Goal: Task Accomplishment & Management: Complete application form

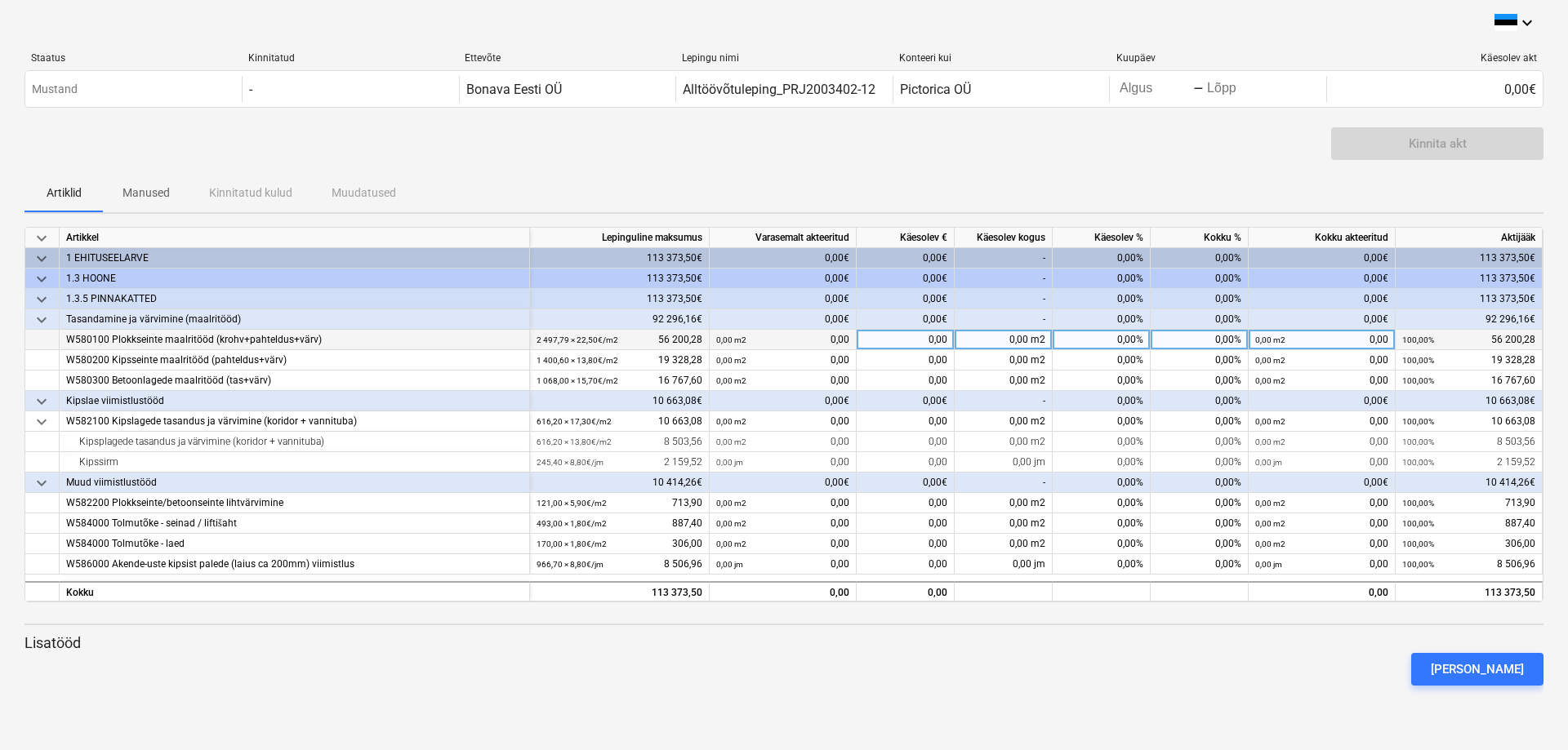
click at [1133, 338] on div "0,00%" at bounding box center [1101, 339] width 98 height 21
type input "30"
click at [1104, 175] on div "Artiklid Manused Kinnitatud kulud Muudatused" at bounding box center [784, 193] width 1519 height 39
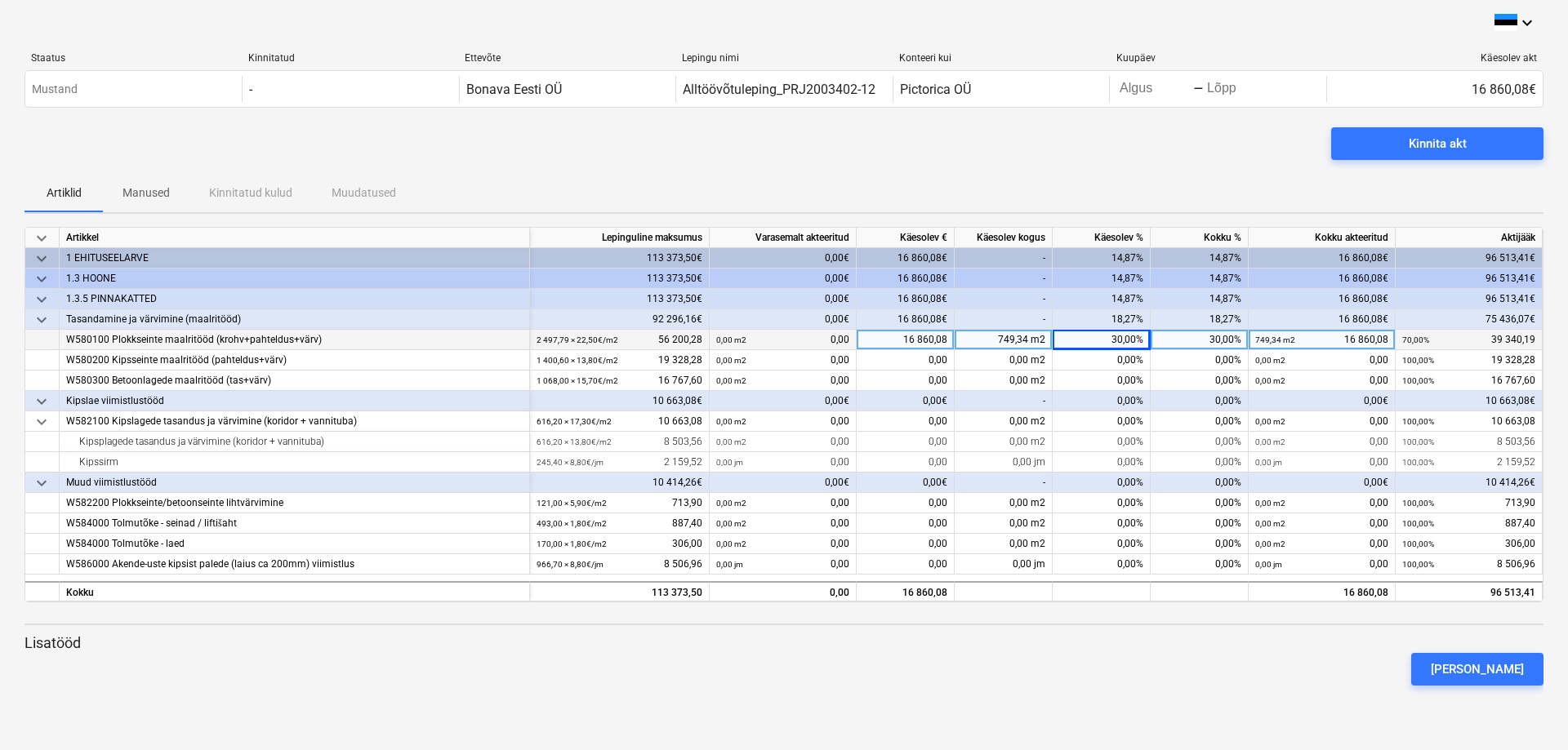
click at [940, 343] on div "16 860,08" at bounding box center [906, 339] width 98 height 21
type input "21000"
click at [936, 165] on div "Kinnita akt" at bounding box center [784, 150] width 1519 height 46
type input "20000"
click at [1072, 180] on div "Artiklid Manused Kinnitatud kulud Muudatused" at bounding box center [784, 193] width 1519 height 39
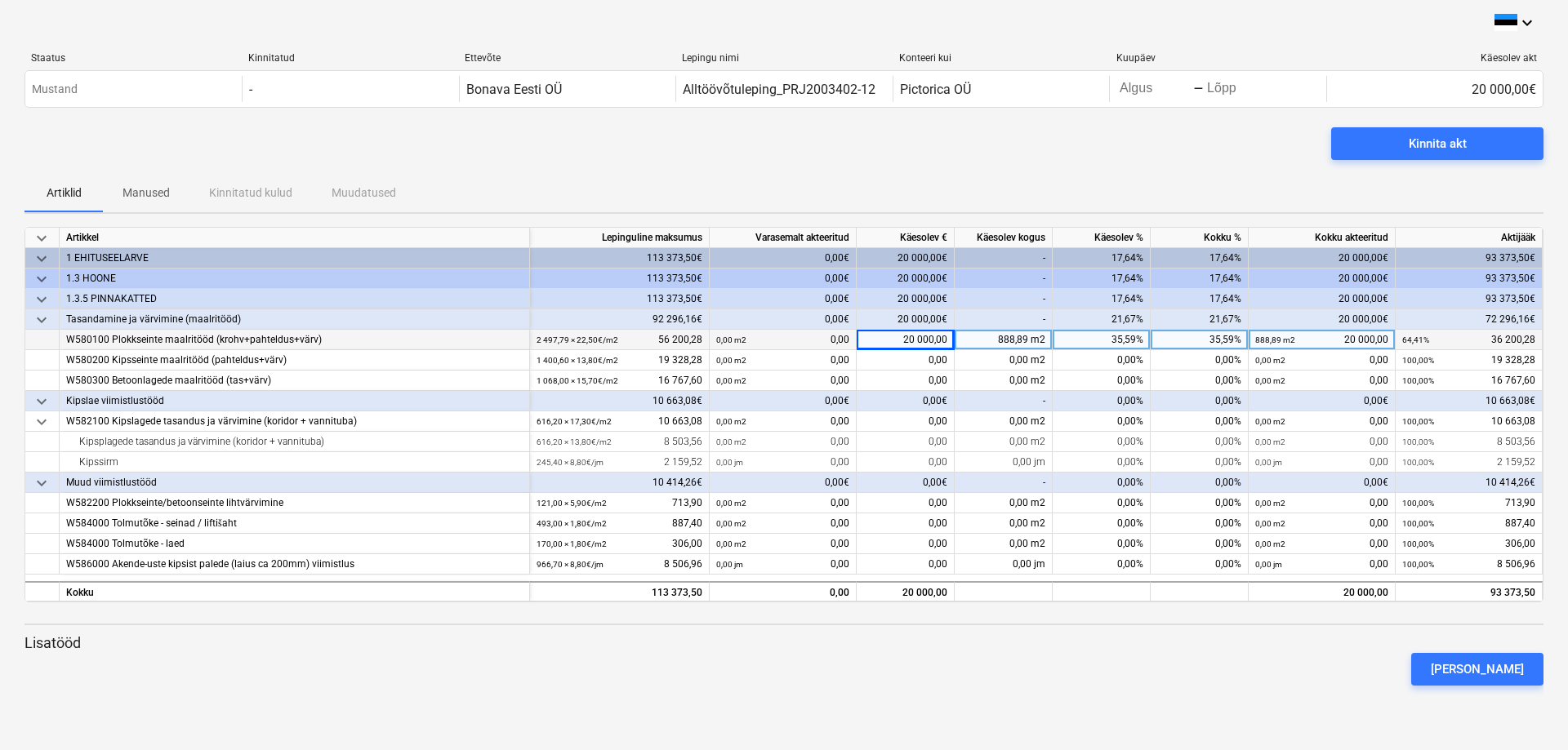
click at [813, 185] on div "Artiklid Manused Kinnitatud kulud Muudatused" at bounding box center [784, 193] width 1519 height 39
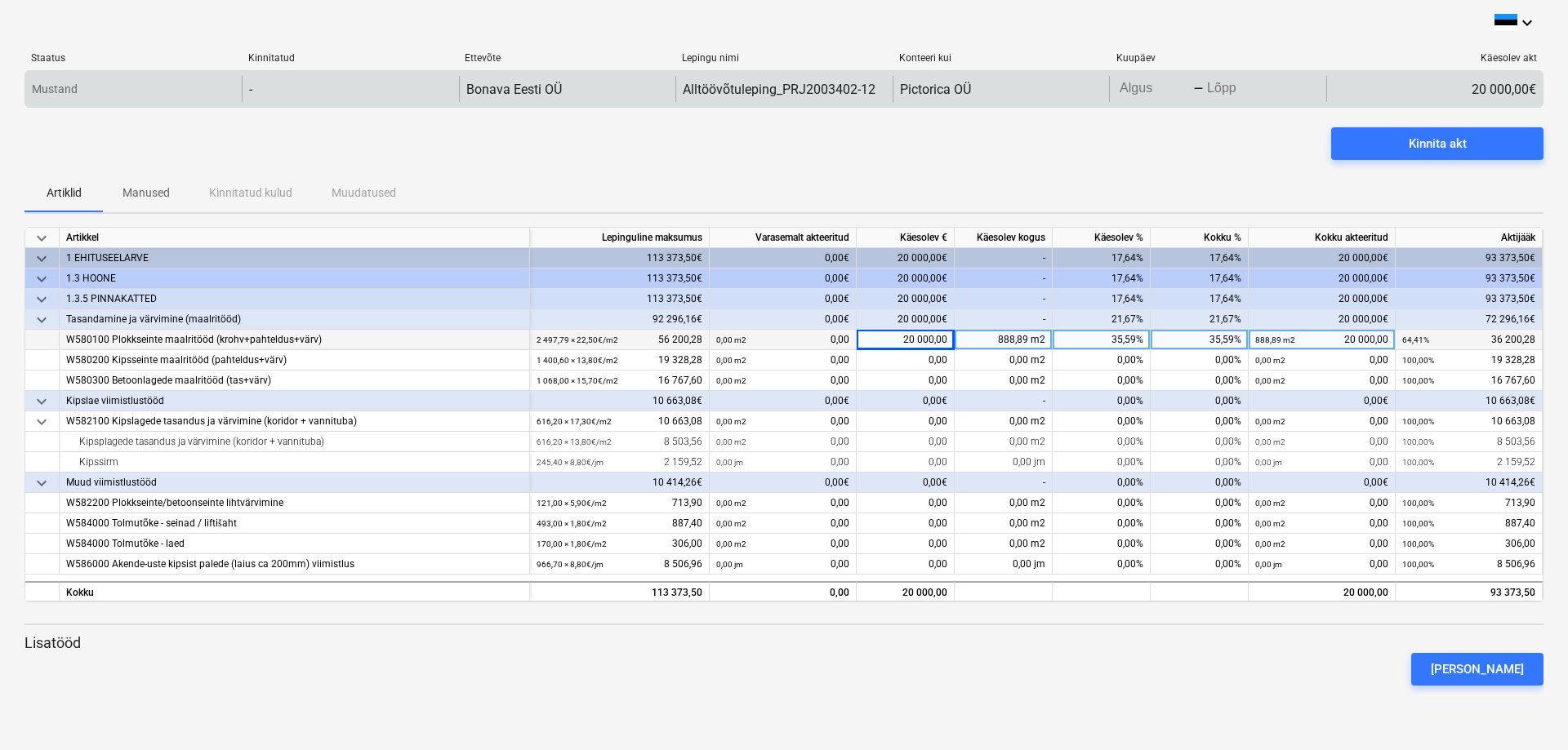
click at [1134, 83] on body "keyboard_arrow_down Staatus Kinnitatud Ettevõte Lepingu nimi Konteeri kui Kuupä…" at bounding box center [784, 375] width 1568 height 750
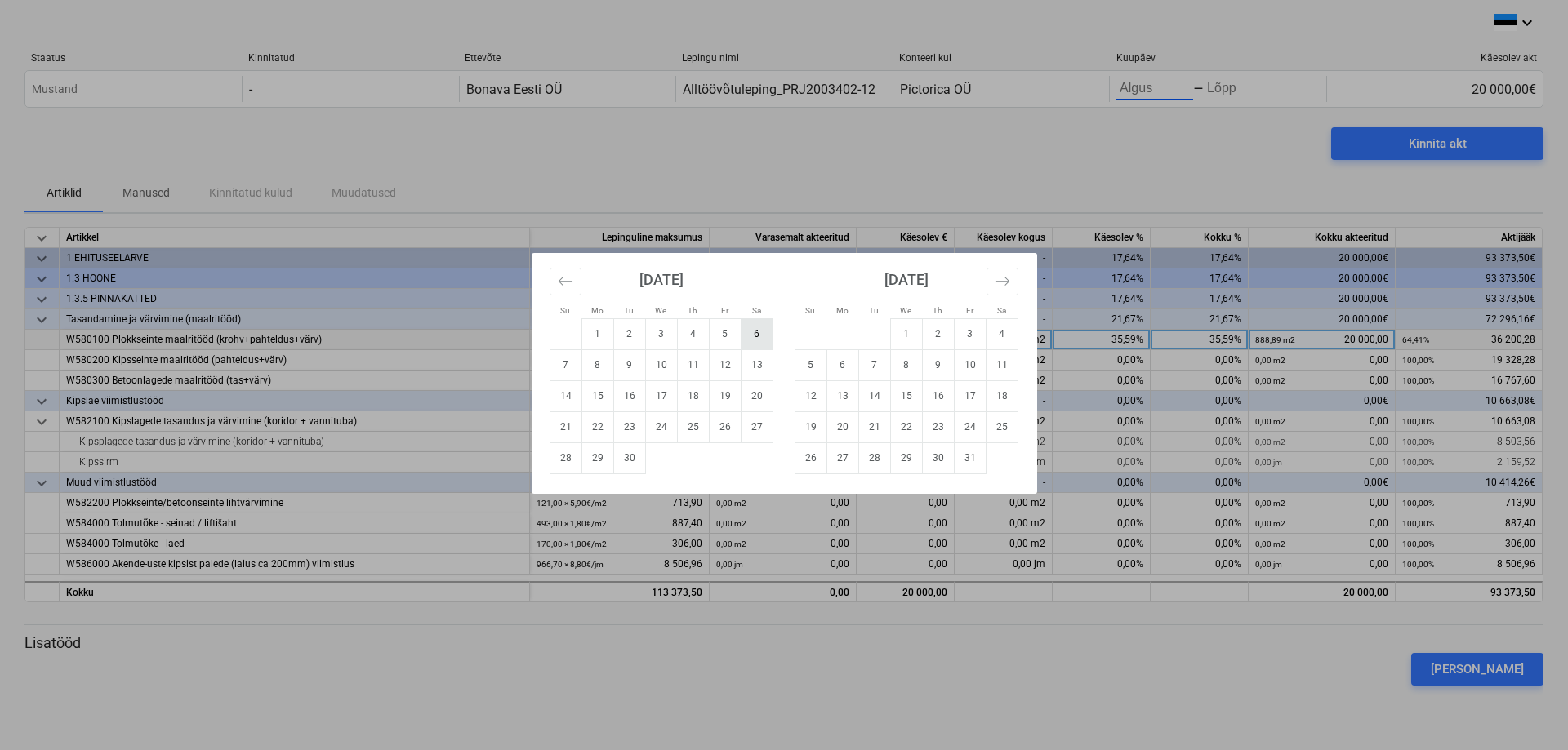
drag, startPoint x: 591, startPoint y: 331, endPoint x: 770, endPoint y: 341, distance: 179.3
click at [772, 339] on tr "1 2 3 4 5 6" at bounding box center [661, 334] width 223 height 31
drag, startPoint x: 591, startPoint y: 329, endPoint x: 734, endPoint y: 329, distance: 143.0
click at [734, 329] on tr "1 2 3 4 5 6" at bounding box center [661, 334] width 223 height 31
click at [597, 329] on td "1" at bounding box center [597, 334] width 32 height 31
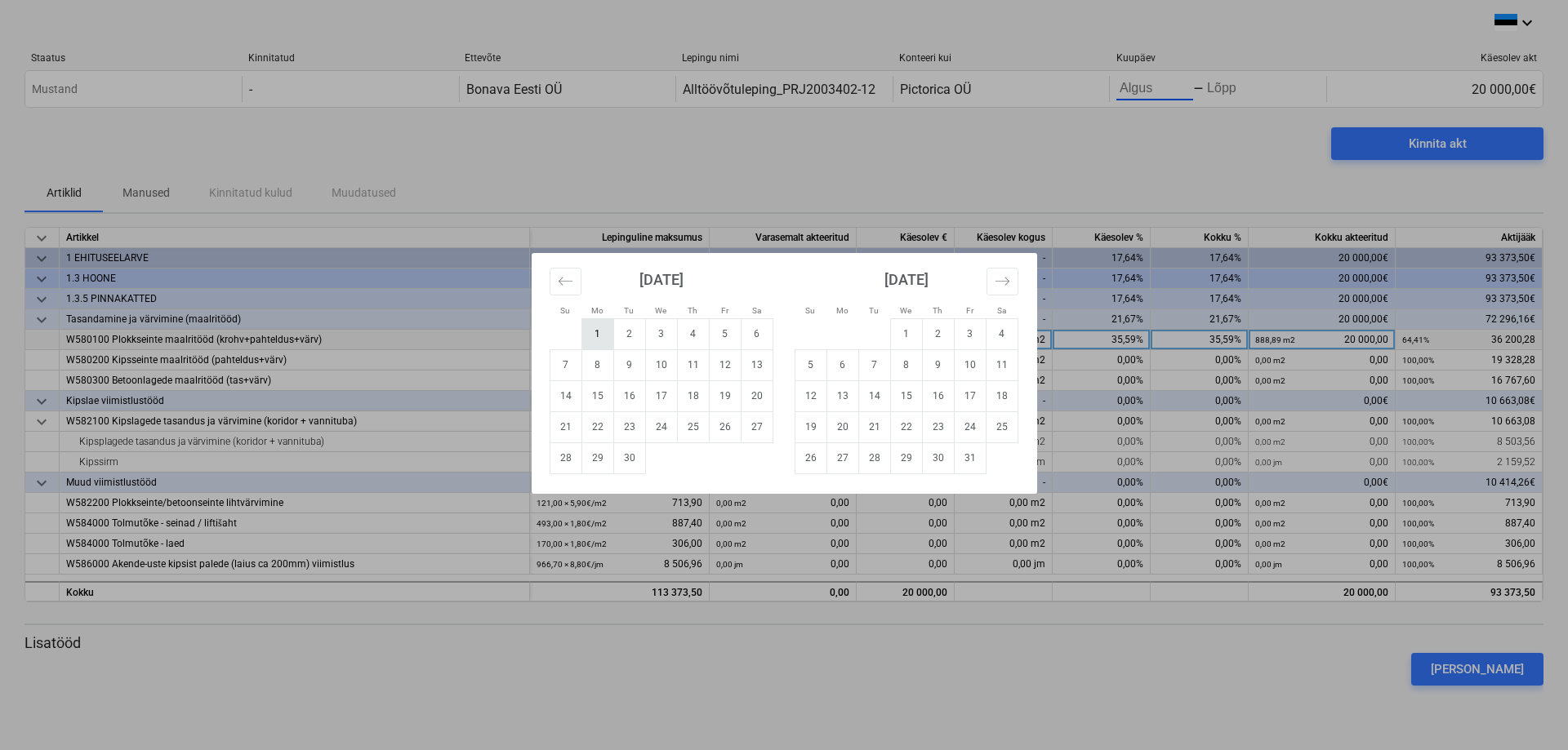
type input "09/01/2025"
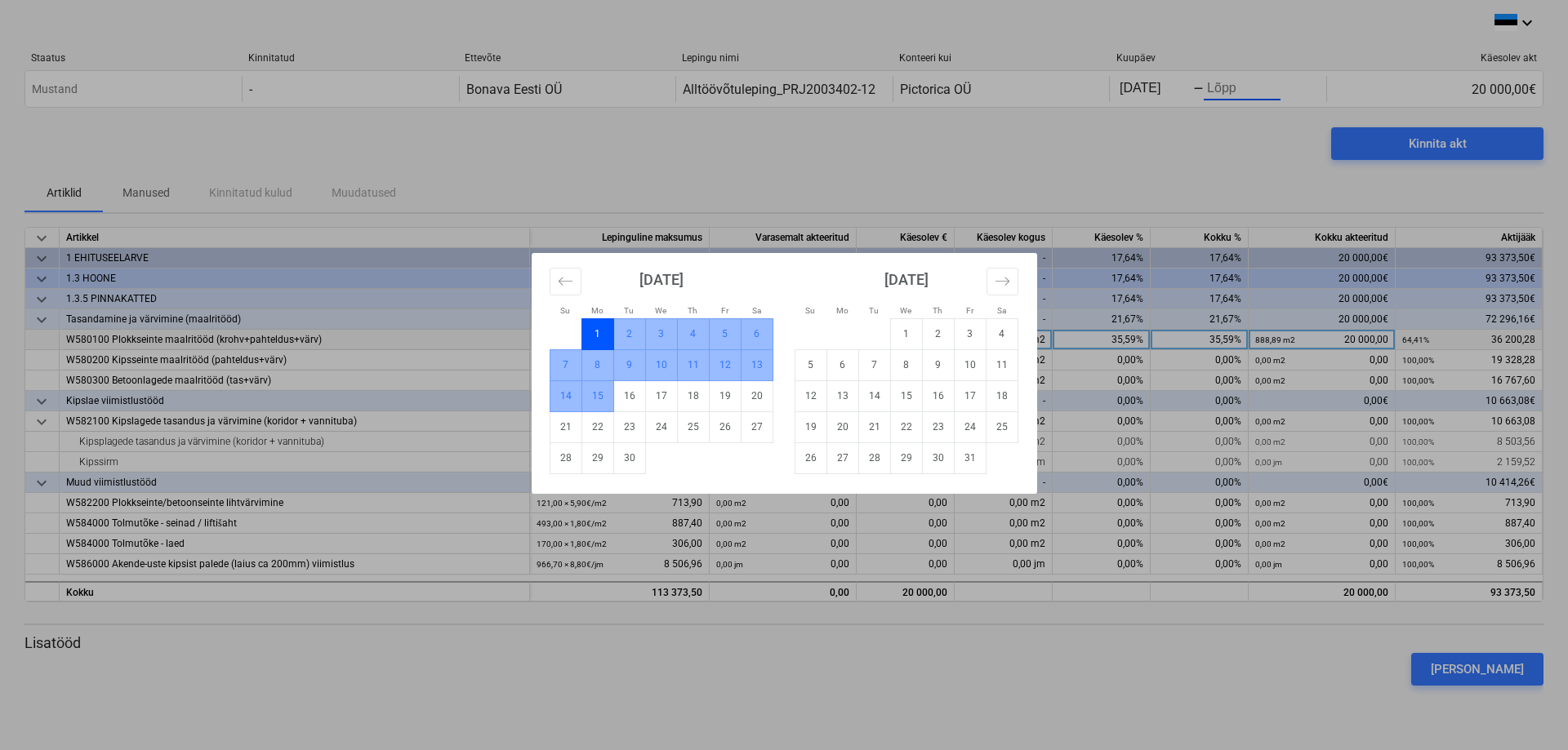
click at [592, 395] on td "15" at bounding box center [597, 396] width 32 height 31
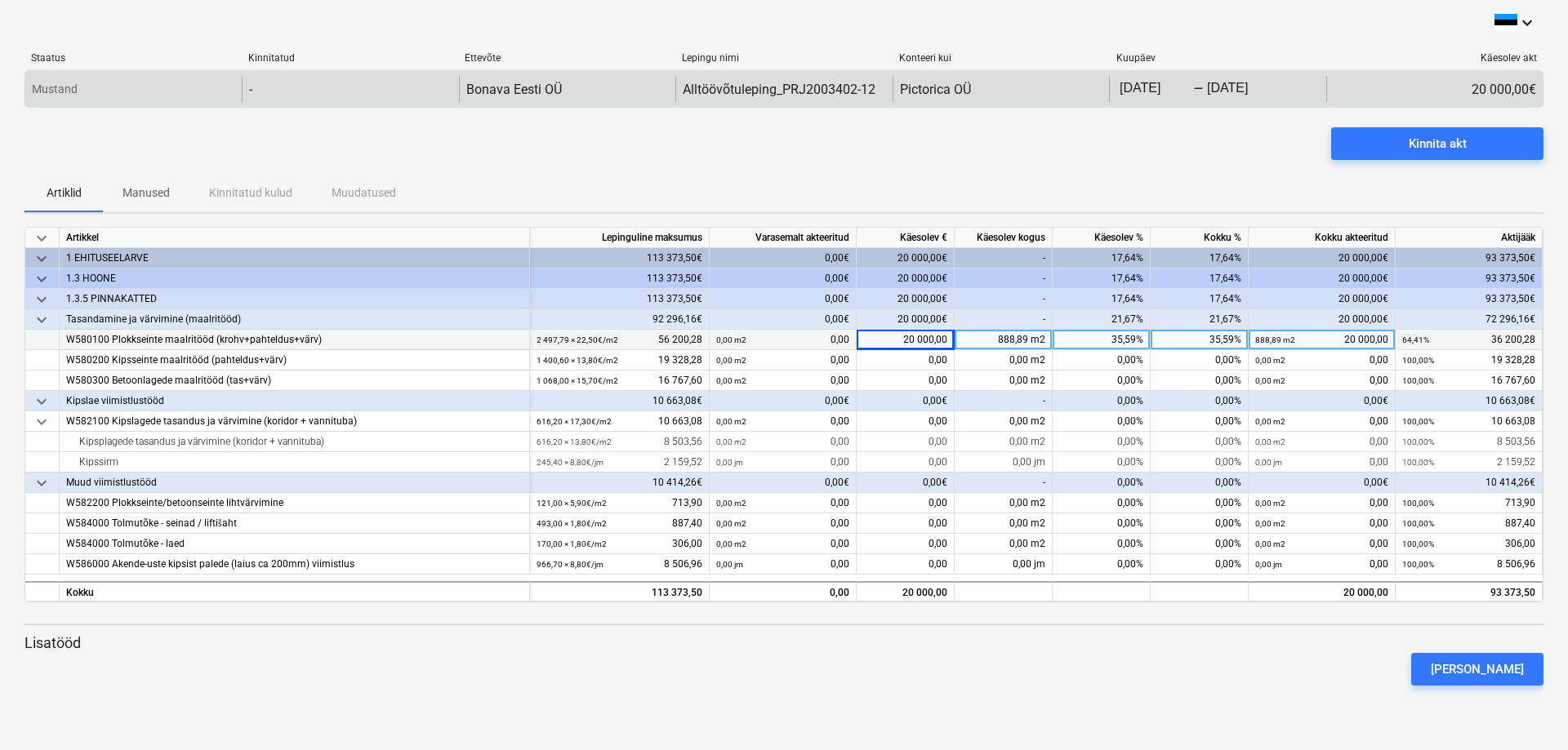
click at [1179, 88] on body "keyboard_arrow_down Staatus Kinnitatud Ettevõte Lepingu nimi Konteeri kui Kuupä…" at bounding box center [784, 375] width 1568 height 750
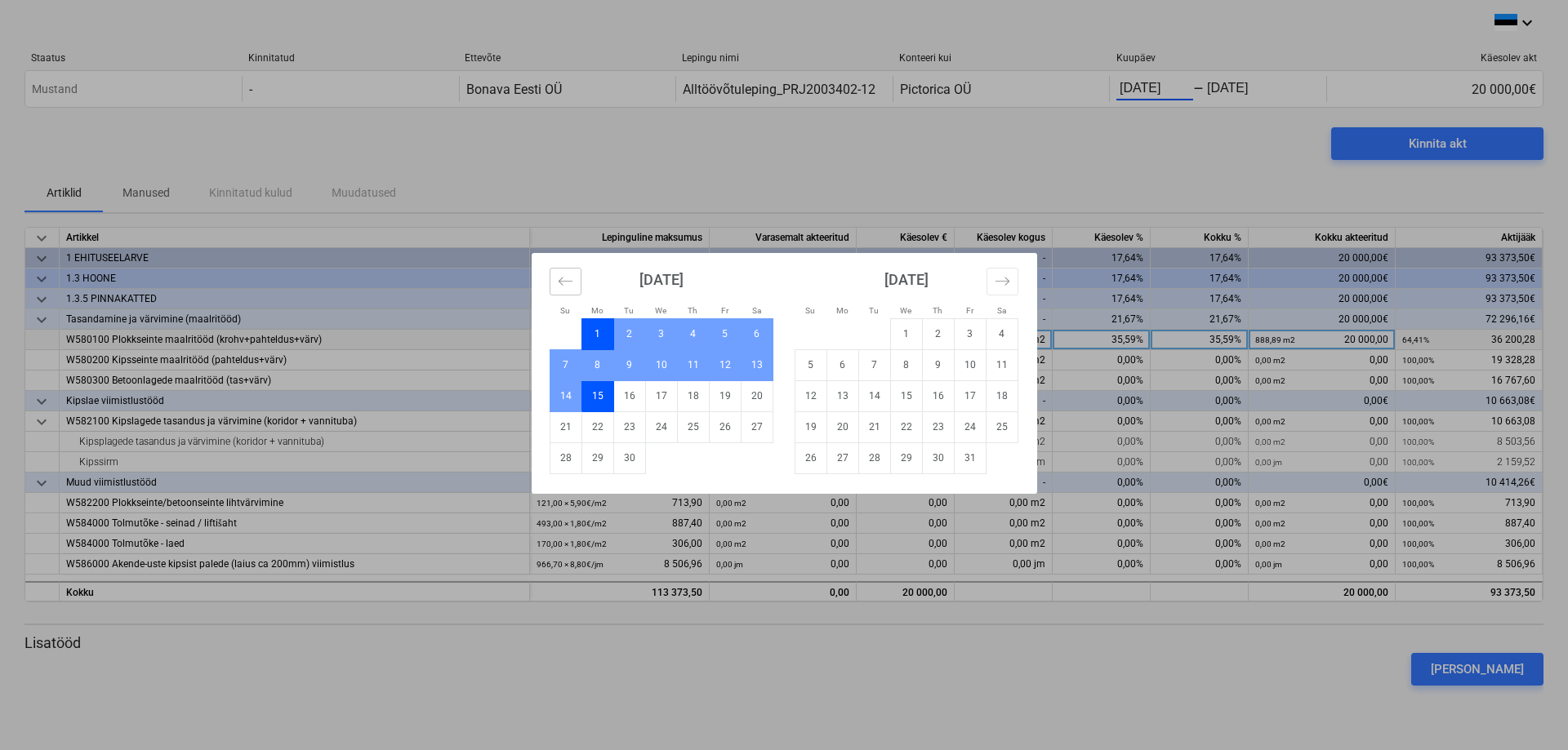
click at [565, 284] on icon "Move backward to switch to the previous month." at bounding box center [565, 282] width 16 height 16
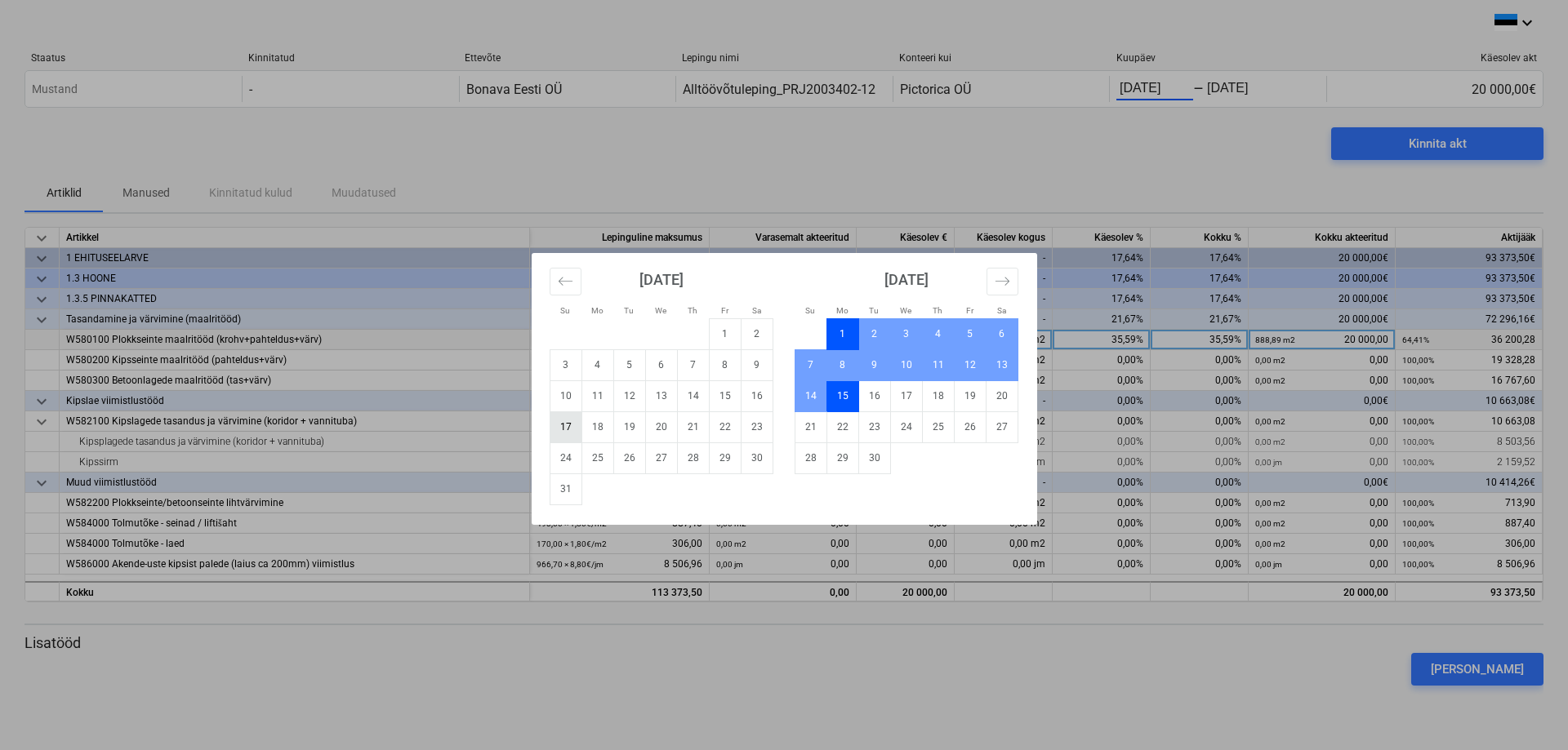
click at [565, 426] on td "17" at bounding box center [565, 427] width 32 height 31
type input "08/17/2025"
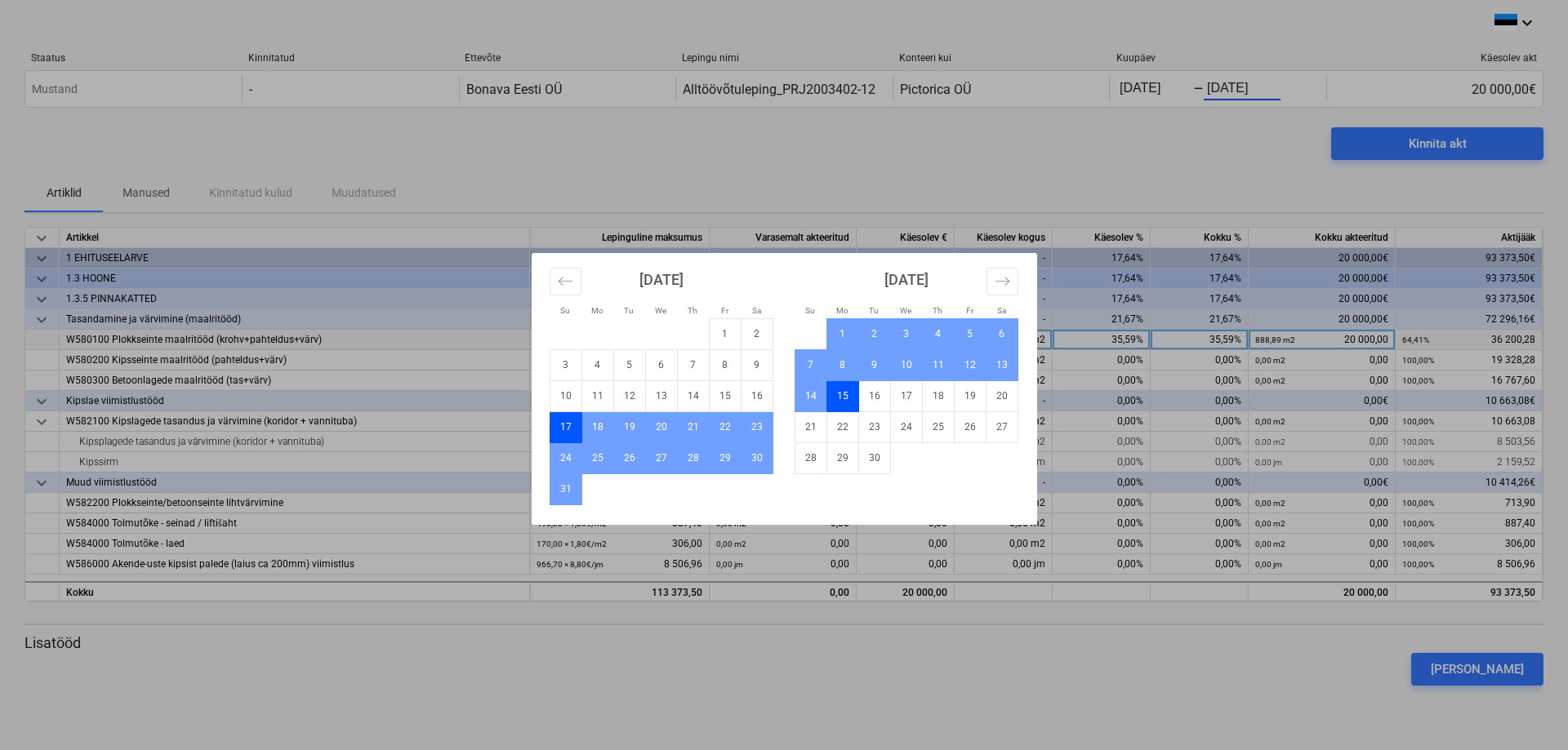
click at [799, 156] on div "Su Mo Tu We Th Fr Sa Su Mo Tu We Th Fr Sa July 2025 1 2 3 4 5 6 7 8 9 10 11 12 …" at bounding box center [784, 375] width 1568 height 750
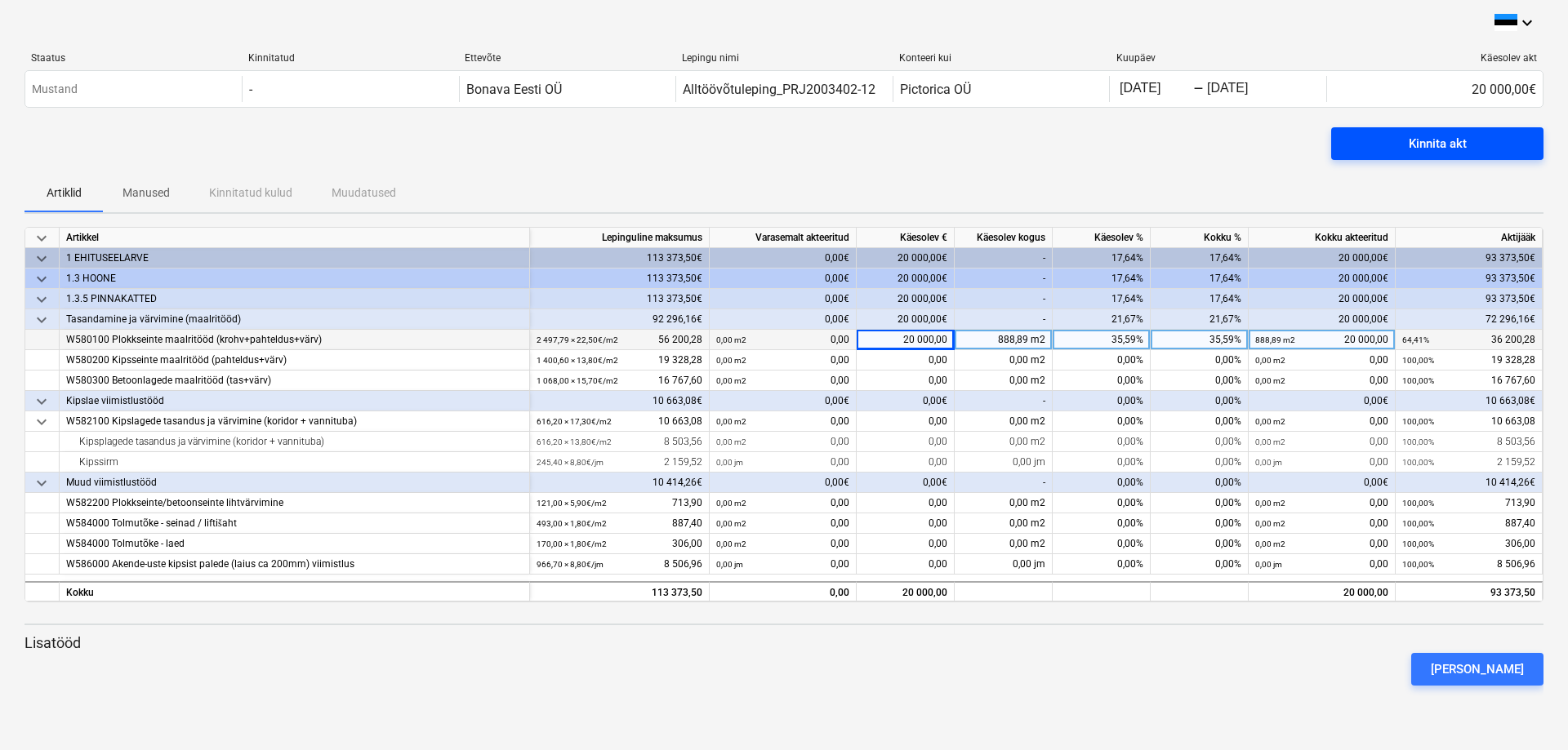
click at [1433, 142] on div "Kinnita akt" at bounding box center [1437, 144] width 58 height 22
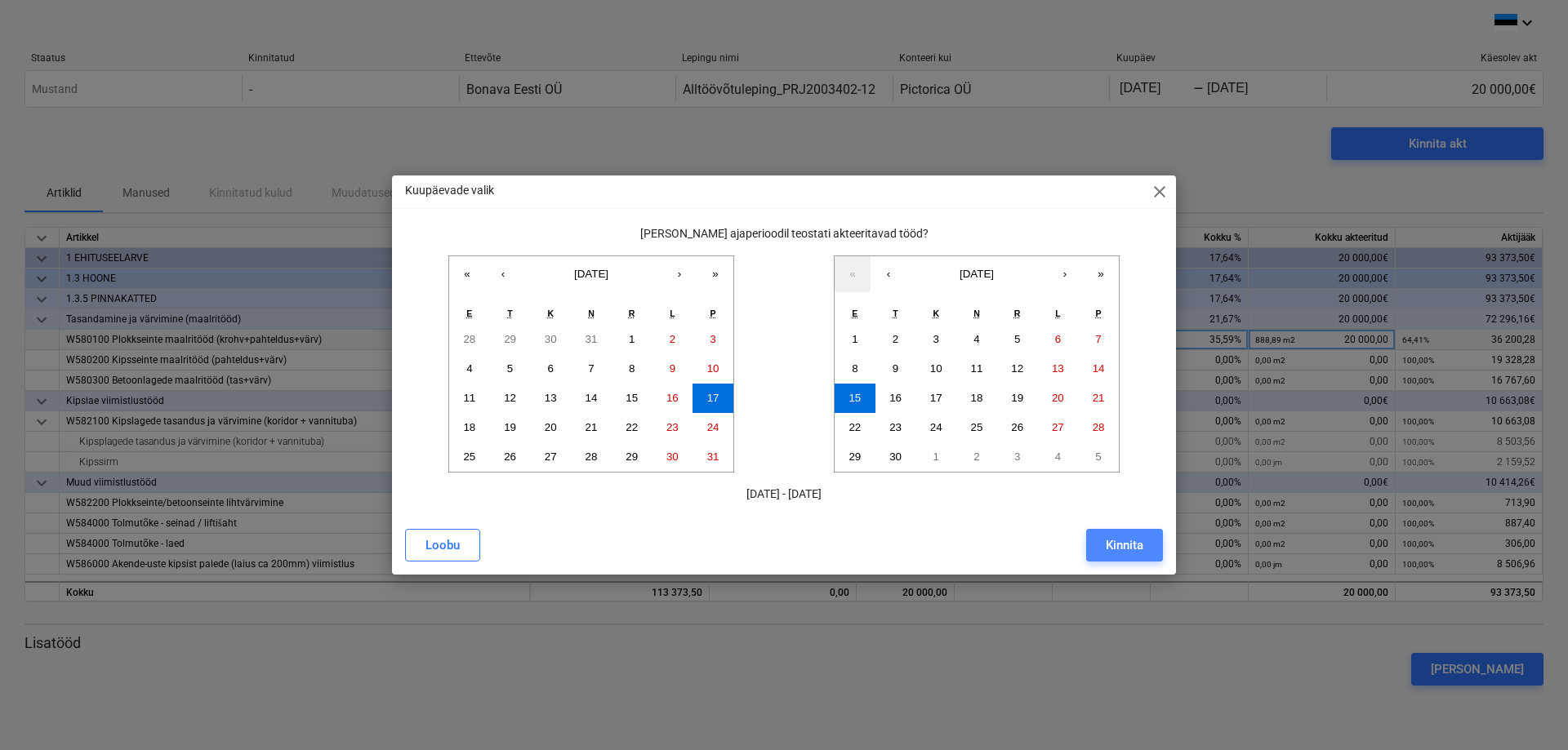
click at [1126, 546] on div "Kinnita" at bounding box center [1124, 546] width 37 height 22
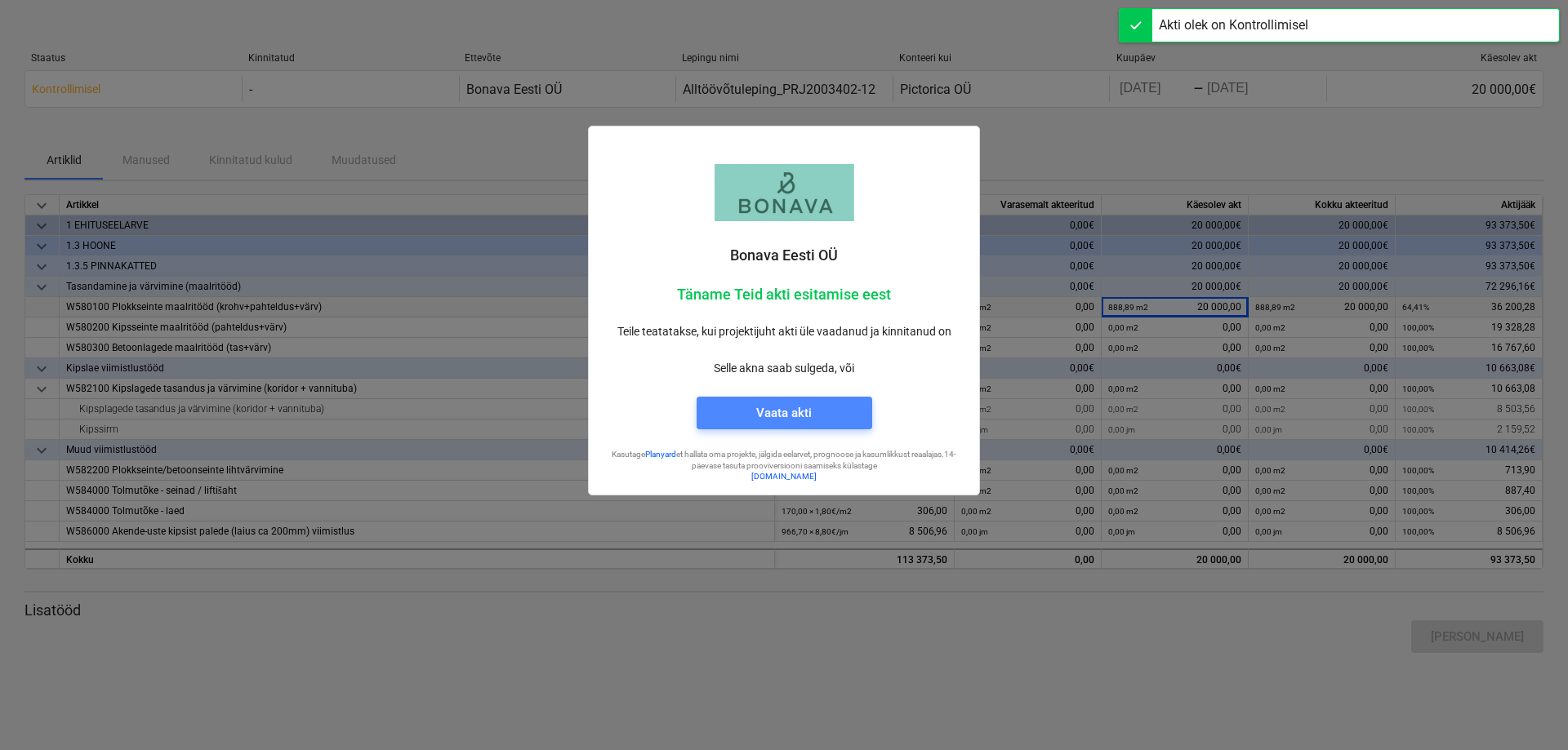
click at [793, 410] on div "Vaata akti" at bounding box center [784, 414] width 56 height 22
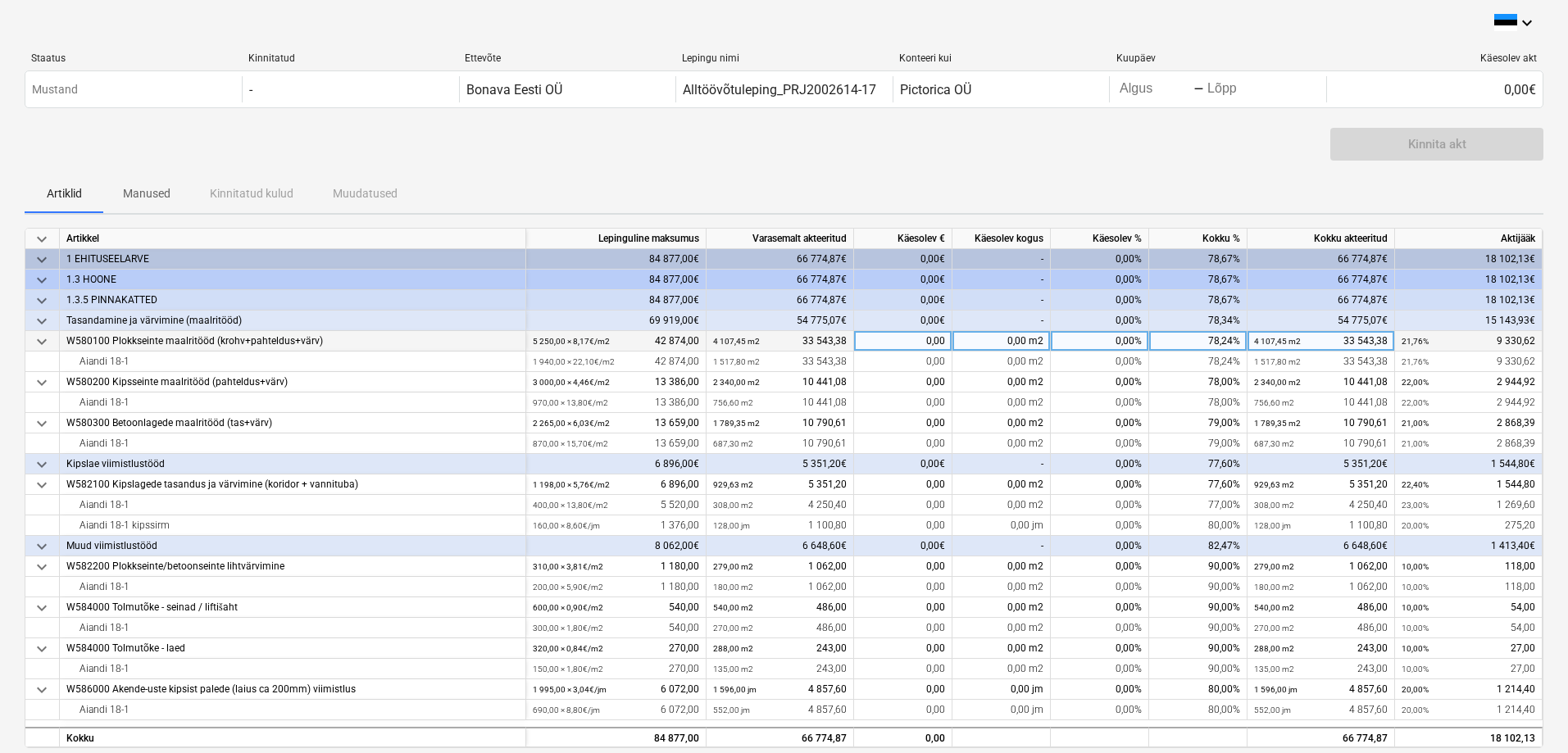
click at [1125, 339] on div "0,00%" at bounding box center [1100, 341] width 98 height 21
type input "18"
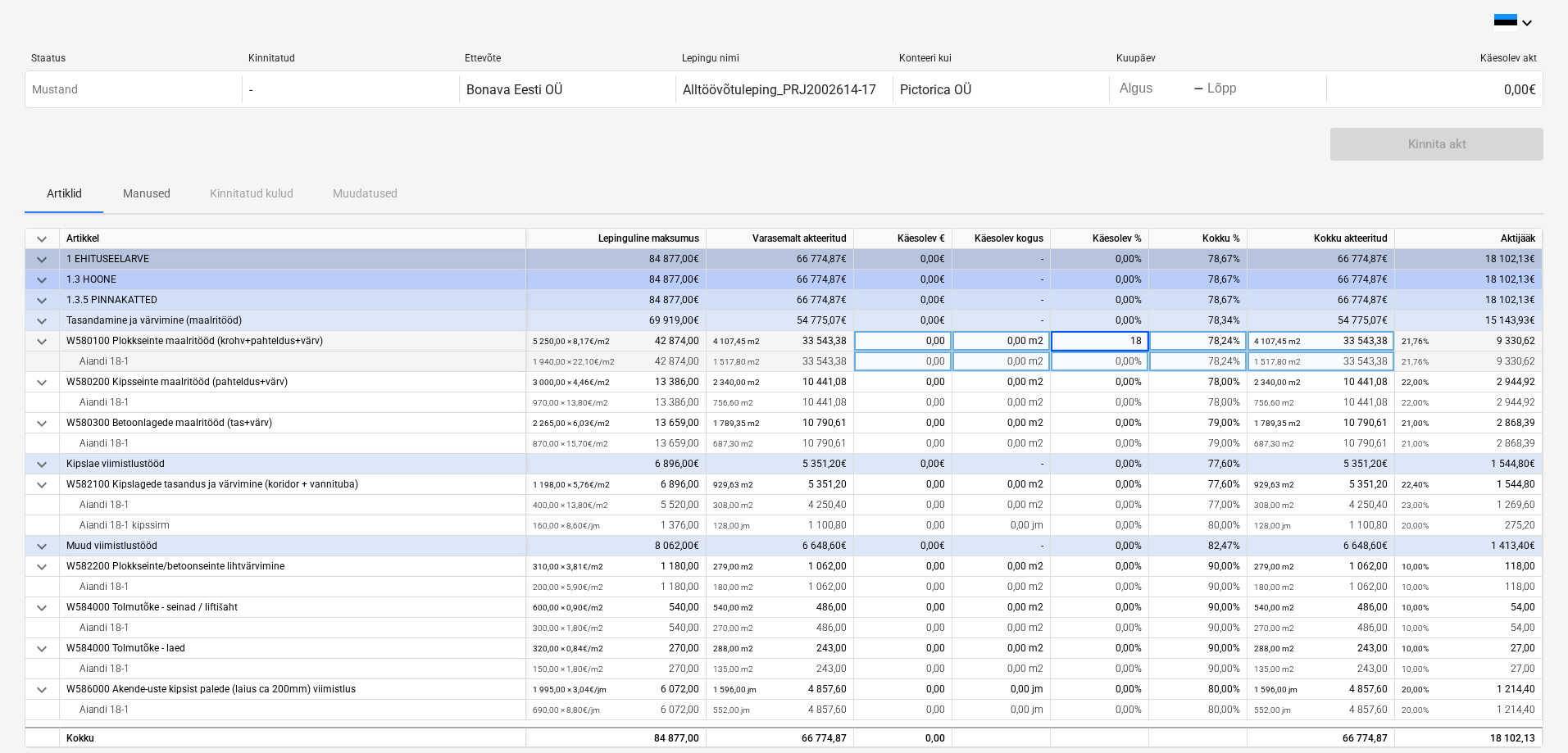
click at [1128, 369] on div "0,00%" at bounding box center [1100, 361] width 98 height 21
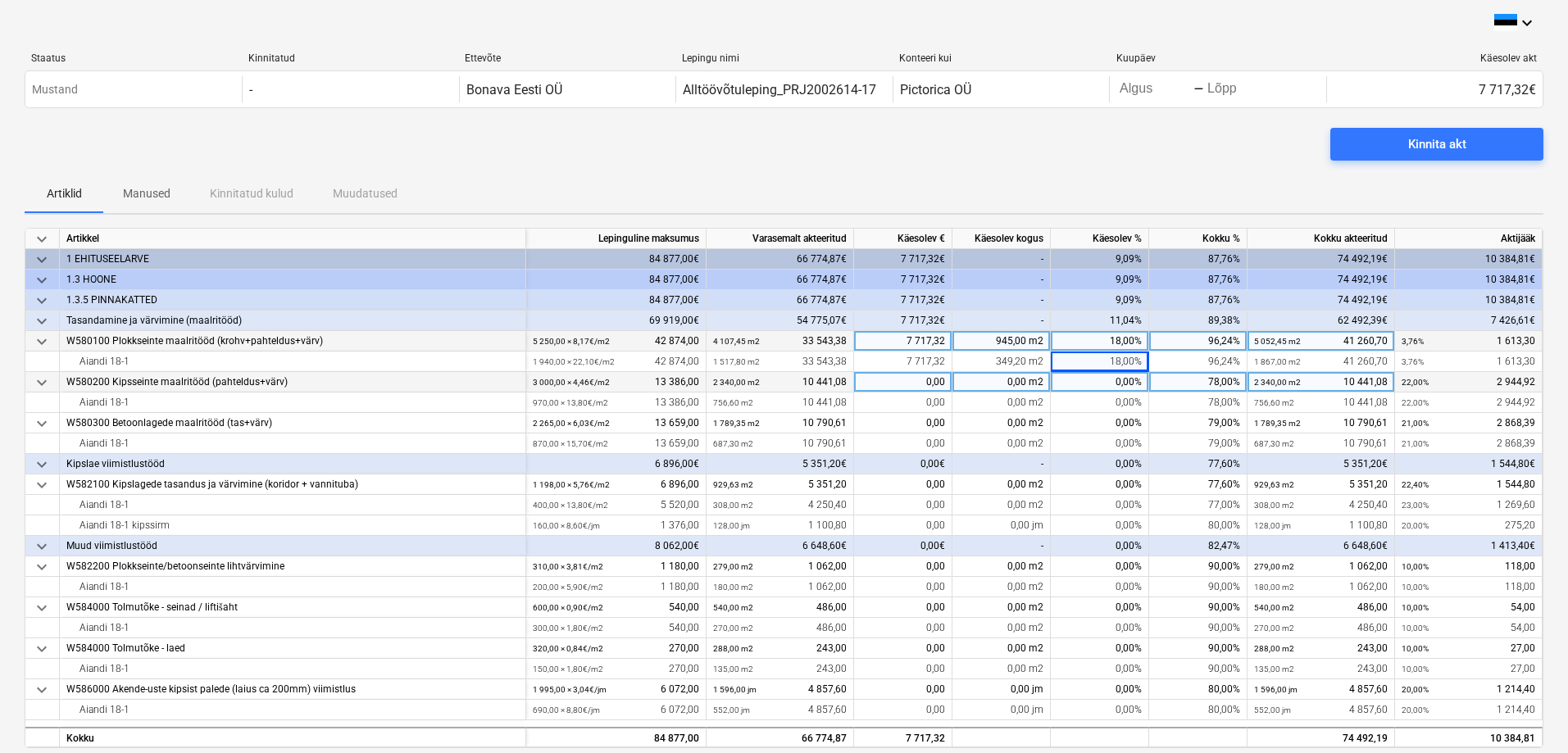
click at [1122, 386] on div "0,00%" at bounding box center [1100, 382] width 98 height 21
type input "18"
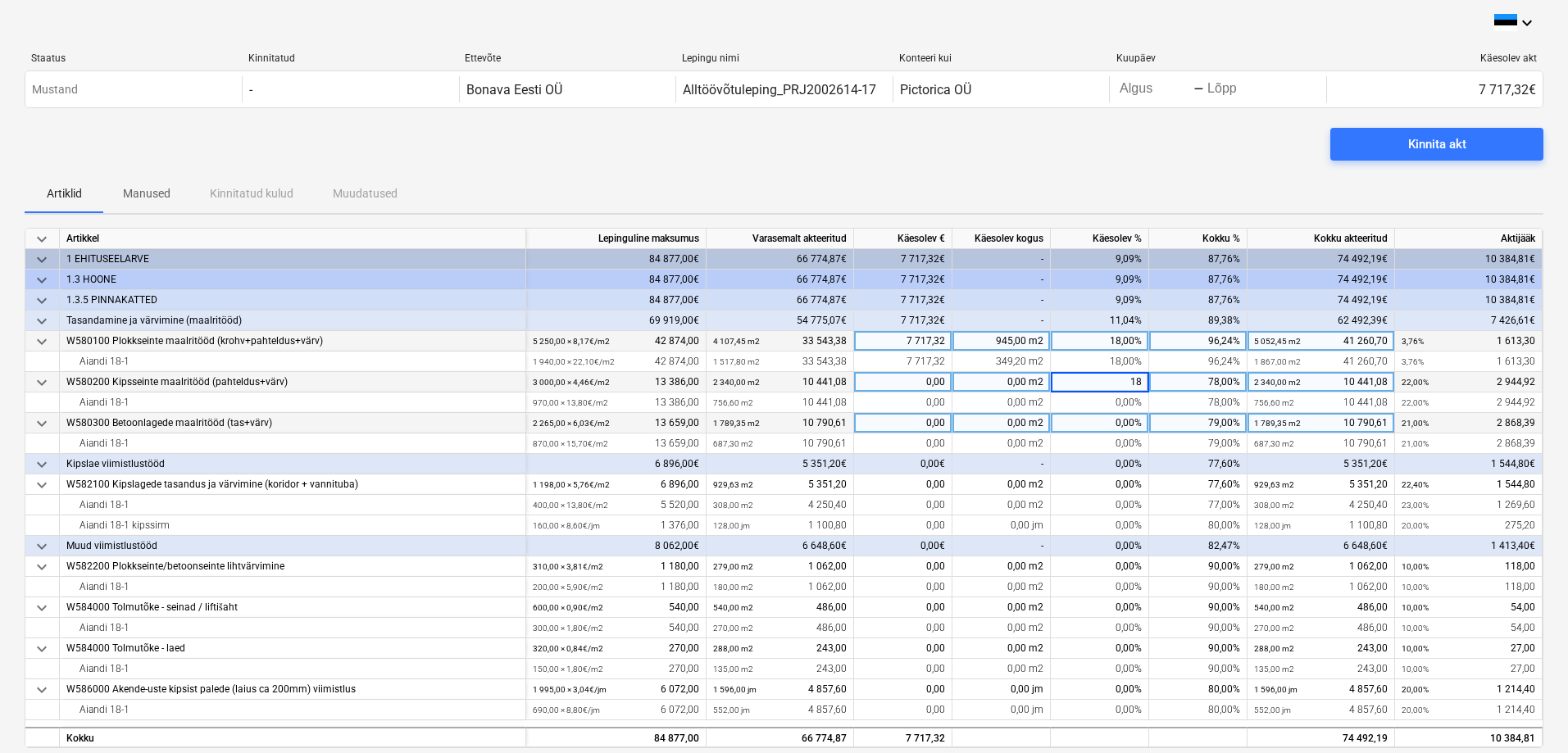
click at [1125, 427] on div "0,00%" at bounding box center [1100, 423] width 98 height 21
type input "18"
click at [1158, 165] on div "Kinnita akt" at bounding box center [784, 150] width 1519 height 46
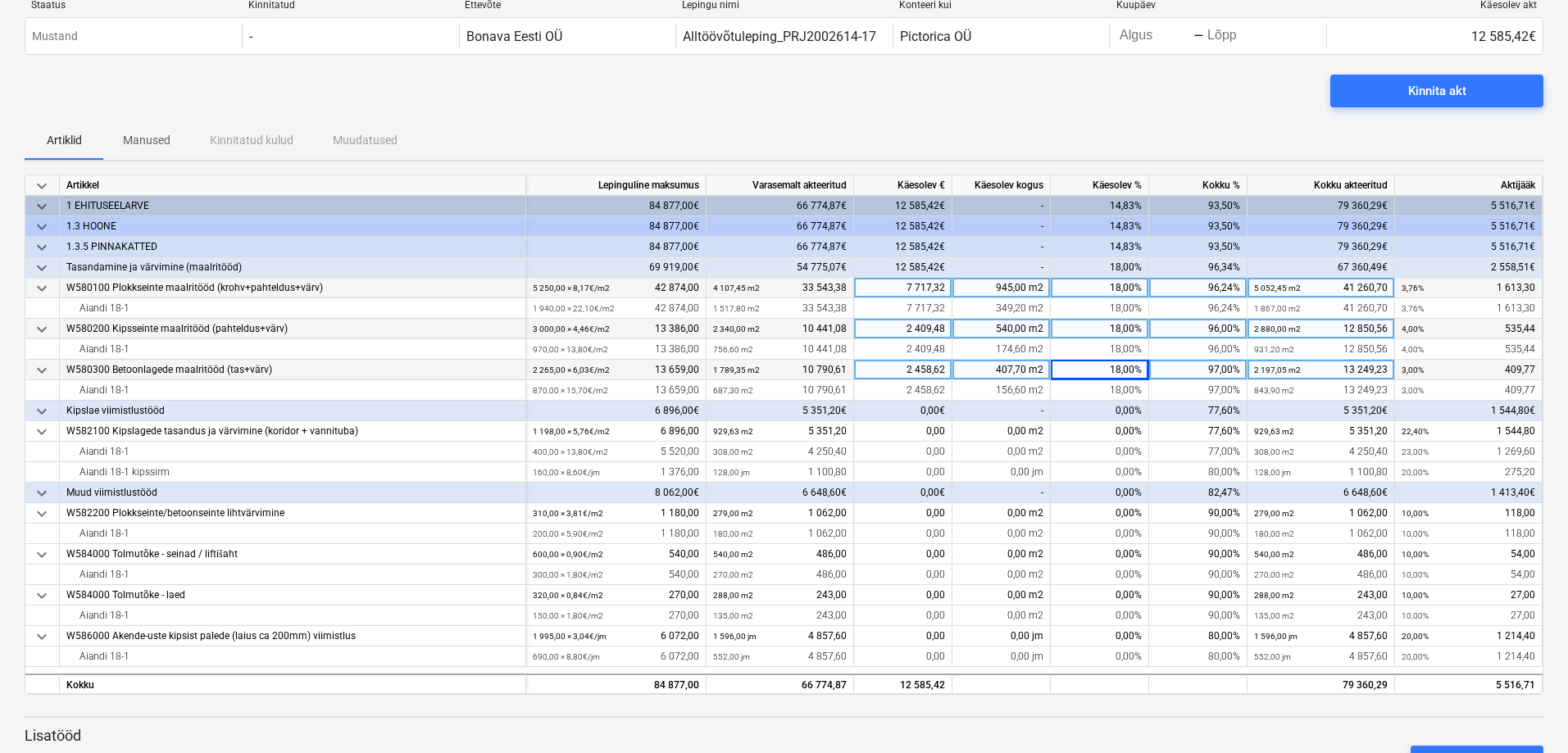
scroll to position [81, 0]
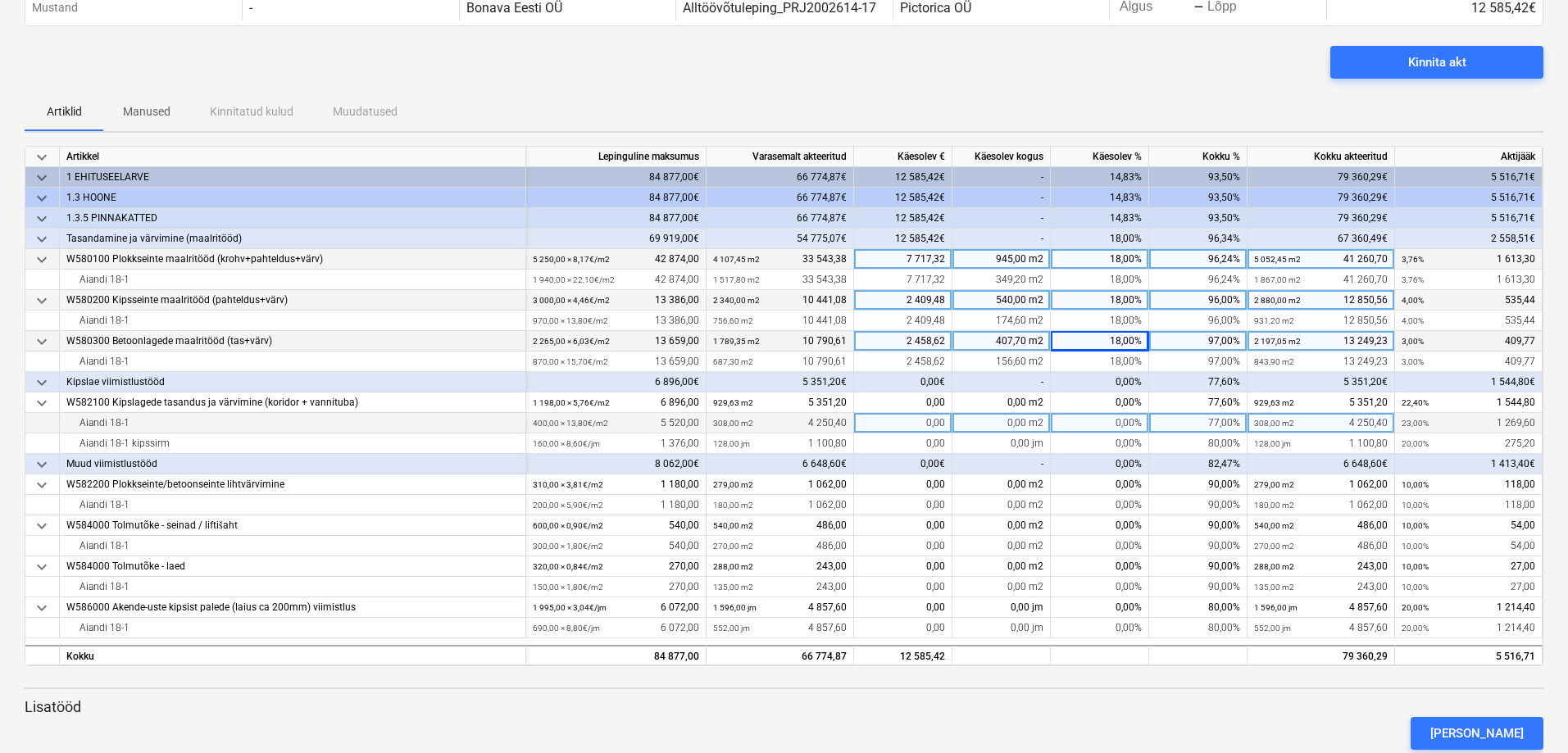
click at [1118, 424] on div "0,00%" at bounding box center [1100, 423] width 98 height 21
type input "18"
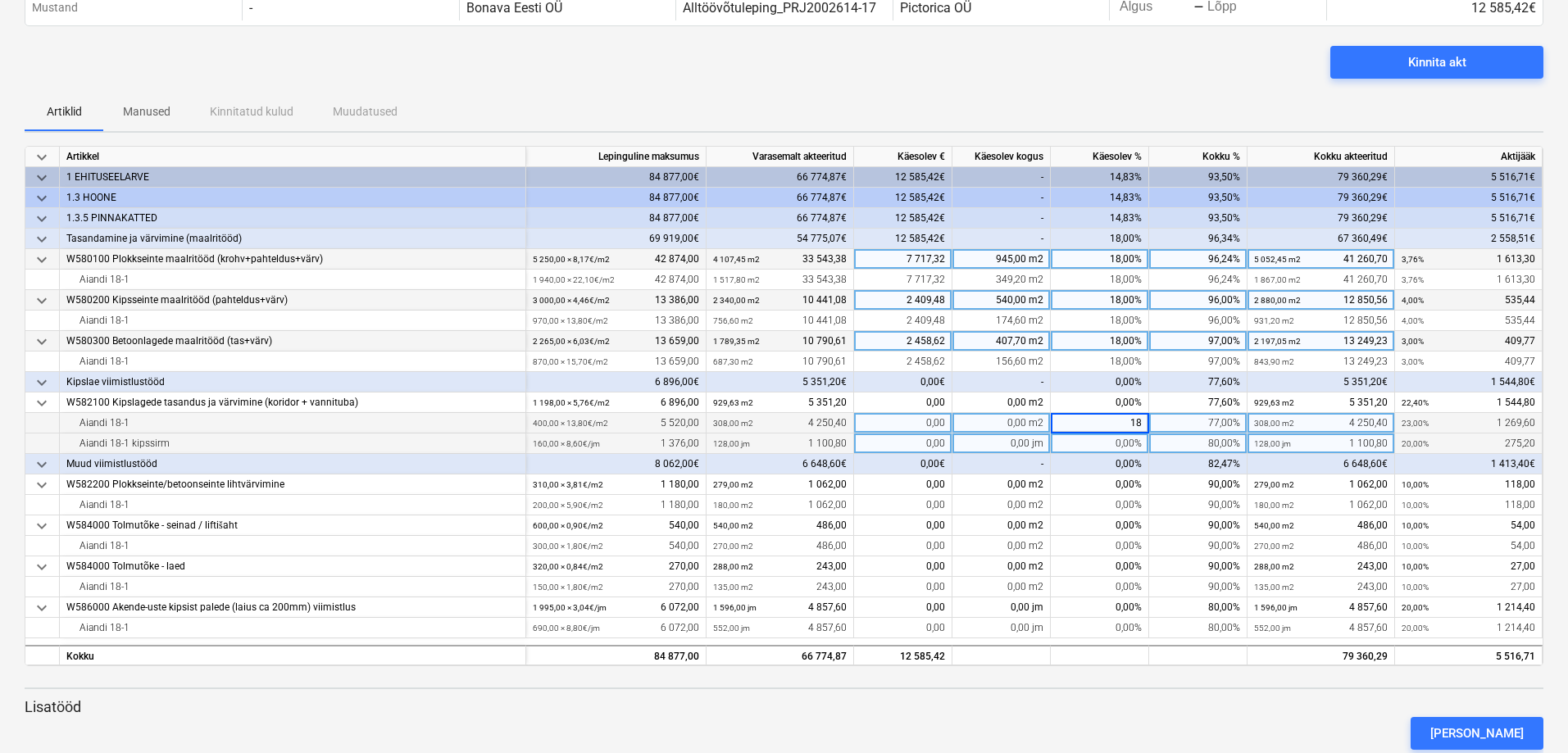
click at [1132, 439] on div "0,00%" at bounding box center [1100, 444] width 98 height 21
type input "18"
click at [1120, 92] on div "Artiklid Manused Kinnitatud kulud Muudatused" at bounding box center [784, 111] width 1519 height 39
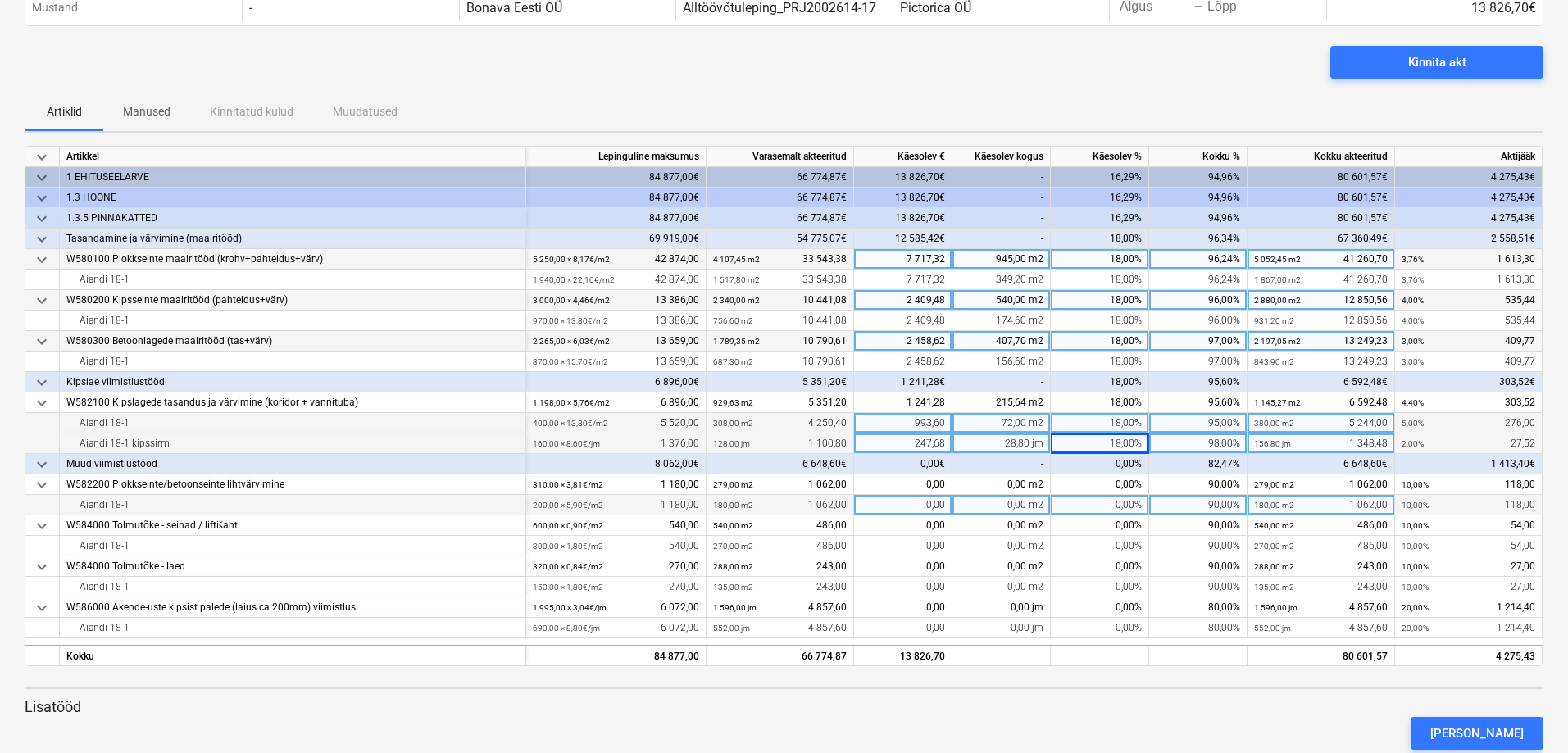
click at [1122, 503] on div "0,00%" at bounding box center [1100, 505] width 98 height 21
type input "5"
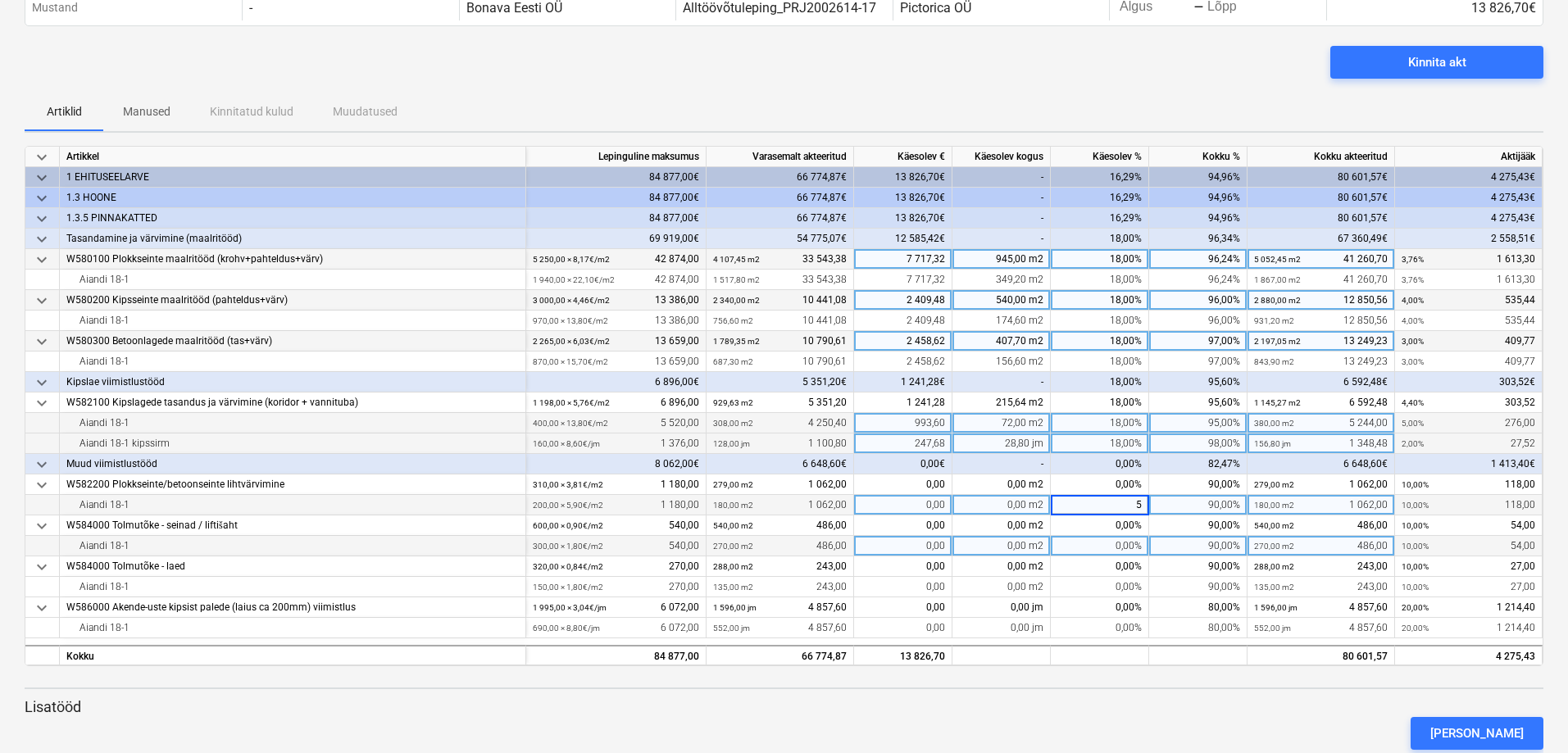
click at [1123, 550] on div "0,00%" at bounding box center [1100, 546] width 98 height 21
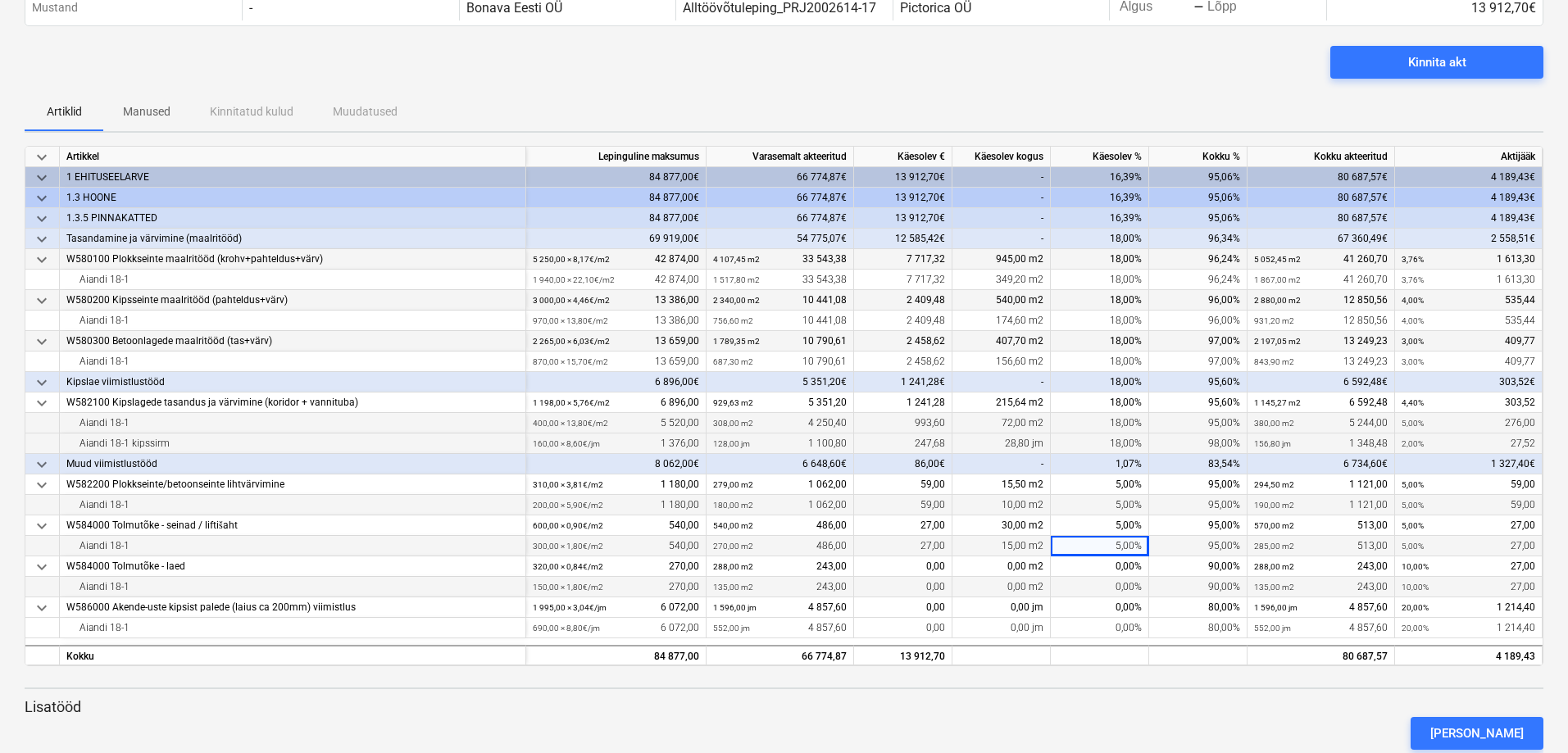
click at [1132, 586] on div "0,00%" at bounding box center [1100, 587] width 98 height 21
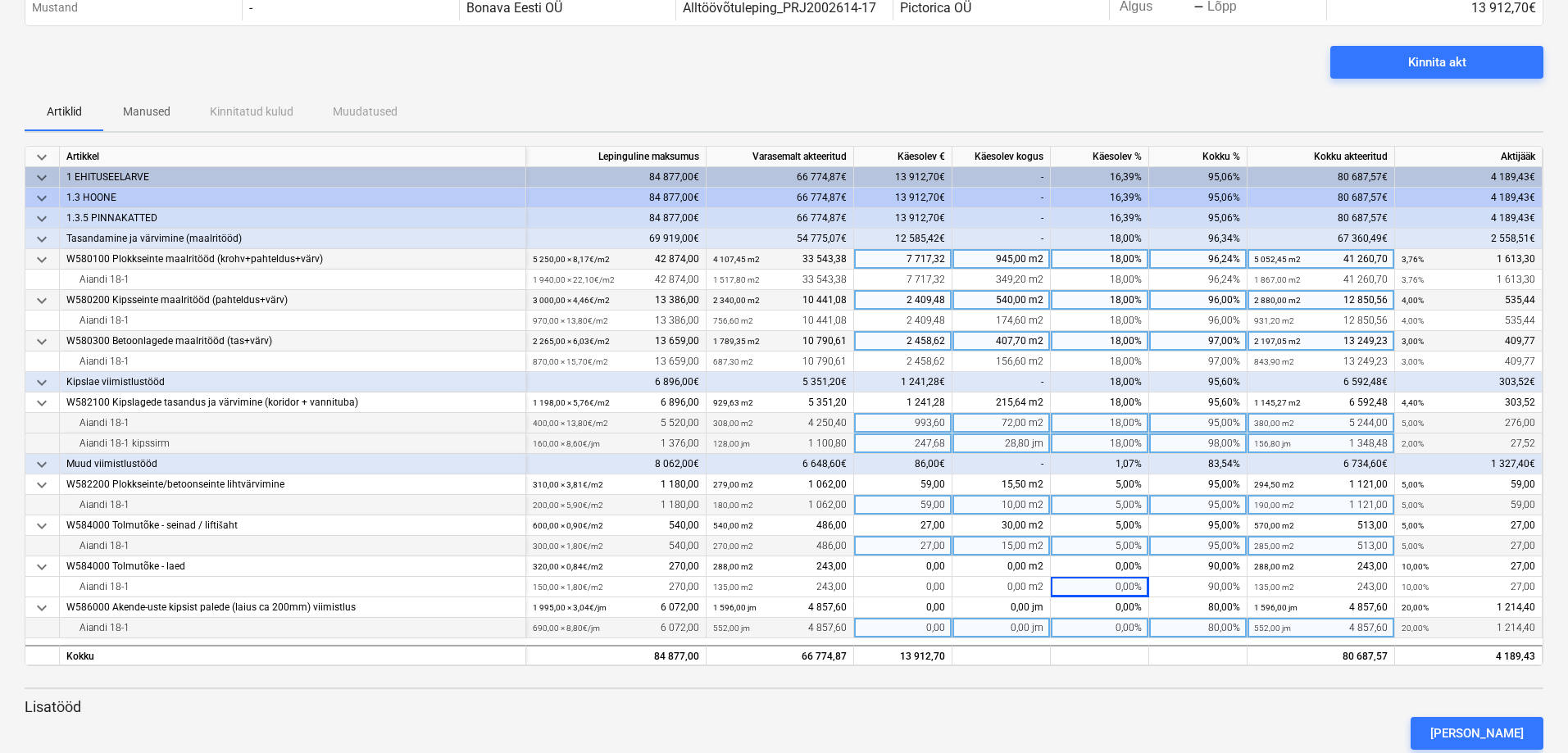
click at [1130, 625] on div "0,00%" at bounding box center [1100, 627] width 98 height 21
type input "5"
type input "15"
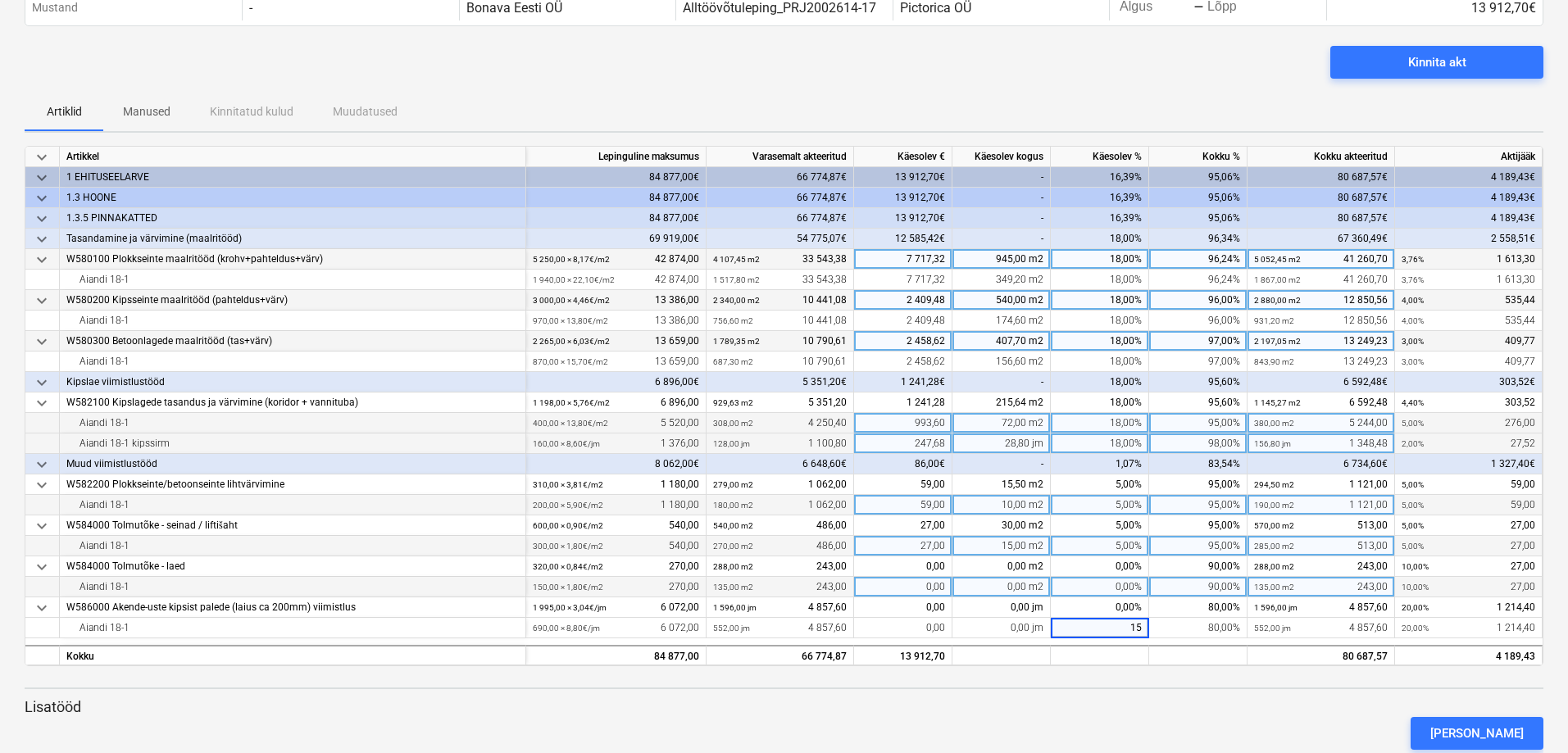
click at [1128, 587] on div "0,00%" at bounding box center [1100, 587] width 98 height 21
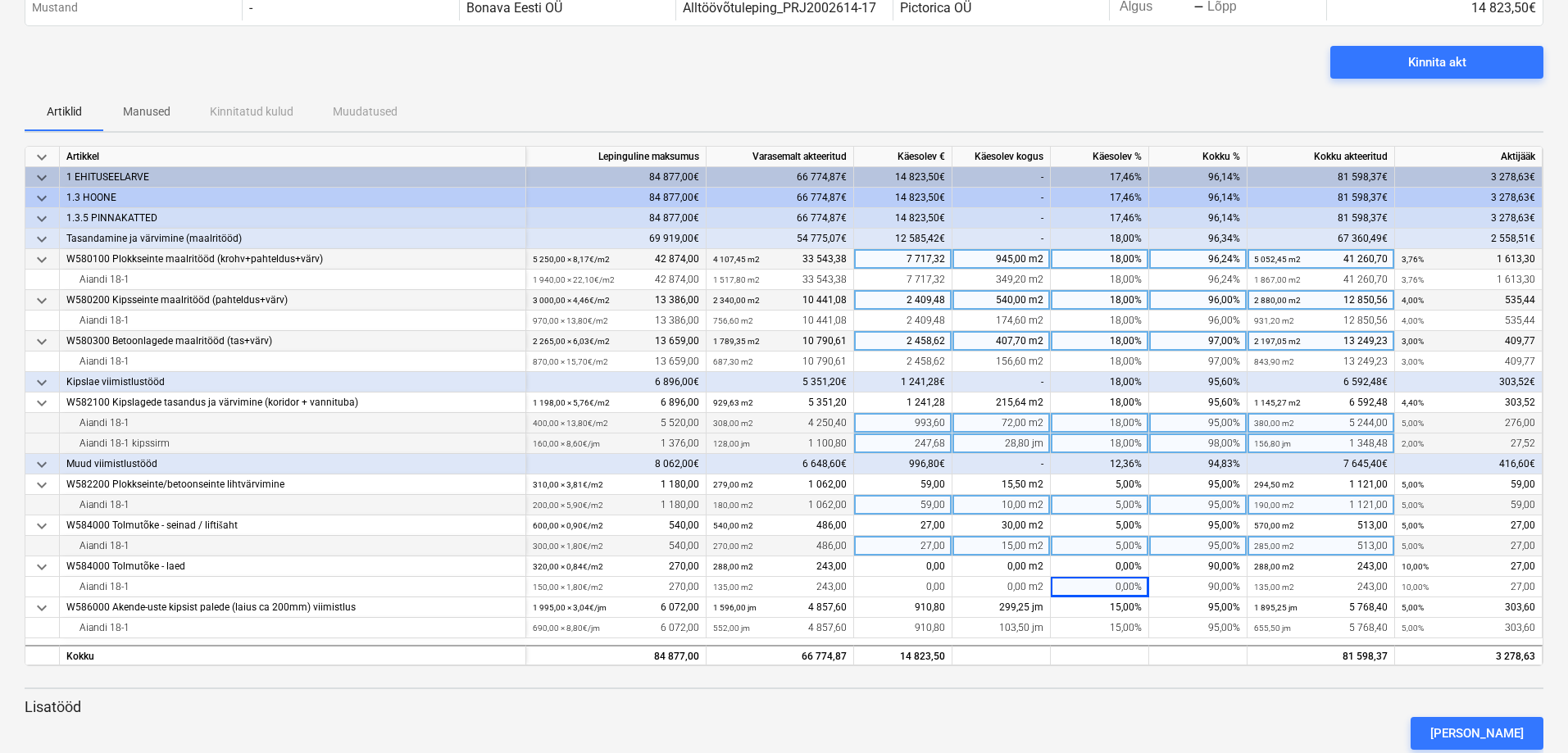
click at [1112, 92] on div "Artiklid Manused Kinnitatud kulud Muudatused" at bounding box center [784, 111] width 1519 height 39
click at [1015, 77] on div "Kinnita akt" at bounding box center [784, 69] width 1519 height 46
click at [1128, 577] on div "0,00%" at bounding box center [1100, 587] width 98 height 21
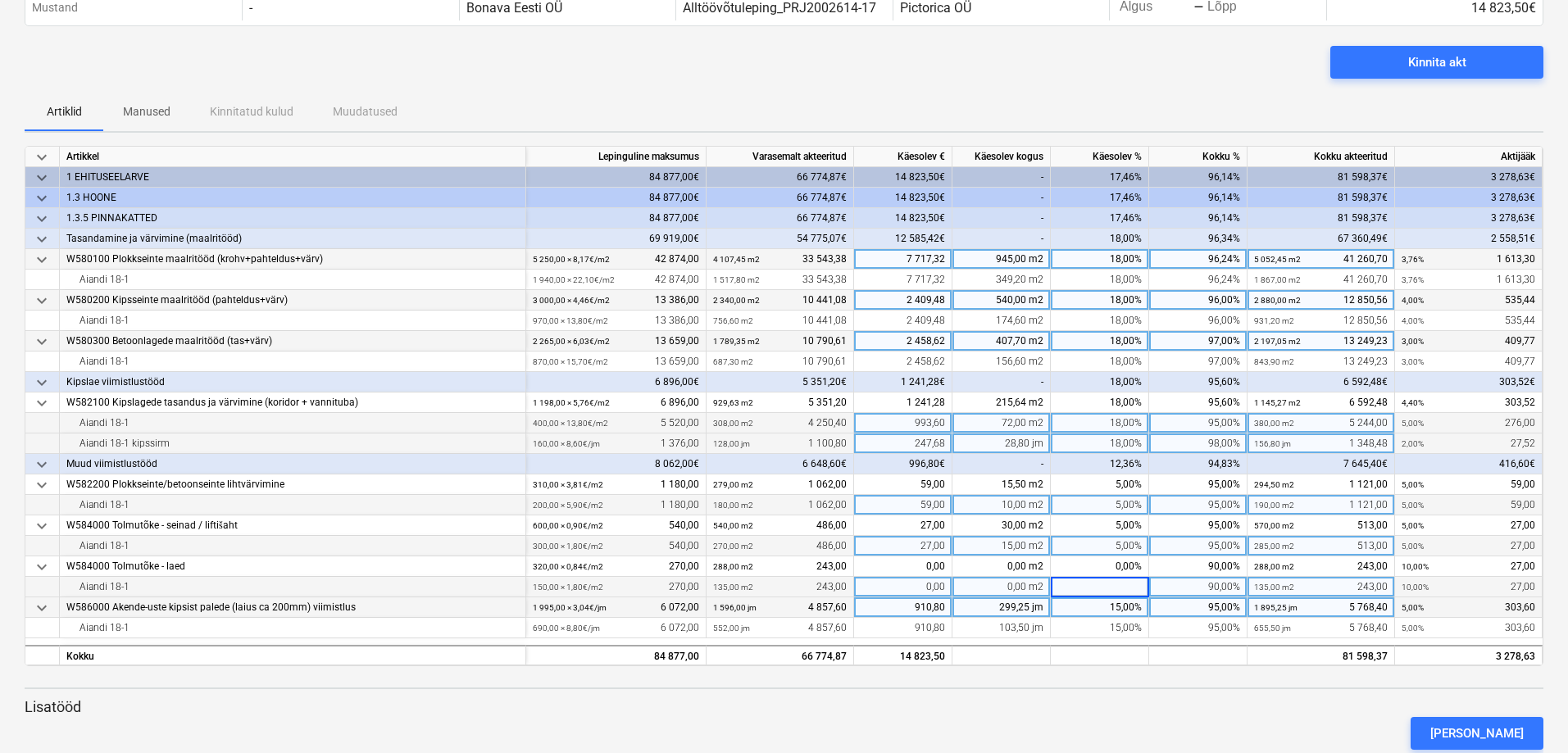
type input "5"
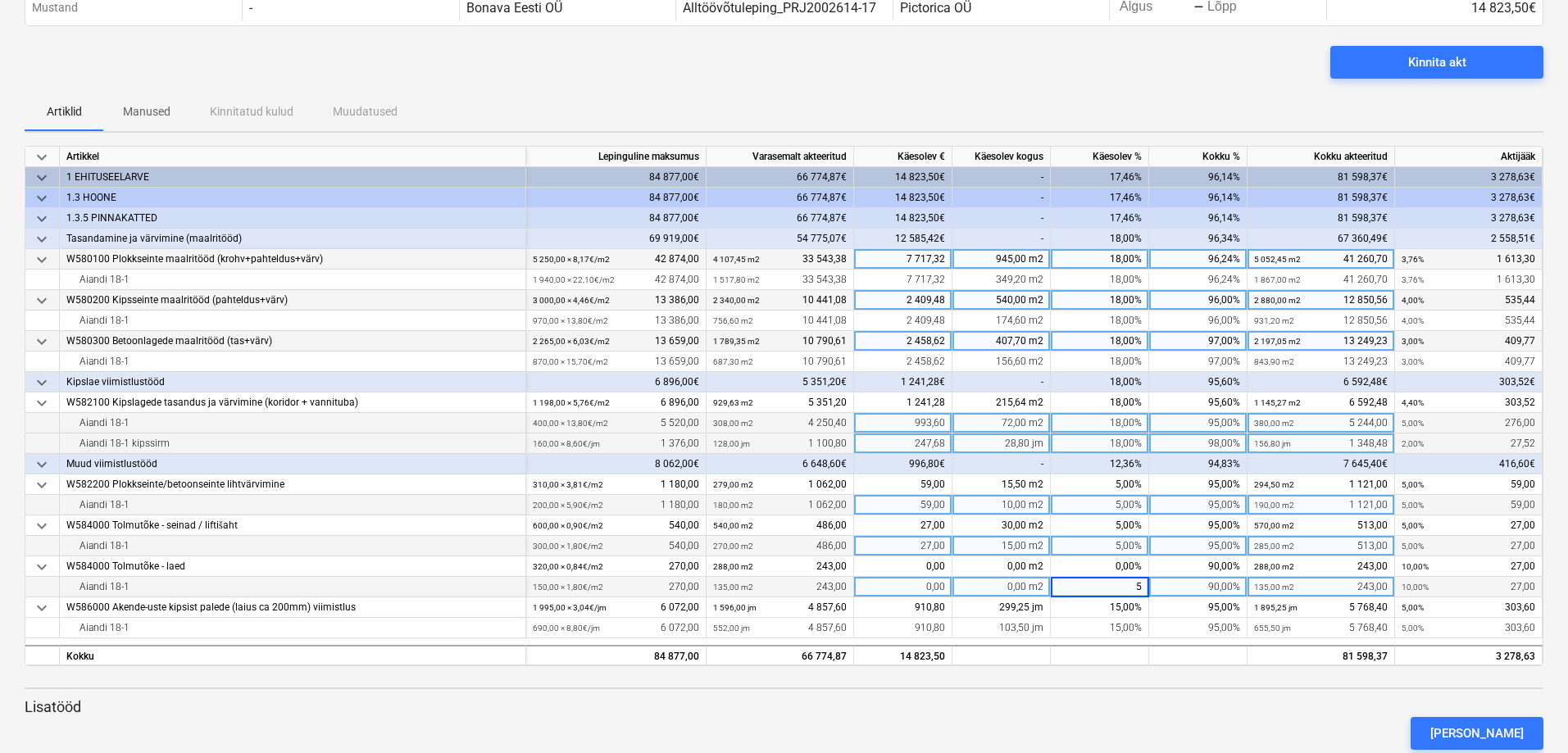
click at [1133, 104] on div "Artiklid Manused Kinnitatud kulud Muudatused" at bounding box center [784, 111] width 1519 height 39
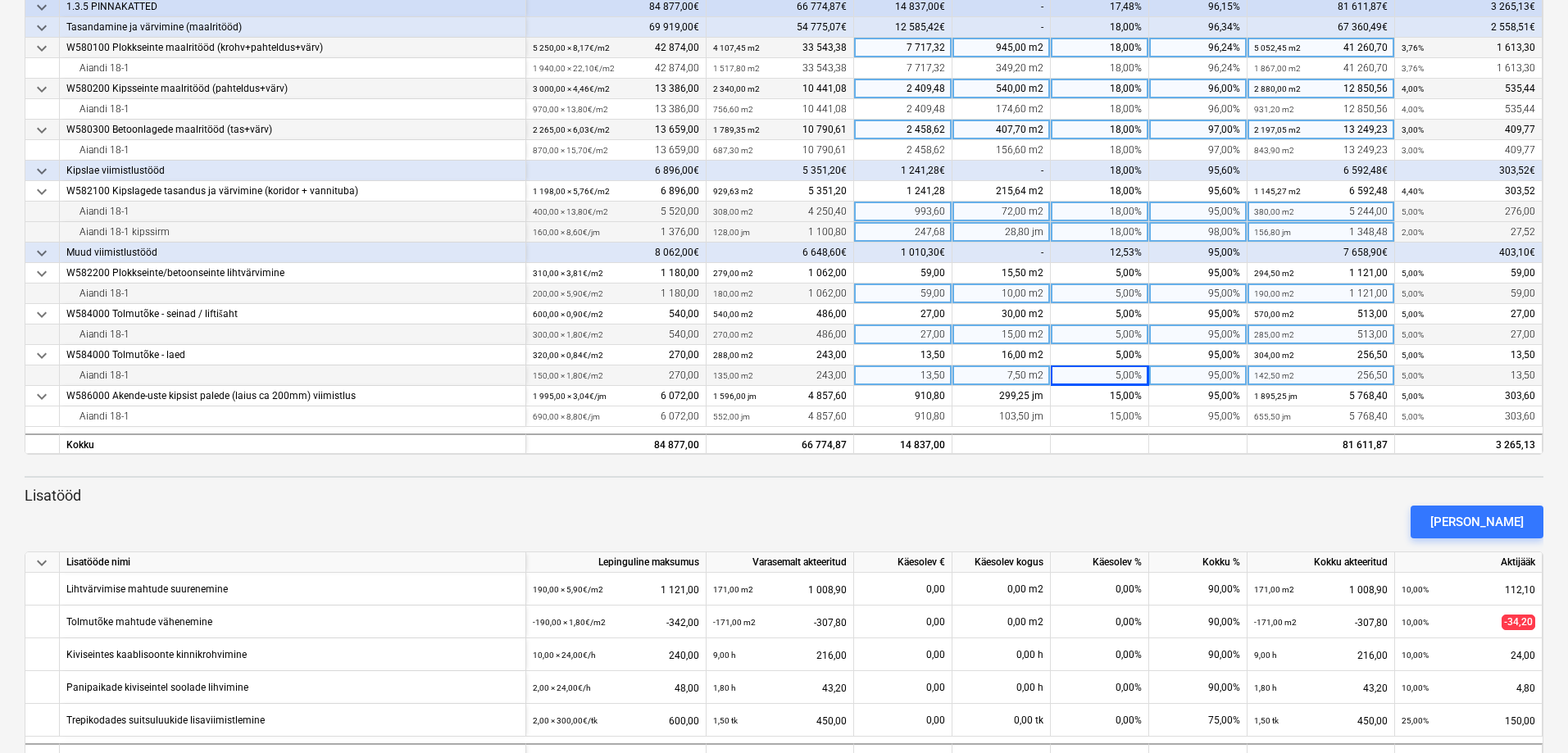
scroll to position [344, 0]
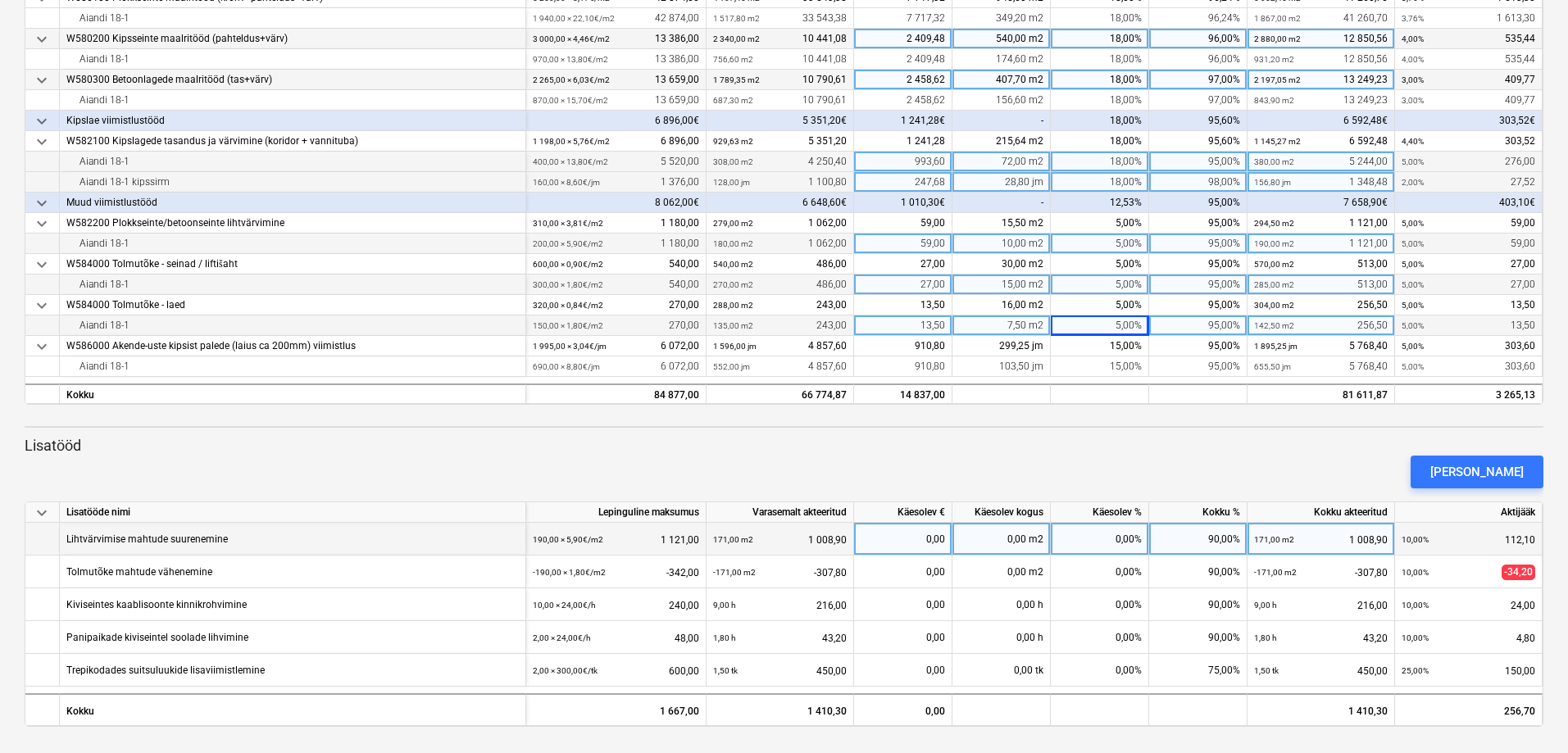
click at [1132, 540] on div "0,00%" at bounding box center [1100, 539] width 98 height 32
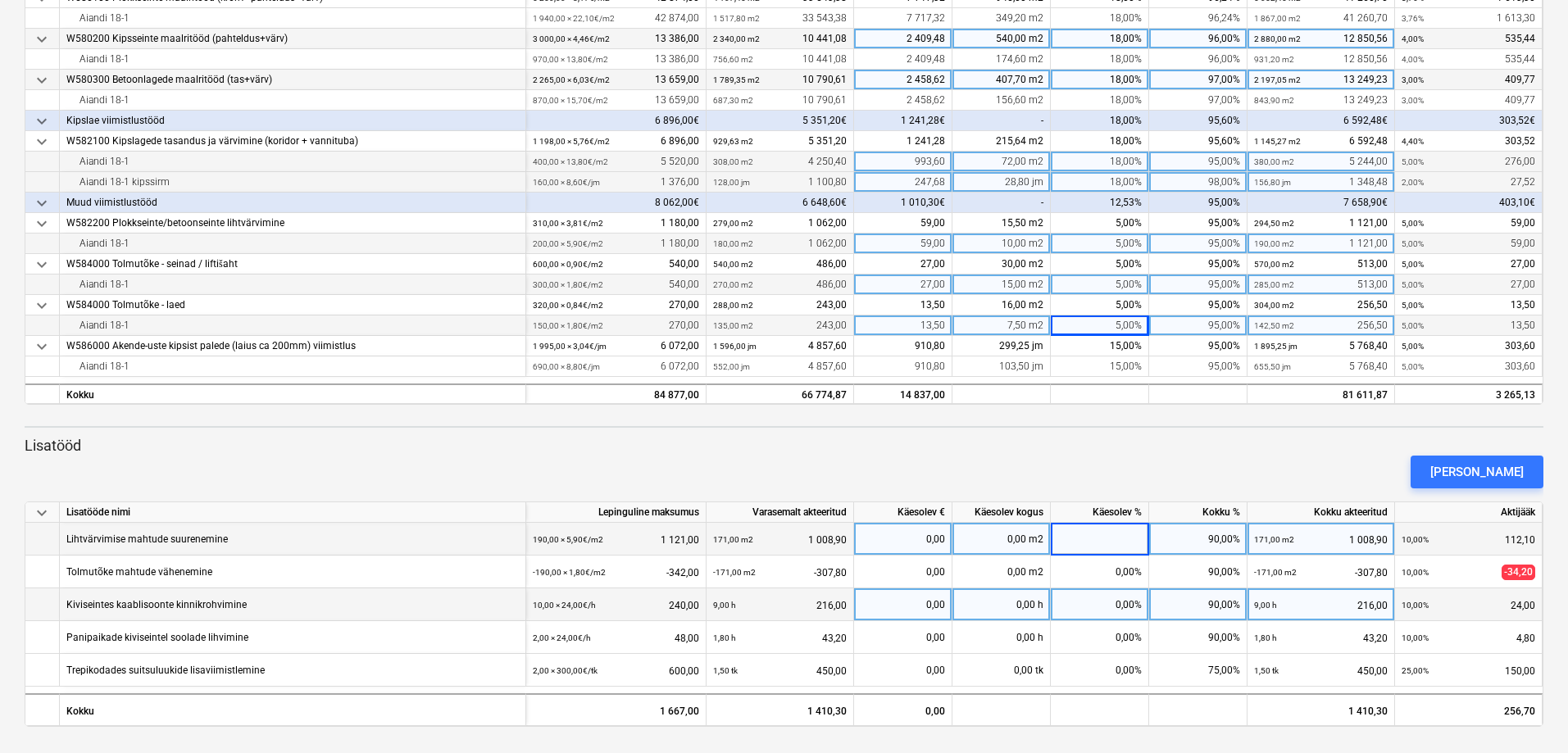
type input "5"
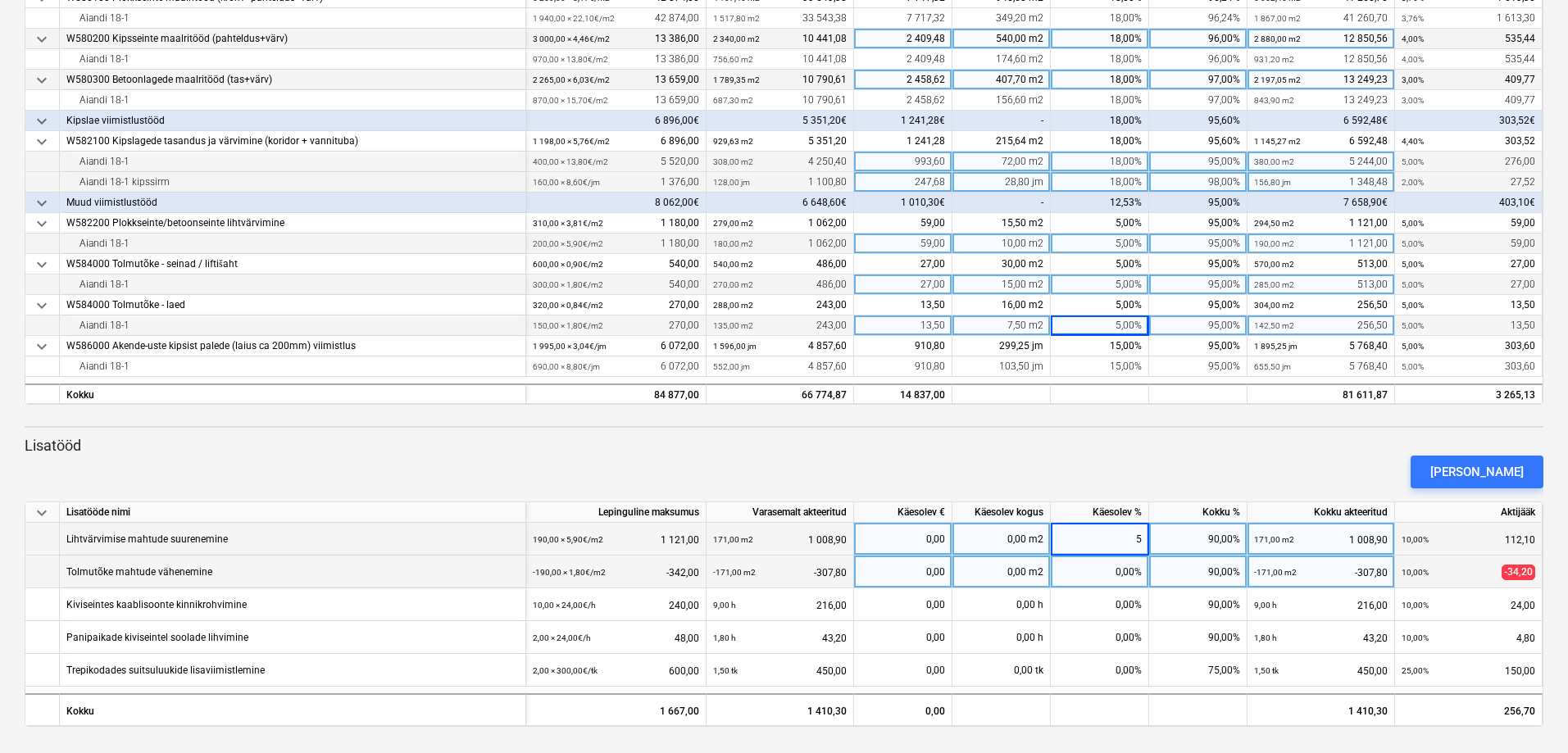
click at [1125, 572] on div "0,00%" at bounding box center [1100, 571] width 98 height 32
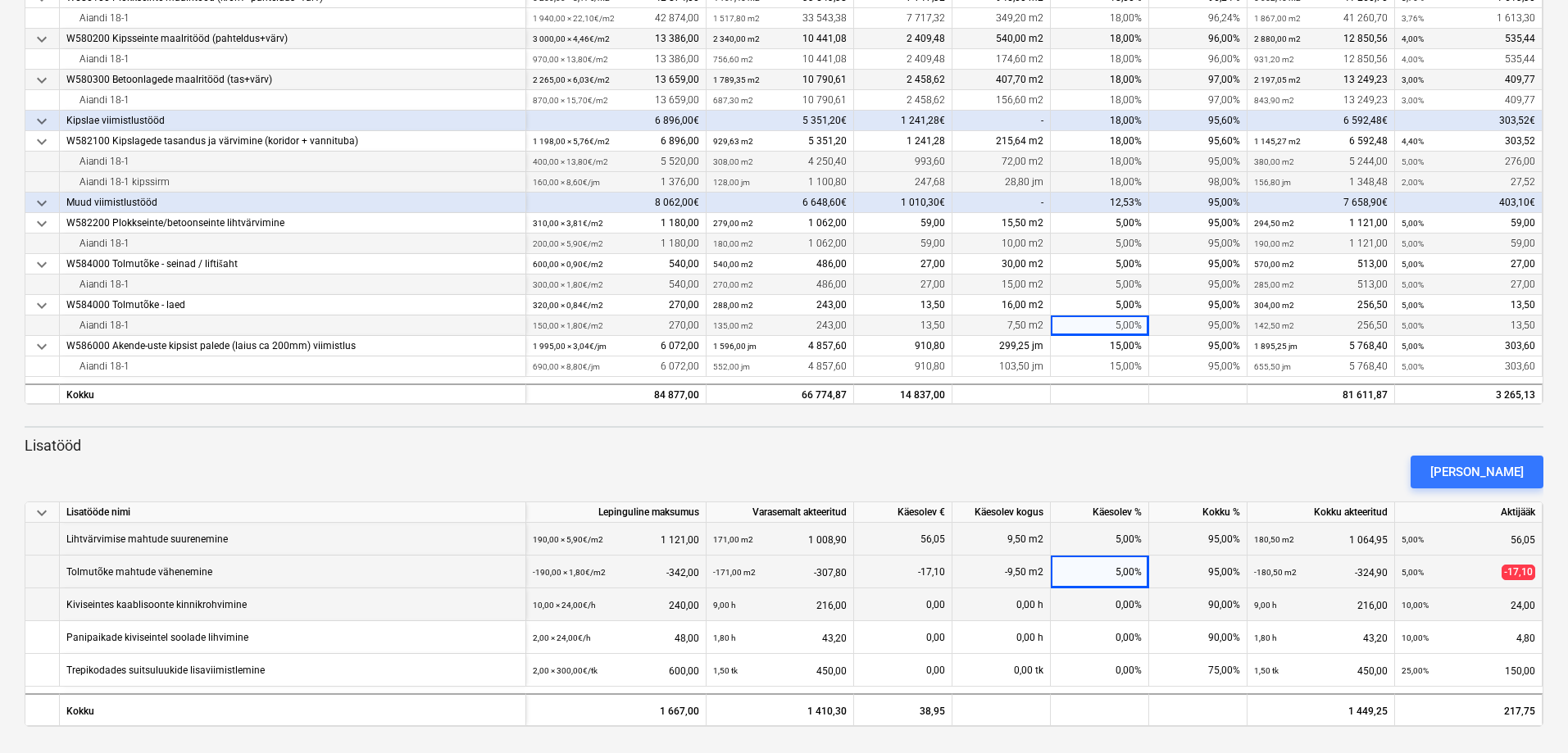
click at [1125, 611] on div "0,00%" at bounding box center [1100, 604] width 98 height 32
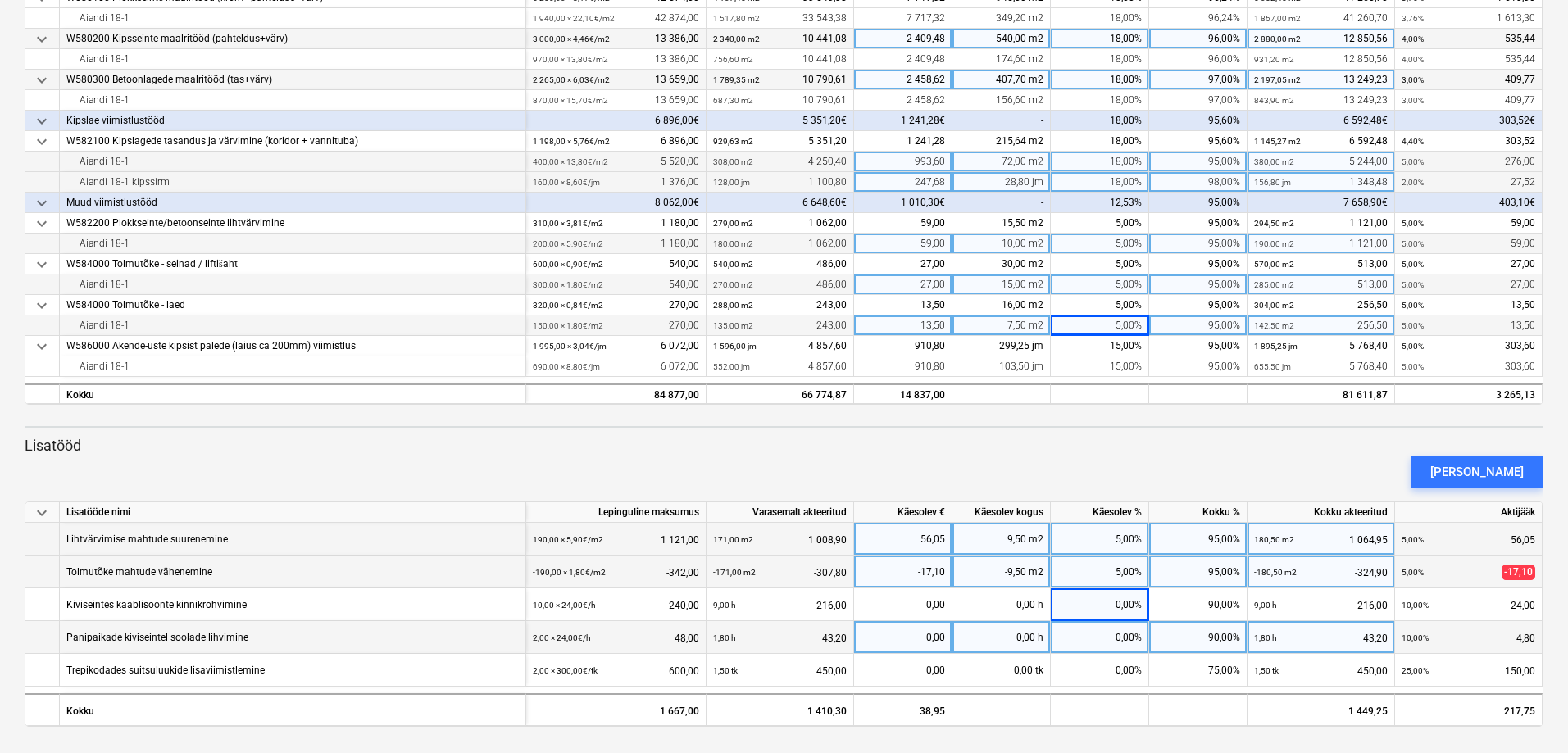
click at [1130, 637] on div "0,00%" at bounding box center [1100, 637] width 98 height 32
type input "5"
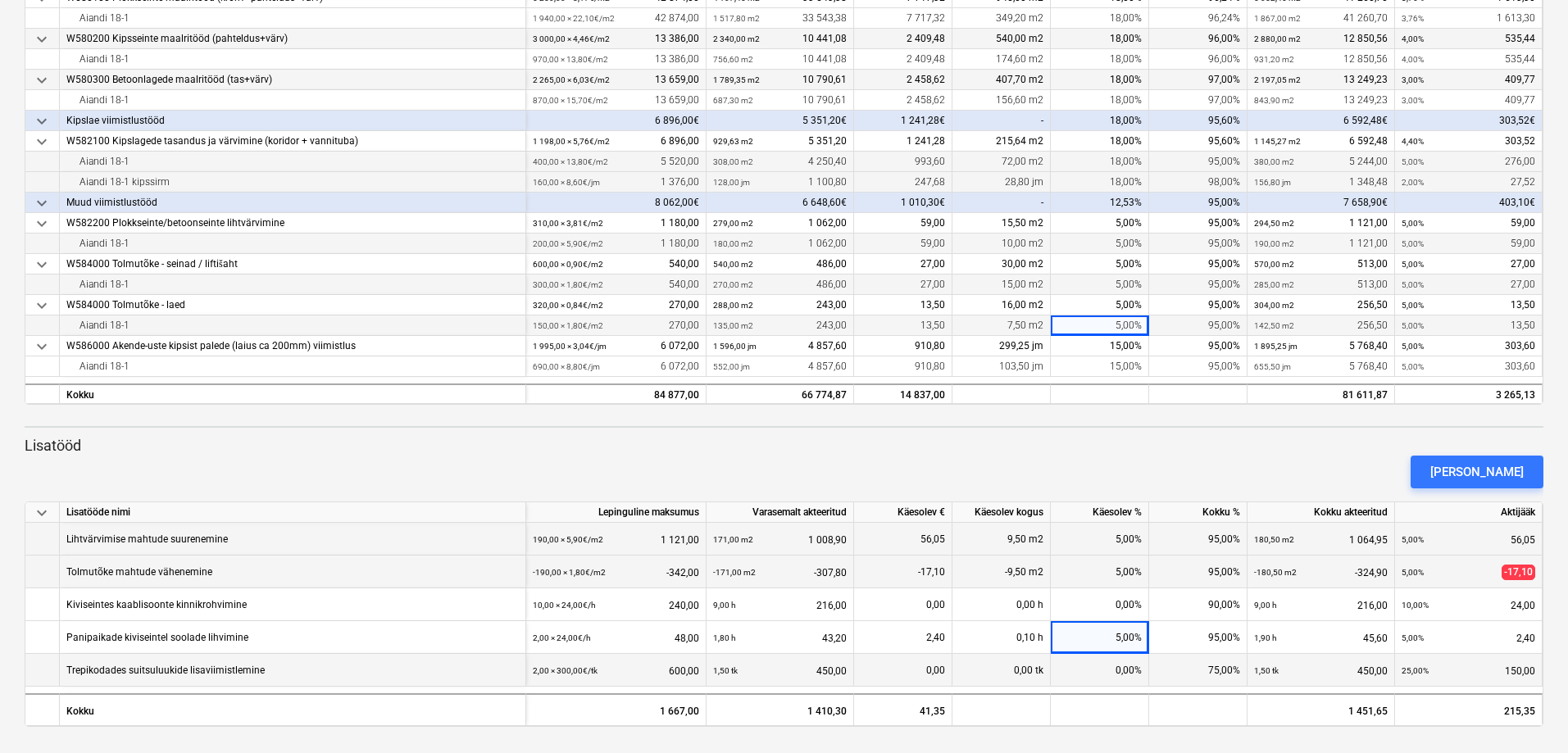
click at [1125, 676] on div "0,00%" at bounding box center [1100, 670] width 98 height 32
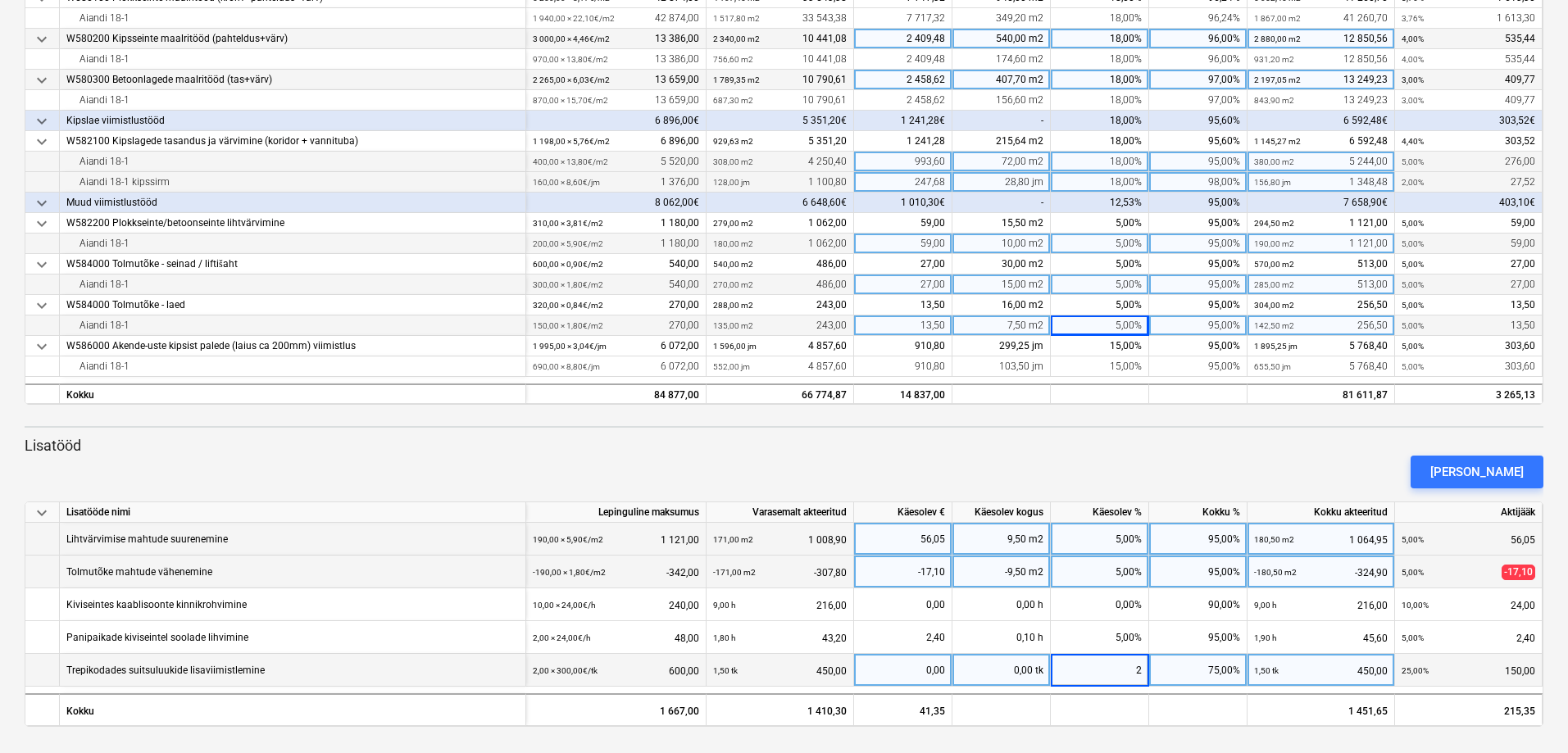
type input "20"
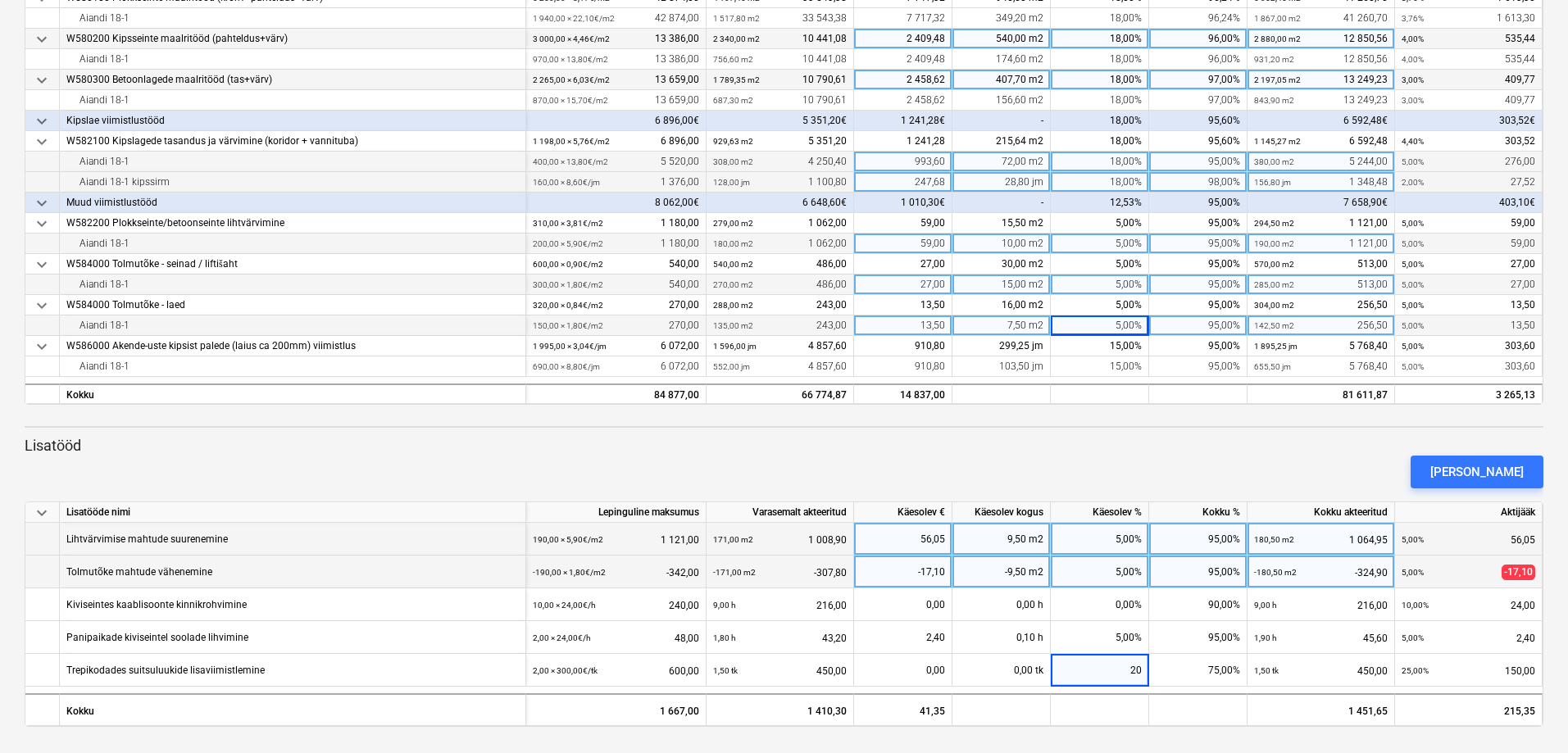
click at [1153, 452] on div "[PERSON_NAME]" at bounding box center [784, 471] width 1532 height 46
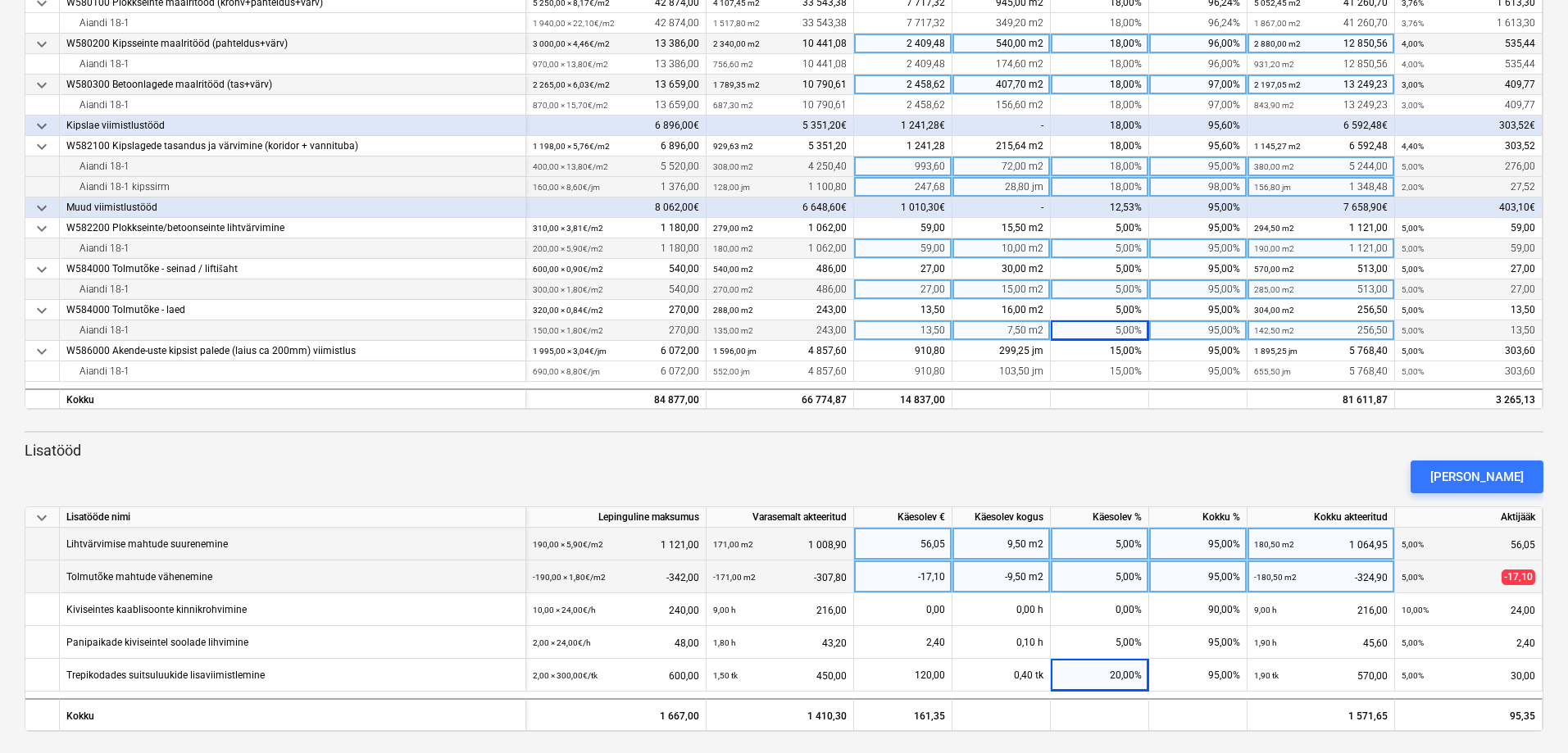
scroll to position [0, 0]
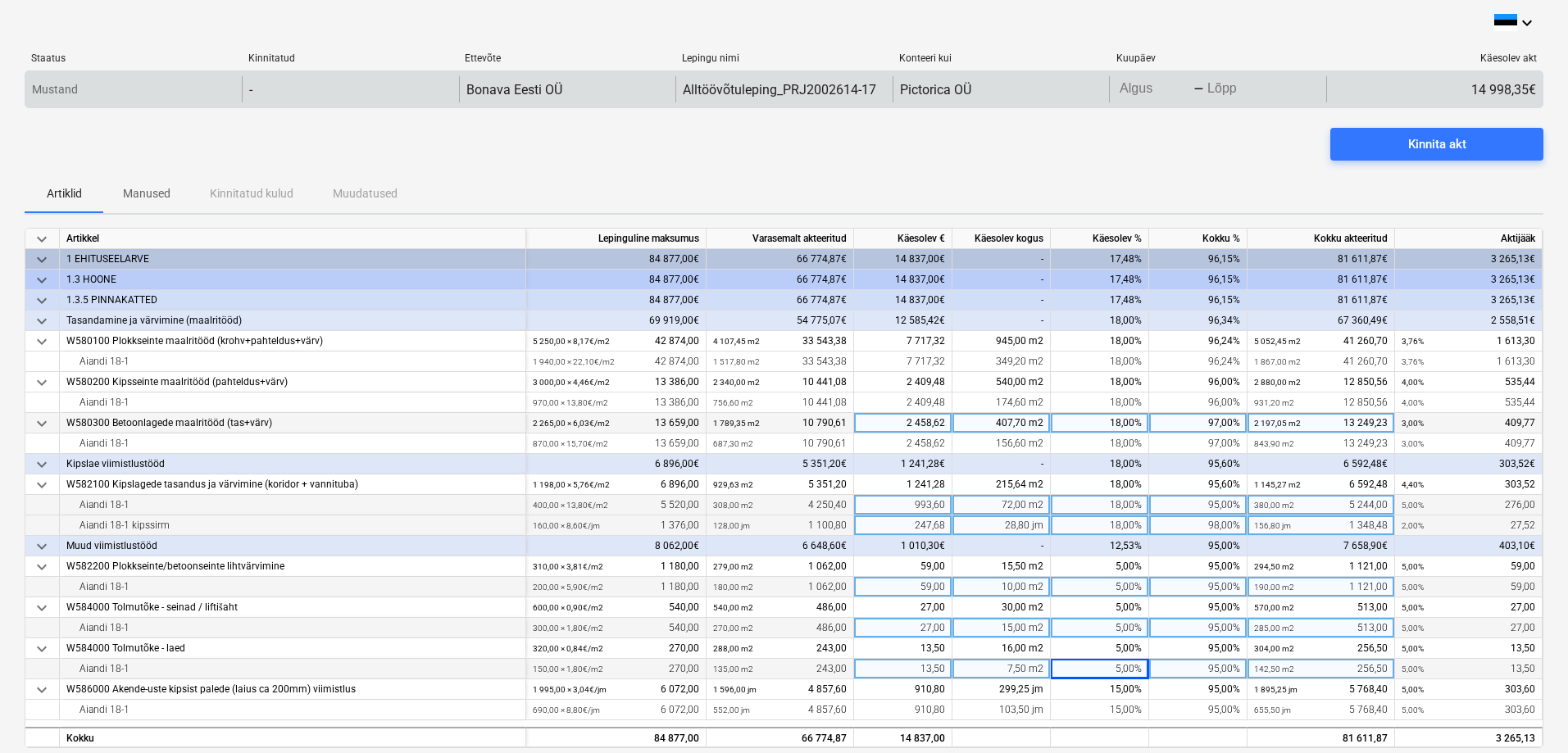
click at [1133, 97] on body "keyboard_arrow_down Staatus Kinnitatud Ettevõte Lepingu nimi Konteeri kui Kuupä…" at bounding box center [784, 376] width 1568 height 753
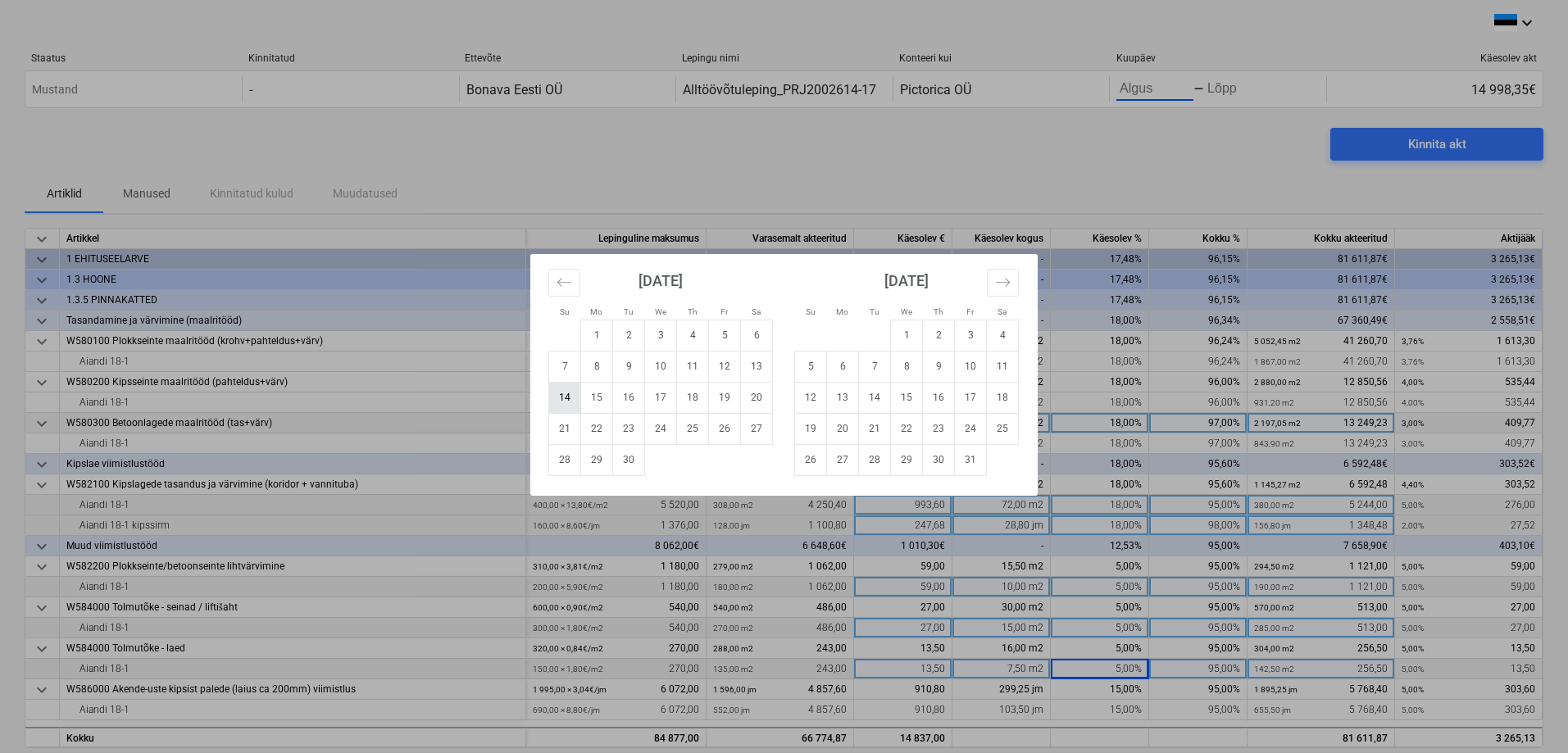
click at [565, 403] on td "14" at bounding box center [565, 398] width 32 height 31
type input "[DATE]"
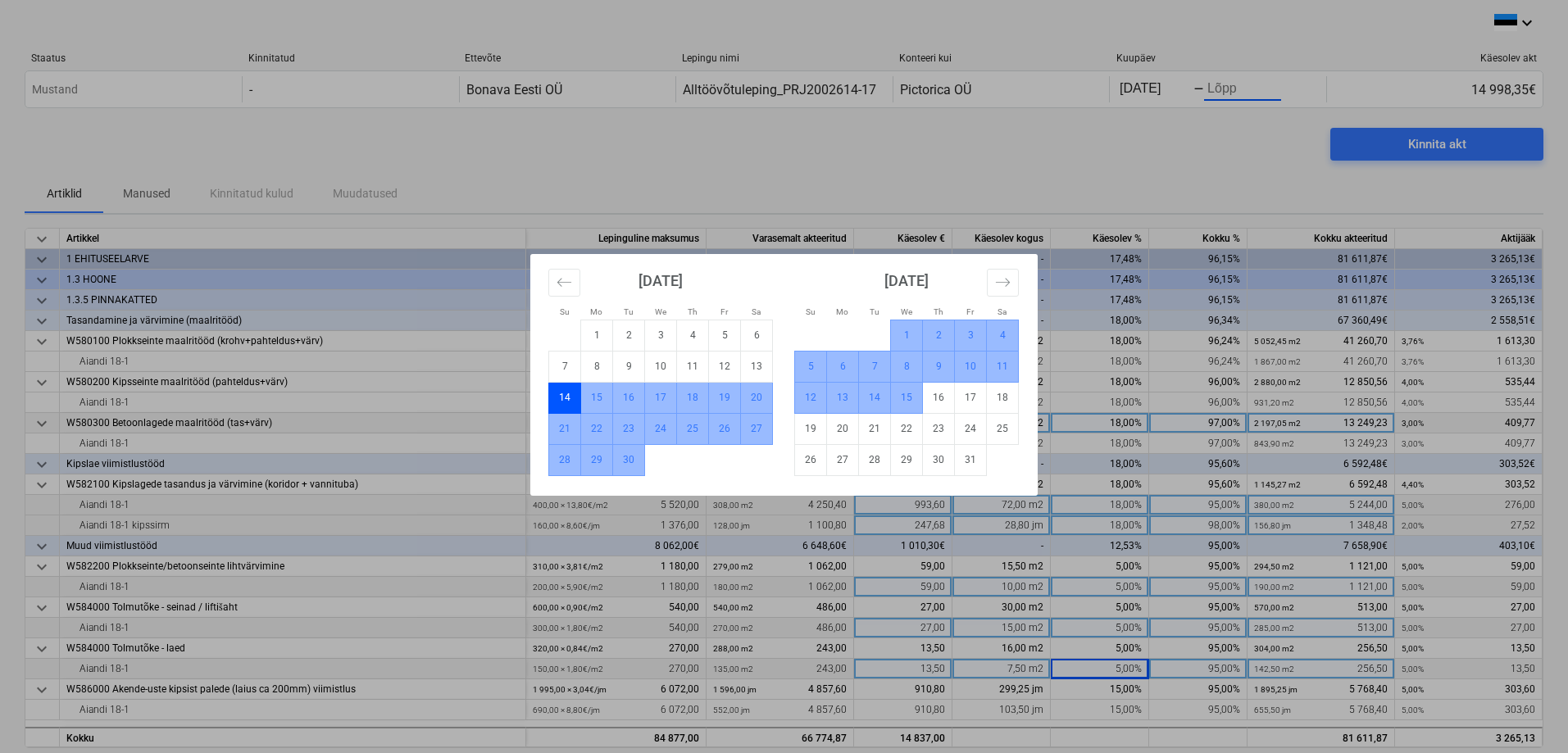
click at [900, 398] on td "15" at bounding box center [906, 398] width 32 height 31
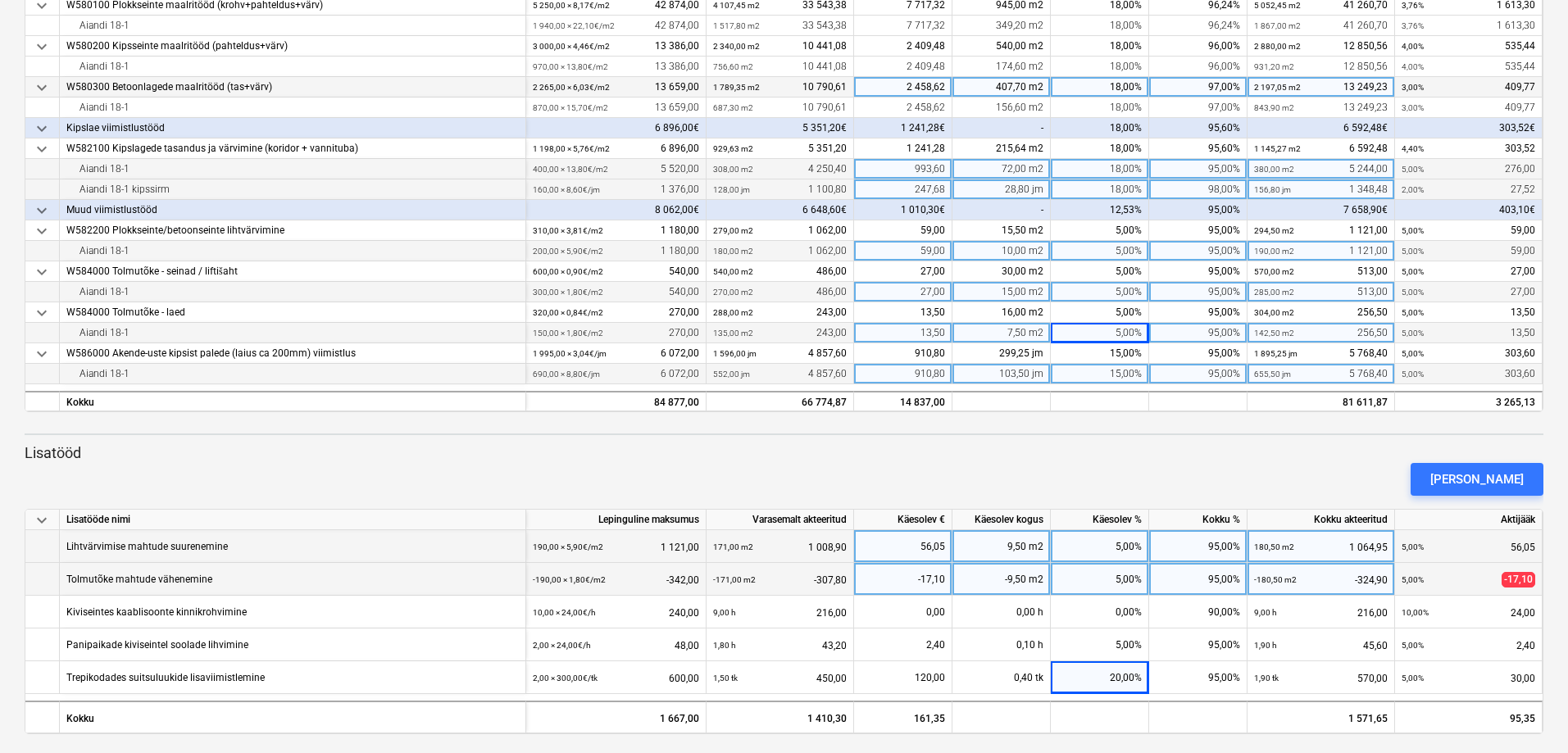
scroll to position [344, 0]
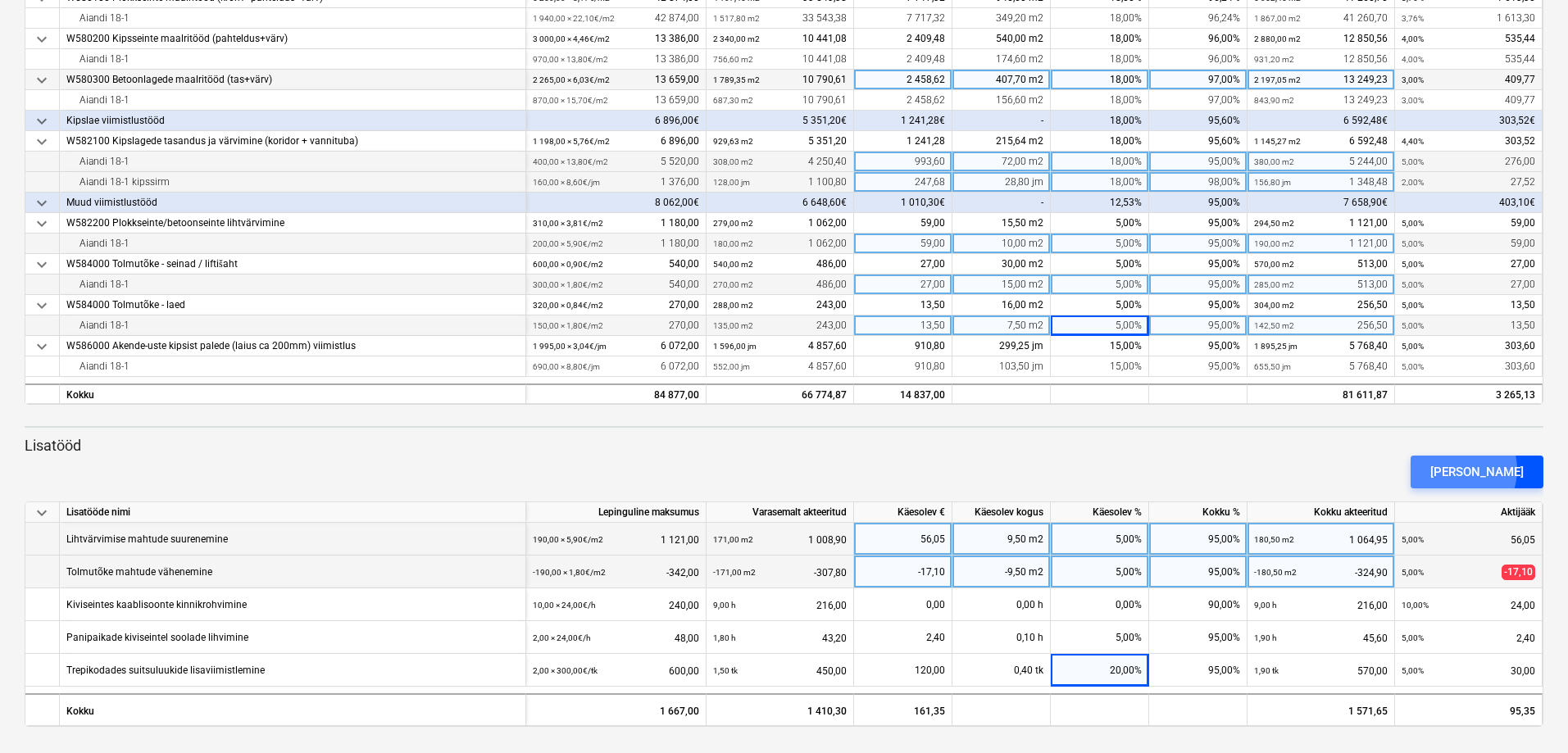
click at [1483, 469] on div "[PERSON_NAME]" at bounding box center [1477, 472] width 93 height 22
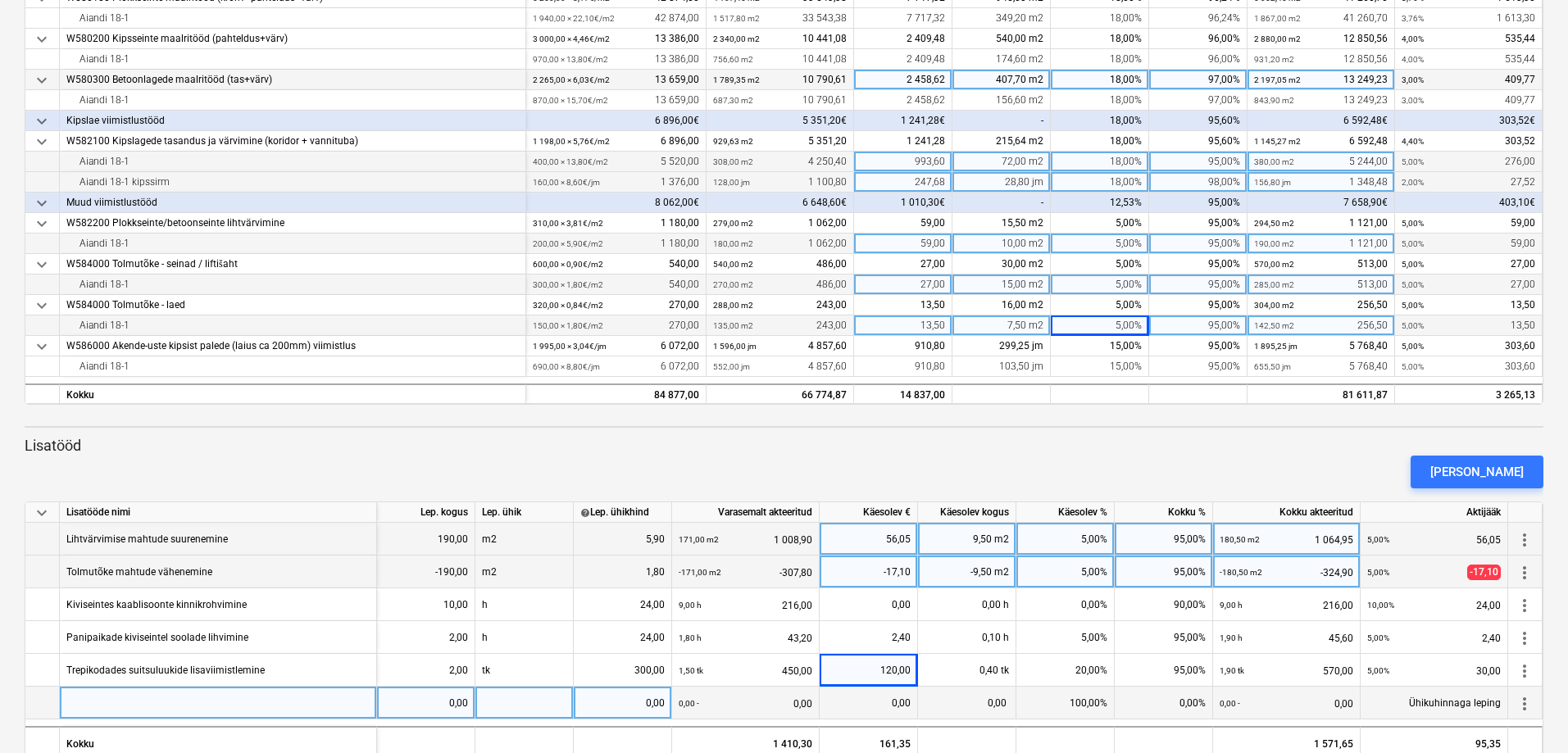
click at [127, 702] on div at bounding box center [218, 703] width 317 height 32
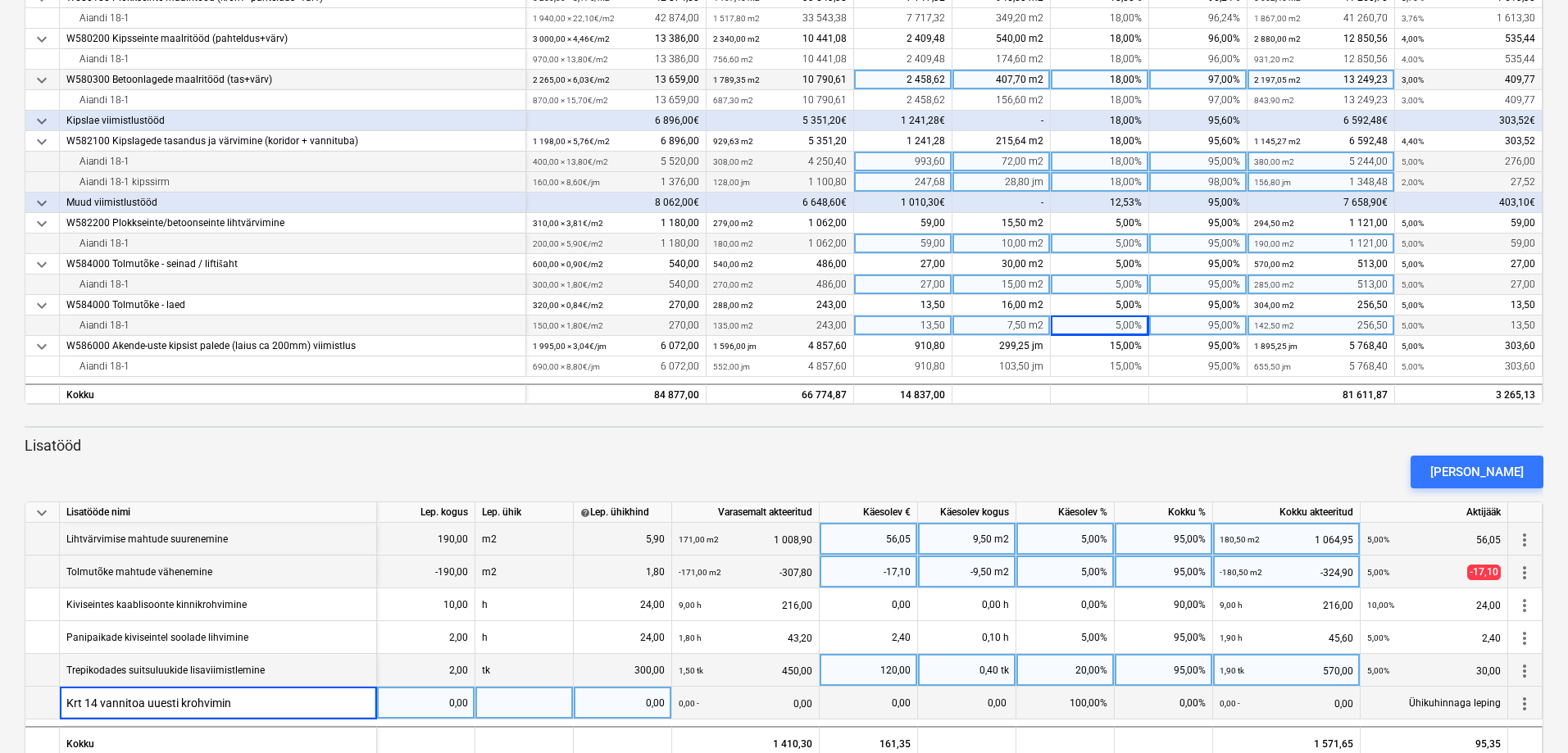
type input "Krt 14 vannitoa uuesti krohvimine"
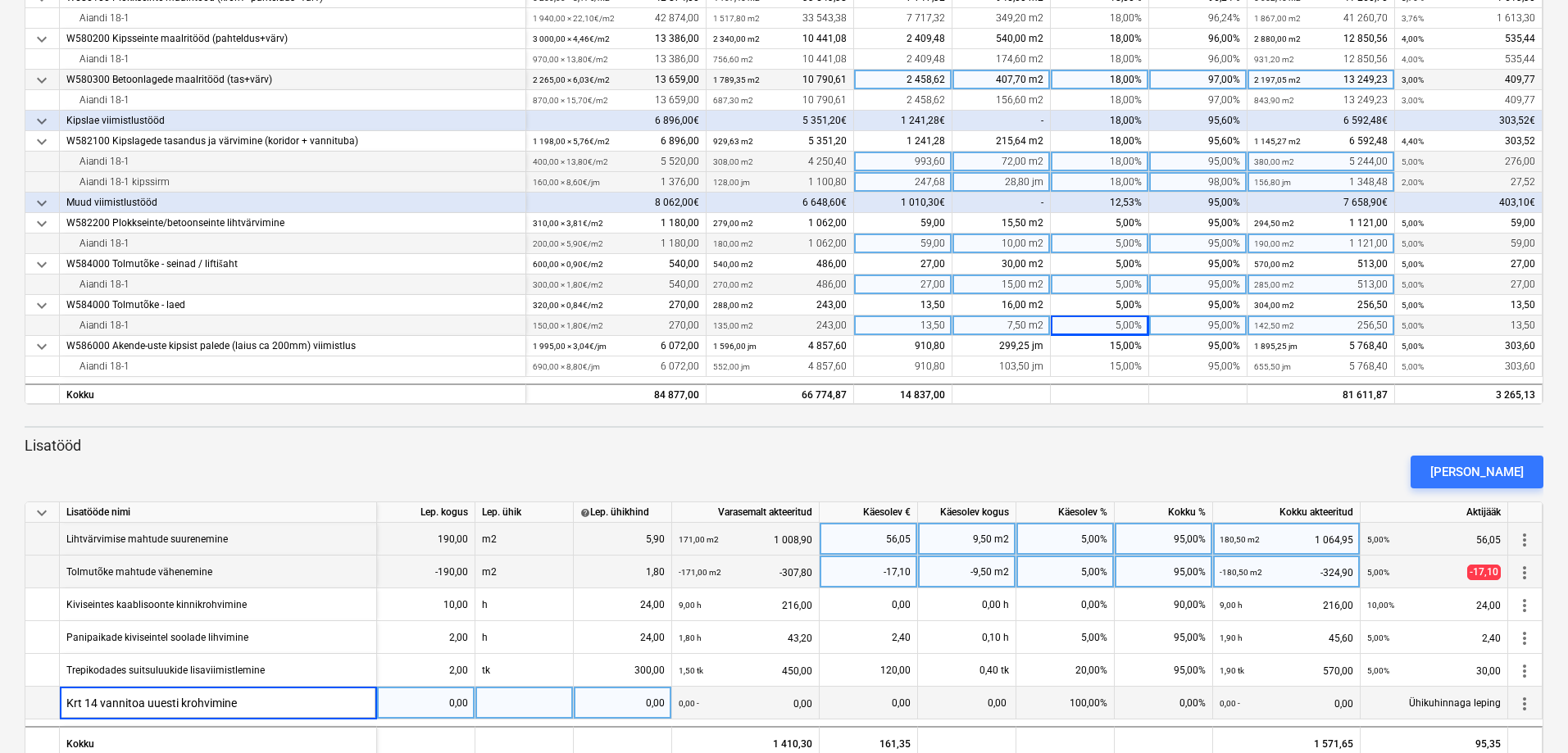
click at [461, 706] on div "0,00" at bounding box center [426, 703] width 84 height 32
click at [501, 697] on div at bounding box center [524, 703] width 98 height 32
click at [647, 714] on div "0,00" at bounding box center [622, 703] width 84 height 32
type input "24"
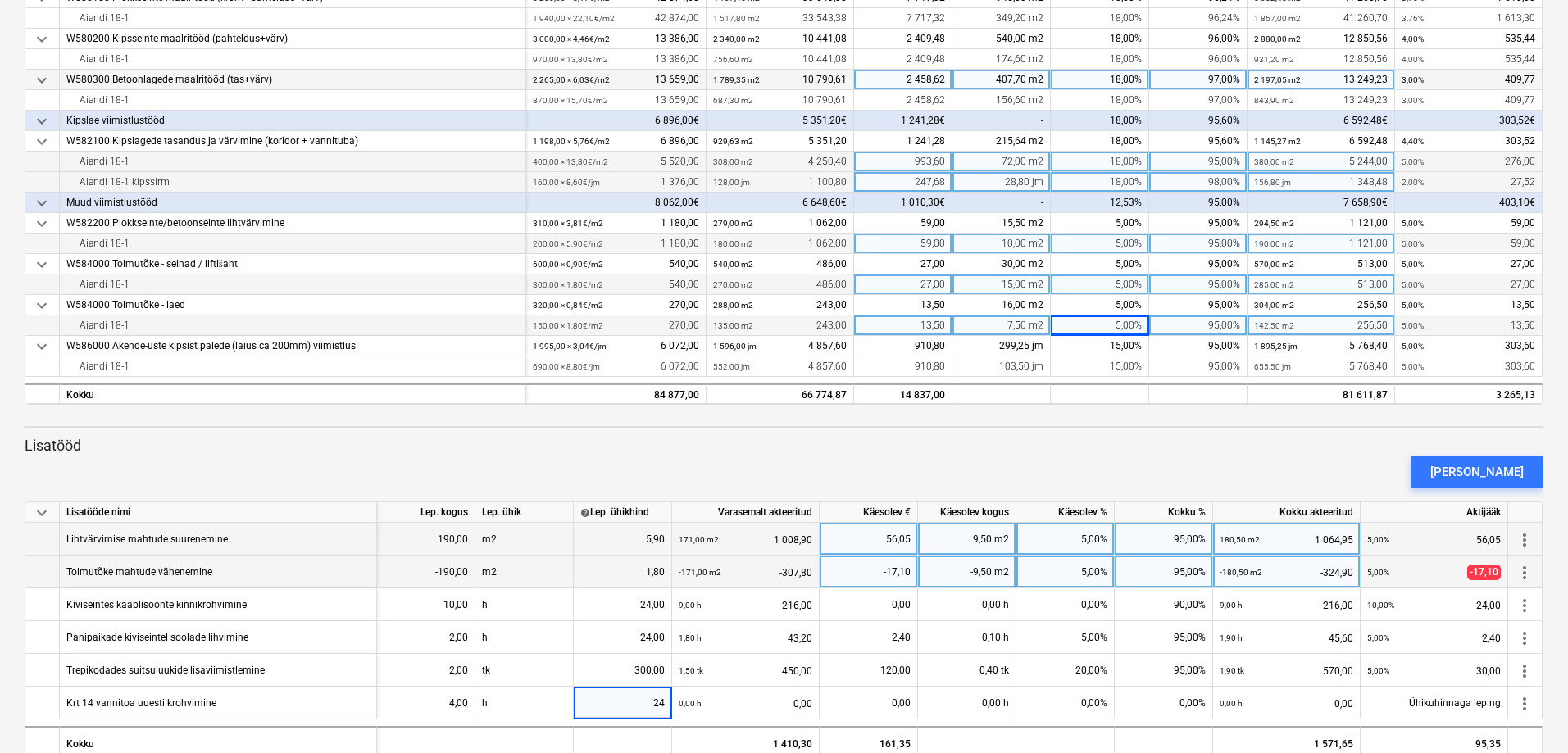
click at [677, 459] on div "[PERSON_NAME]" at bounding box center [784, 471] width 1532 height 46
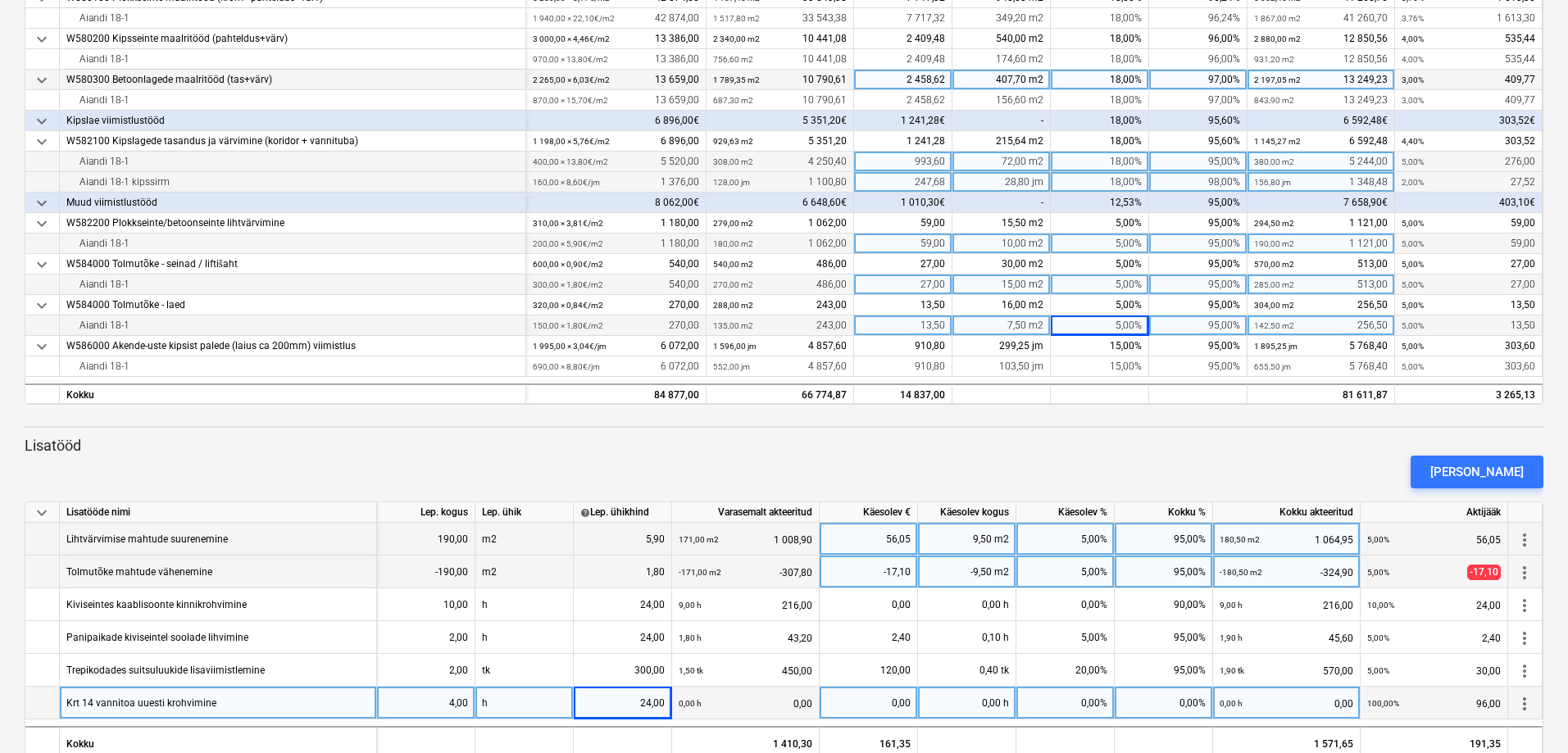
click at [1078, 706] on div "0,00%" at bounding box center [1065, 703] width 98 height 32
type input "95"
click at [1115, 440] on p "Lisatööd" at bounding box center [784, 446] width 1519 height 20
click at [1473, 466] on div "[PERSON_NAME]" at bounding box center [1477, 472] width 93 height 22
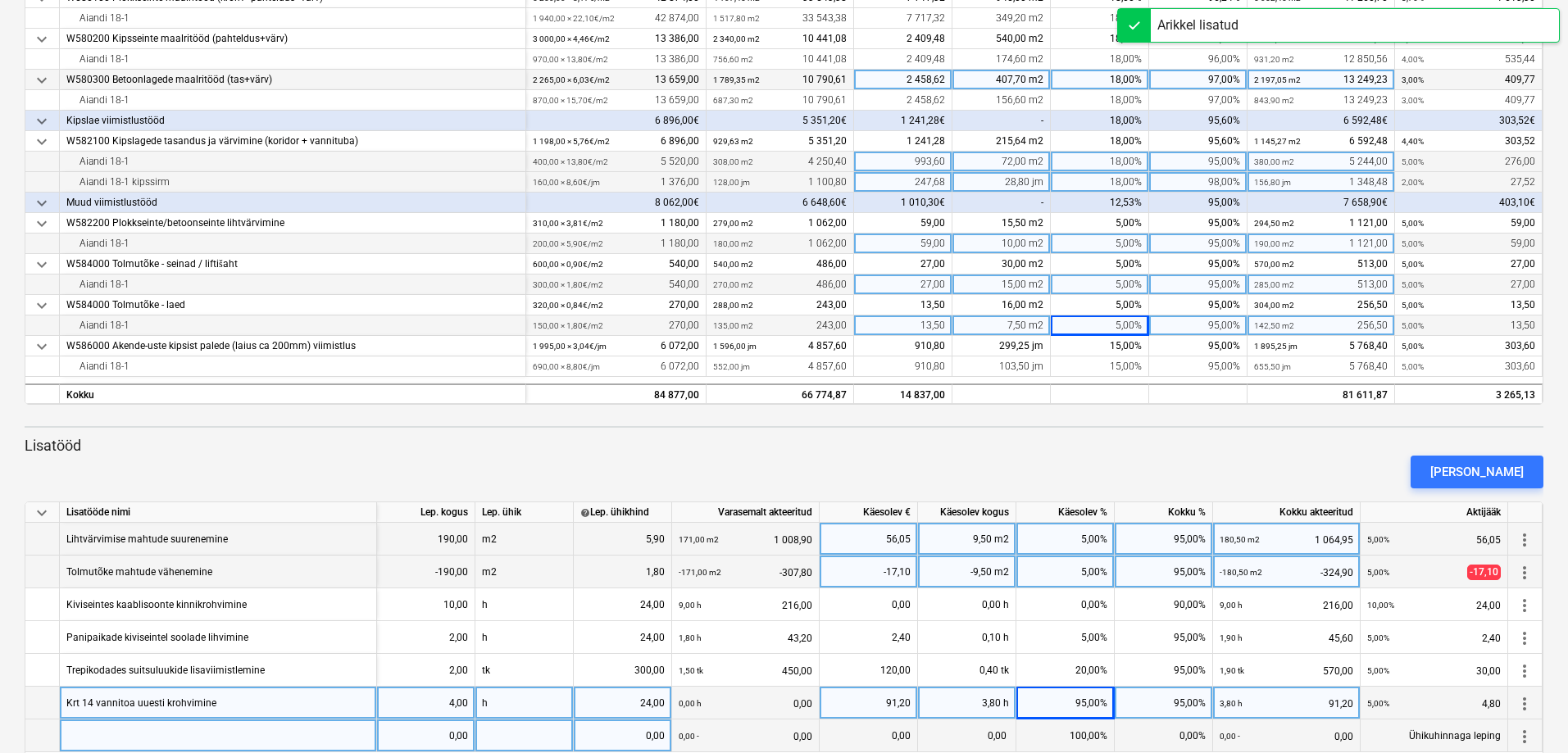
click at [82, 743] on div at bounding box center [218, 735] width 317 height 32
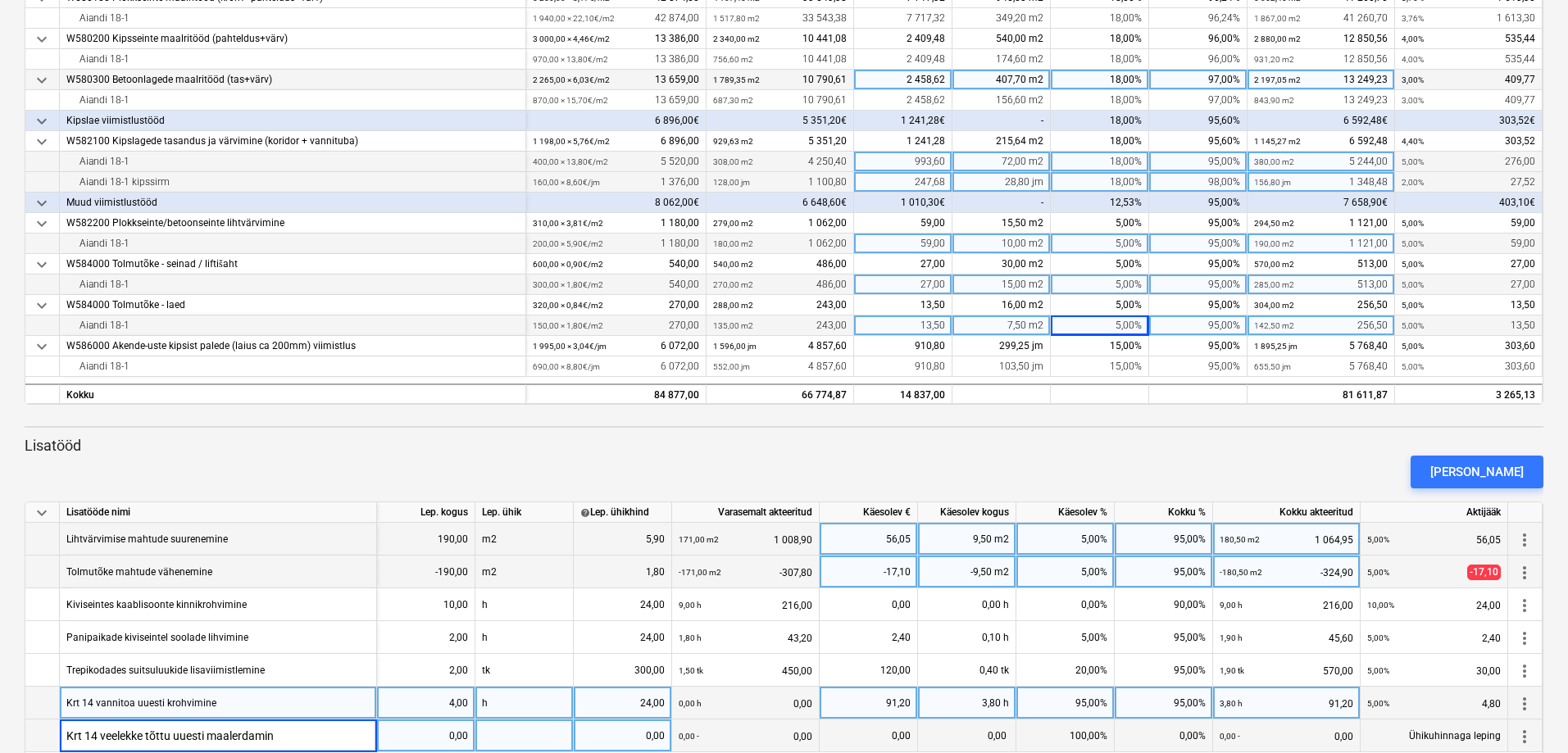
type input "Krt 14 veelekke tõttu uuesti maalerdamine"
click at [460, 736] on div "0,00" at bounding box center [426, 735] width 84 height 32
click at [511, 738] on div at bounding box center [524, 735] width 98 height 32
click at [662, 738] on div "0,00" at bounding box center [622, 735] width 84 height 32
type input "24"
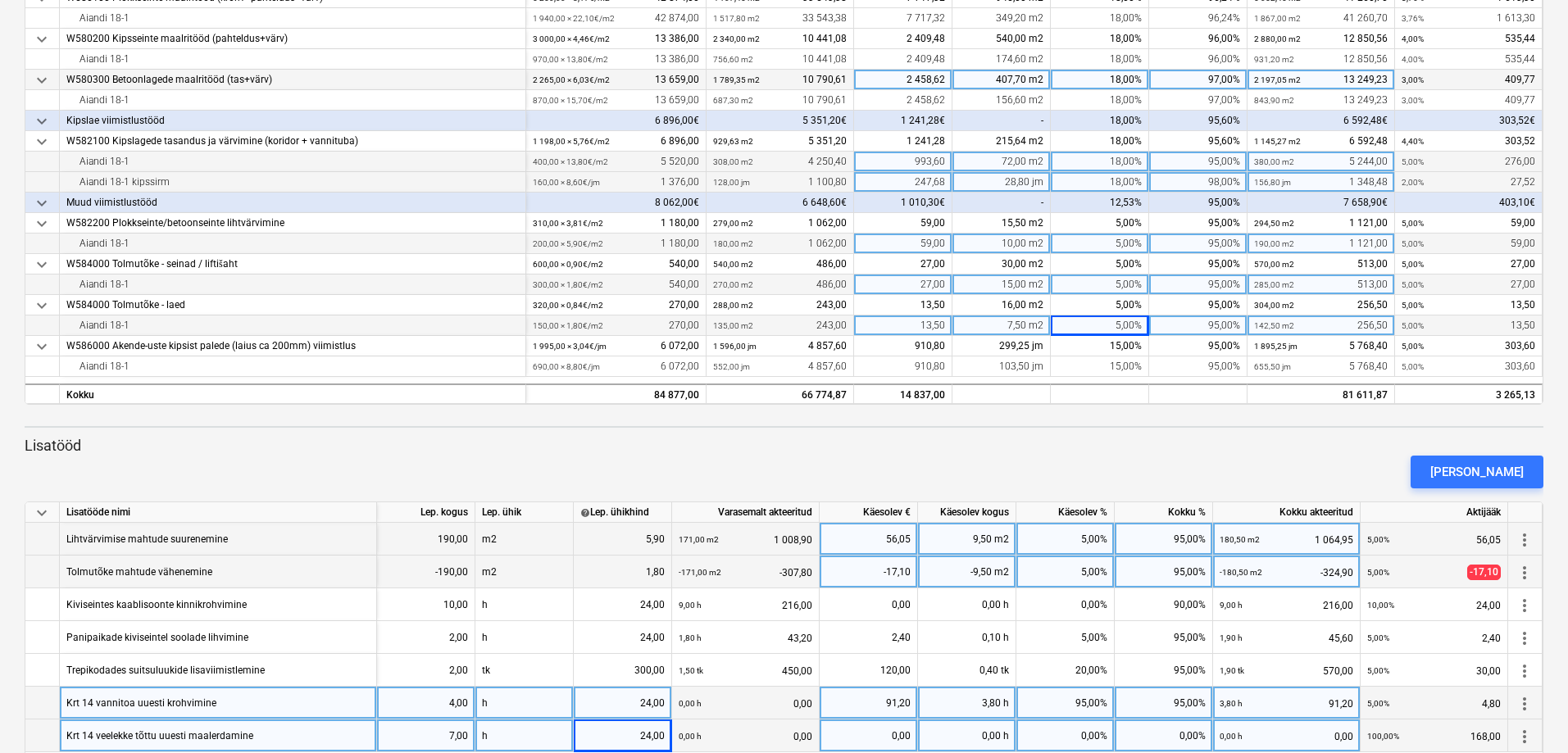
click at [1094, 736] on div "0,00%" at bounding box center [1065, 735] width 98 height 32
type input "95"
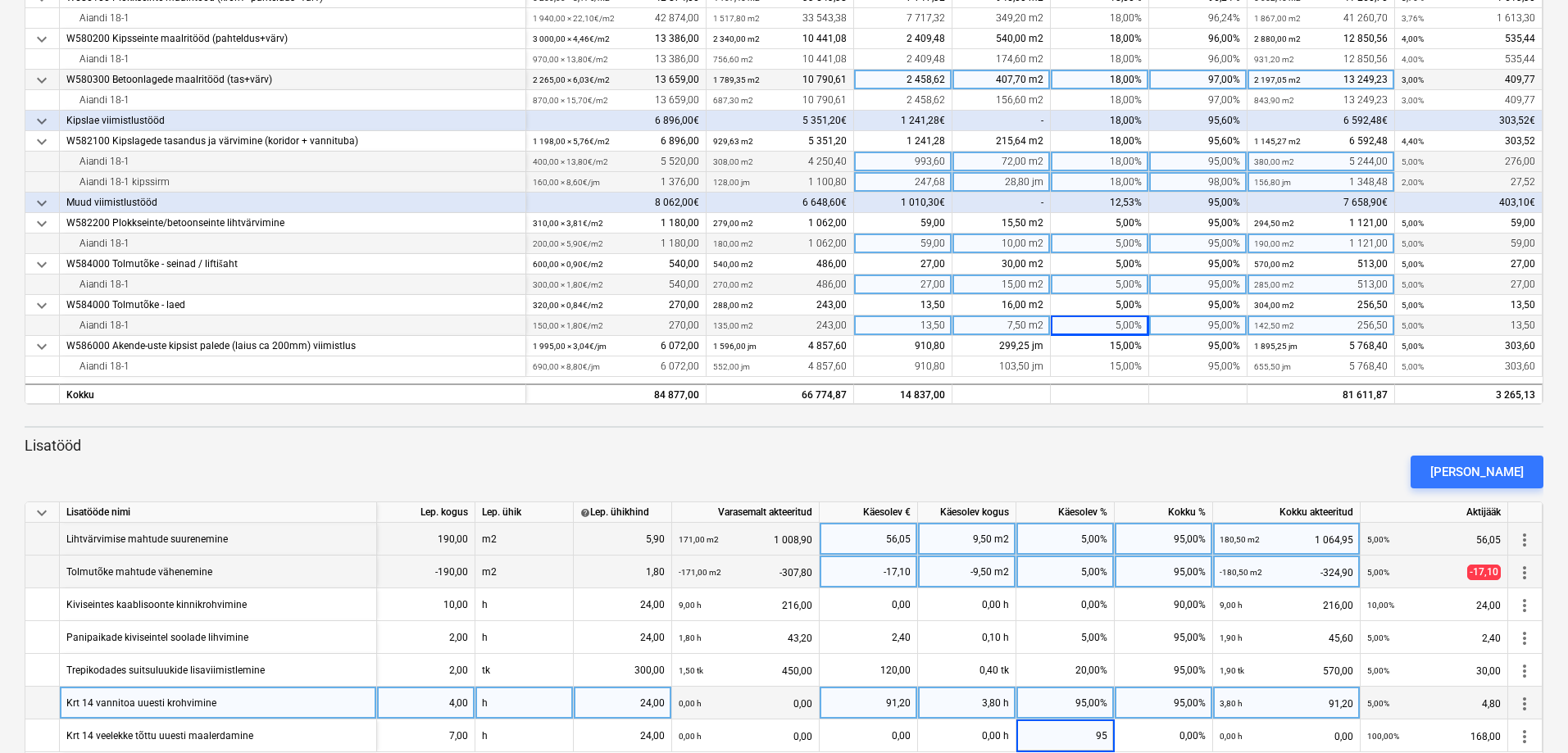
click at [1034, 454] on div "[PERSON_NAME]" at bounding box center [784, 471] width 1532 height 46
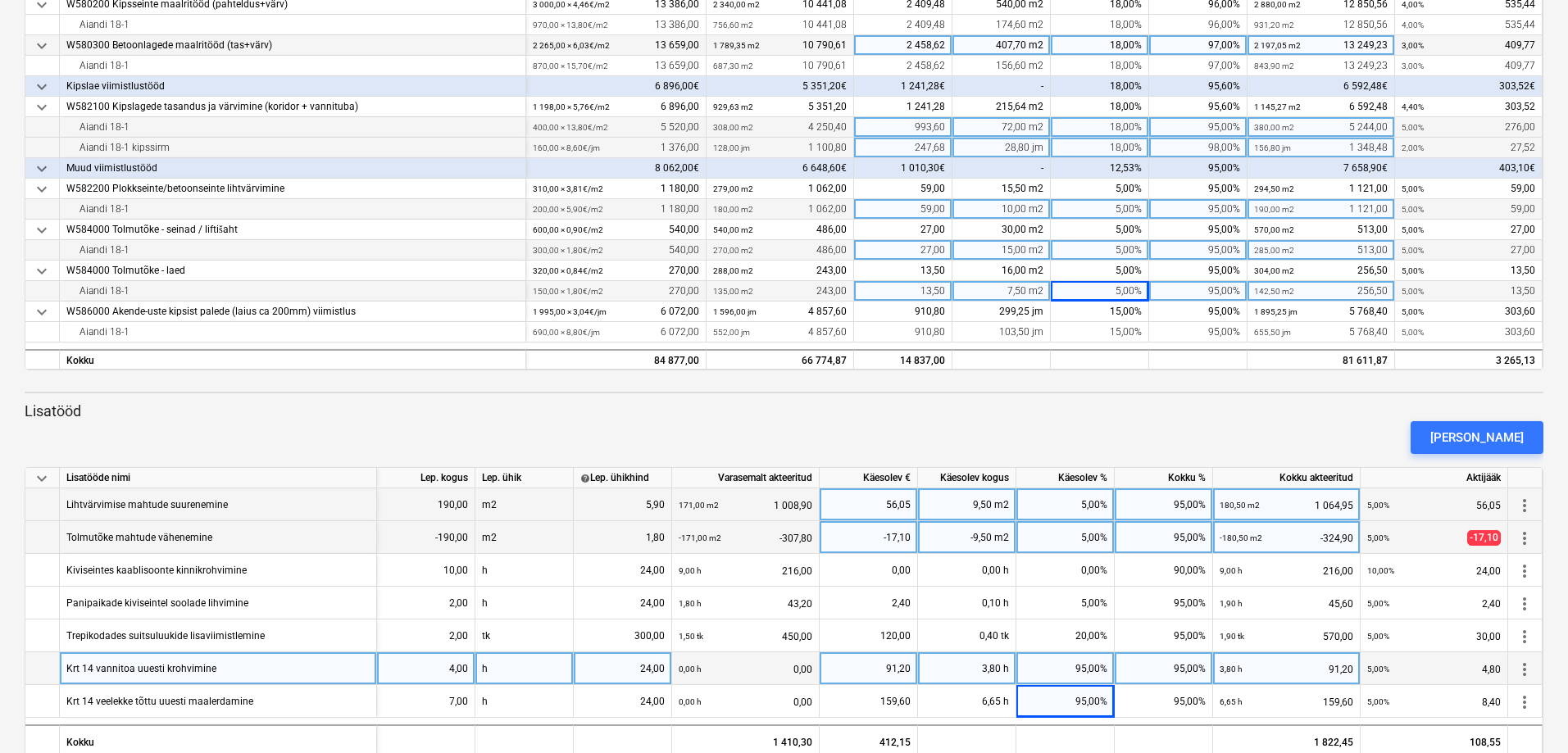
scroll to position [409, 0]
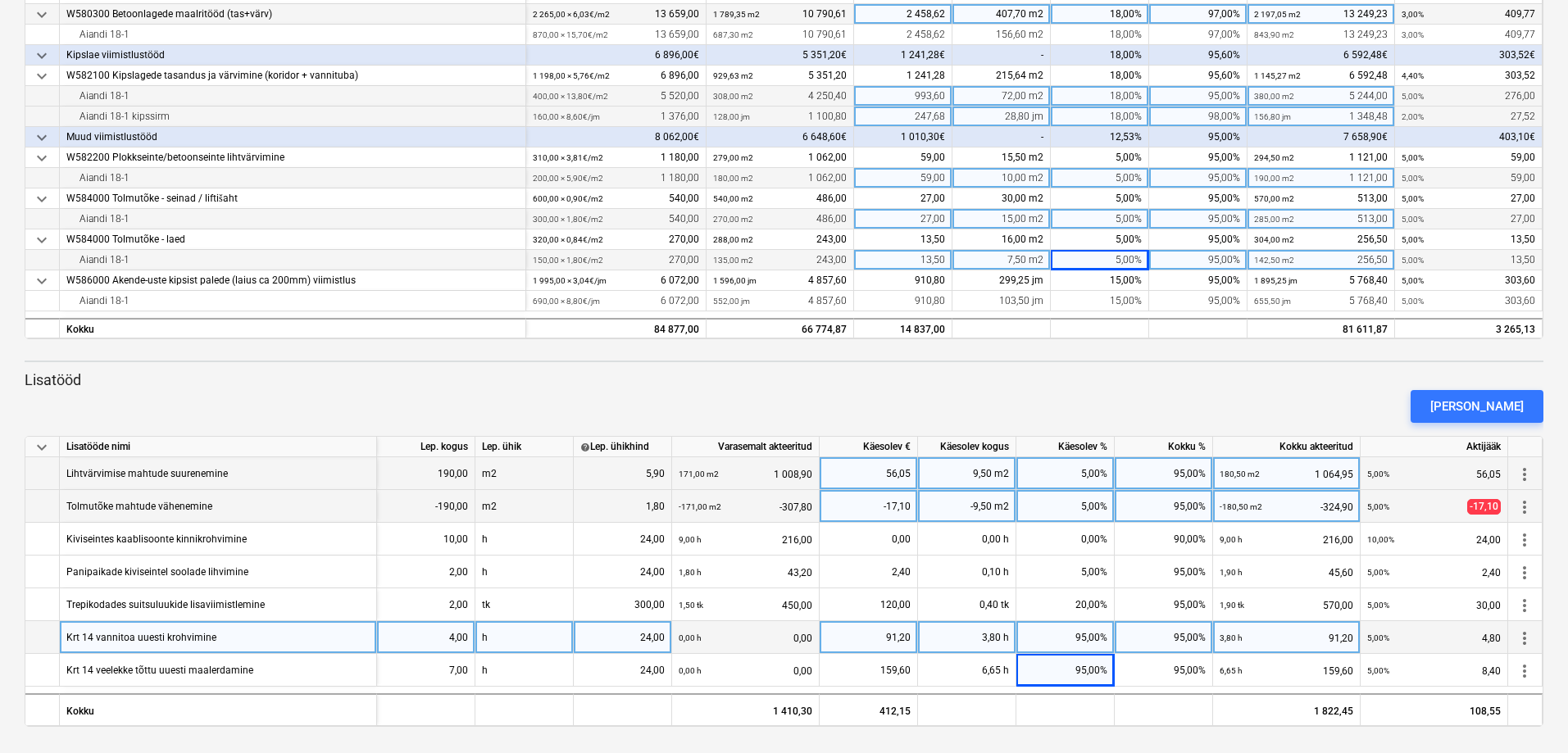
click at [1098, 474] on div "5,00%" at bounding box center [1065, 473] width 98 height 32
type input "10"
click at [1089, 509] on div "5,00%" at bounding box center [1065, 506] width 98 height 32
type input "10"
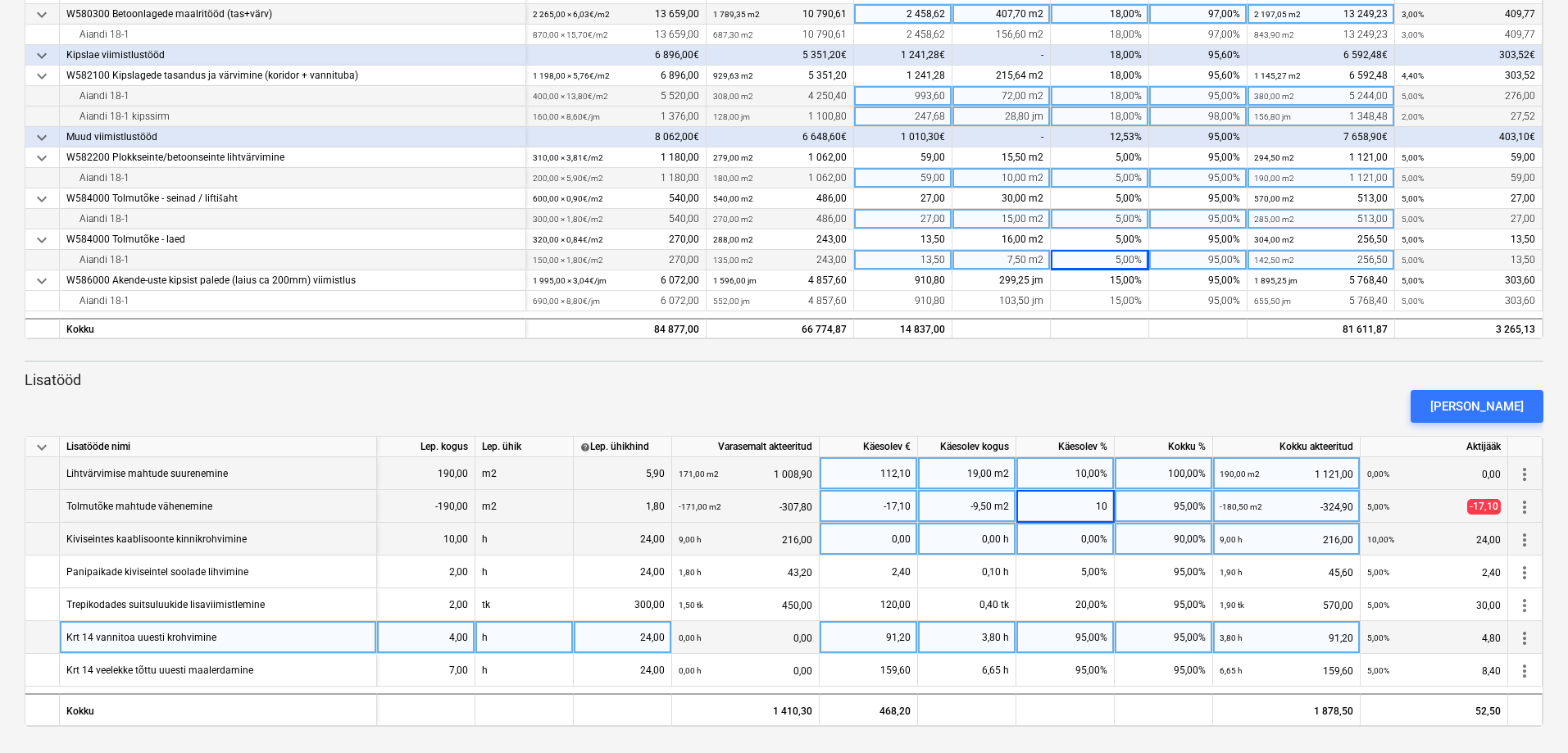
click at [1093, 538] on div "0,00%" at bounding box center [1065, 539] width 98 height 32
click at [1096, 540] on div "0,00%" at bounding box center [1065, 539] width 98 height 32
type input "10"
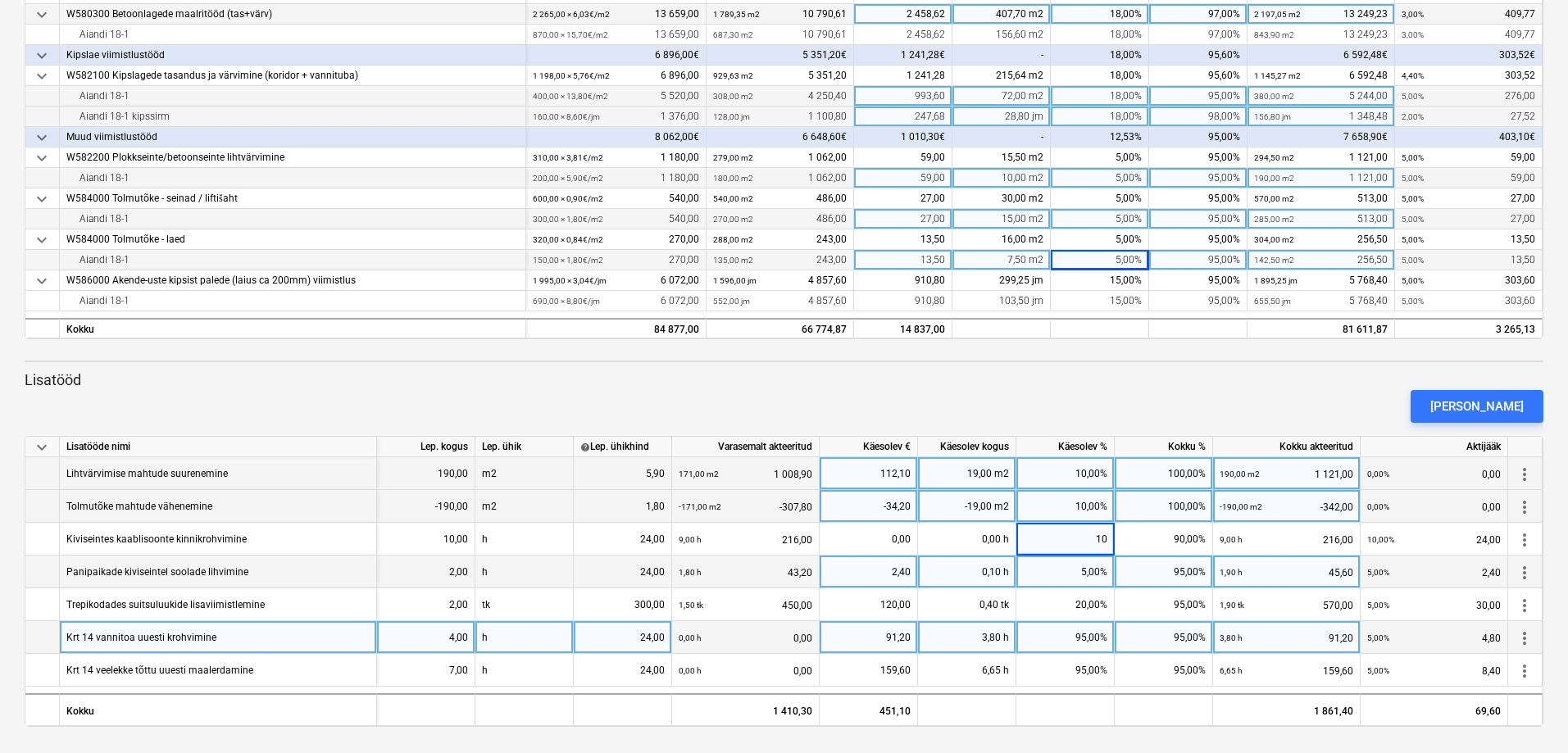
click at [1104, 576] on div "5,00%" at bounding box center [1065, 571] width 98 height 32
type input "10"
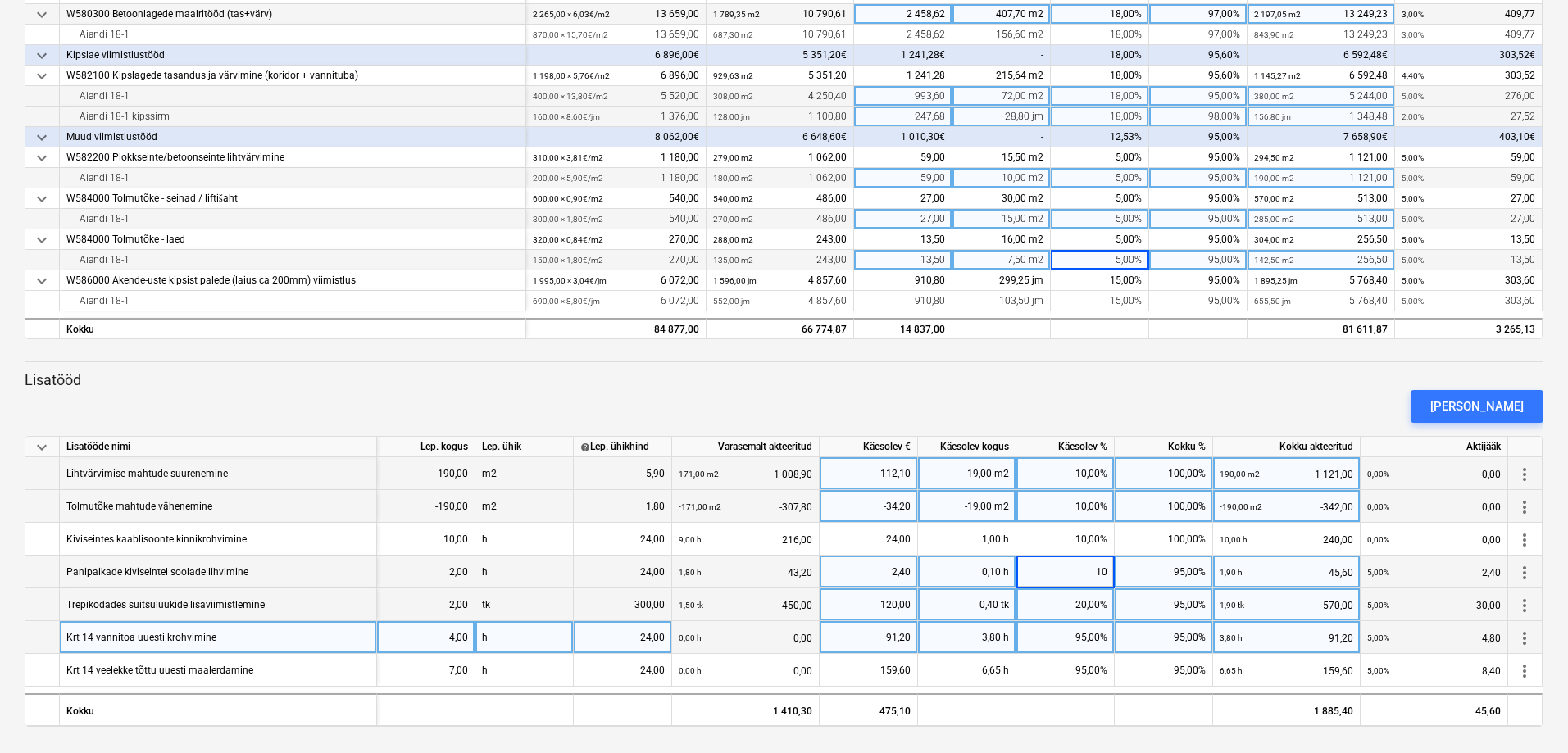
click at [1084, 609] on div "20,00%" at bounding box center [1065, 604] width 98 height 32
type input "25"
click at [1091, 642] on div "95,00%" at bounding box center [1065, 637] width 98 height 32
type input "100"
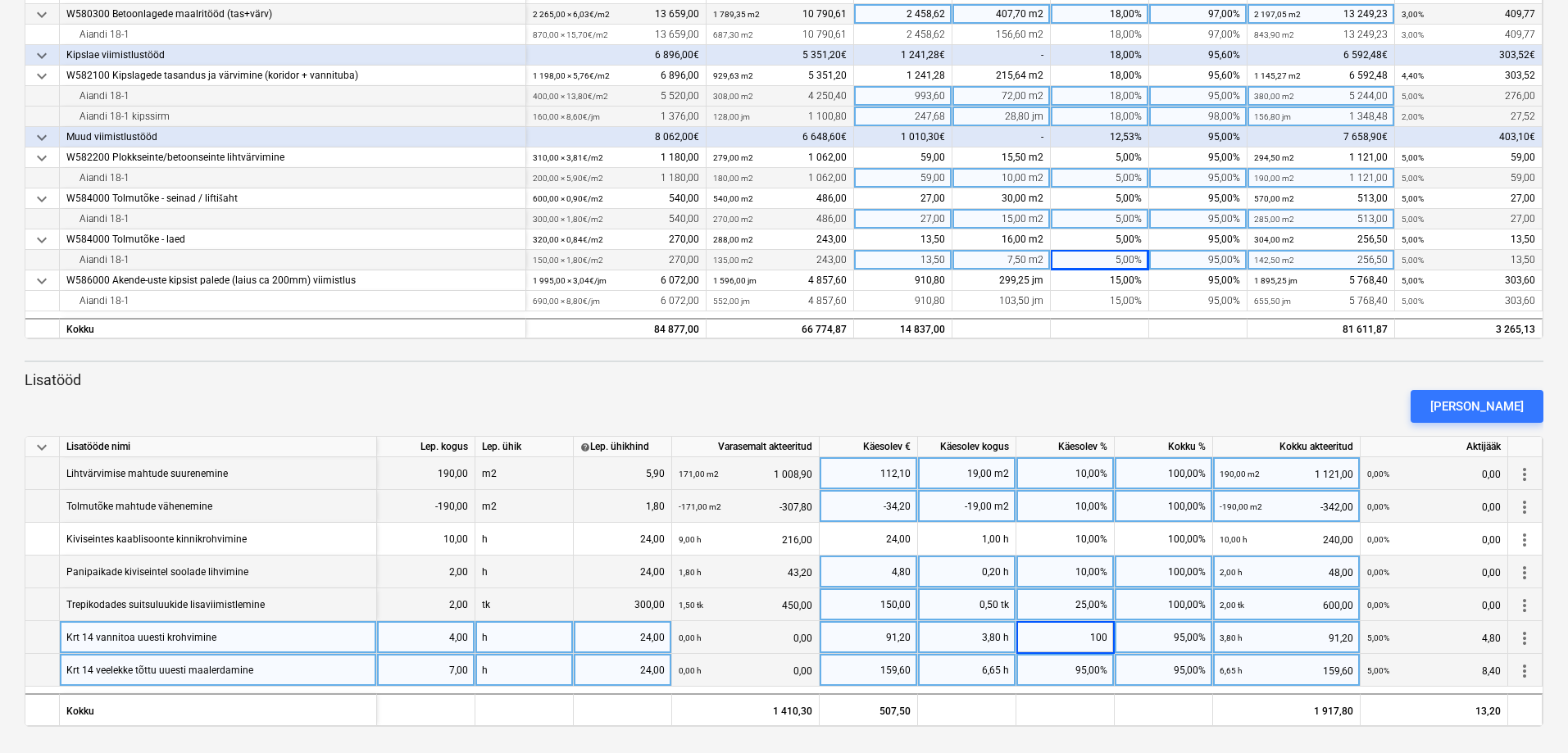
click at [1094, 674] on div "95,00%" at bounding box center [1065, 670] width 98 height 32
type input "100"
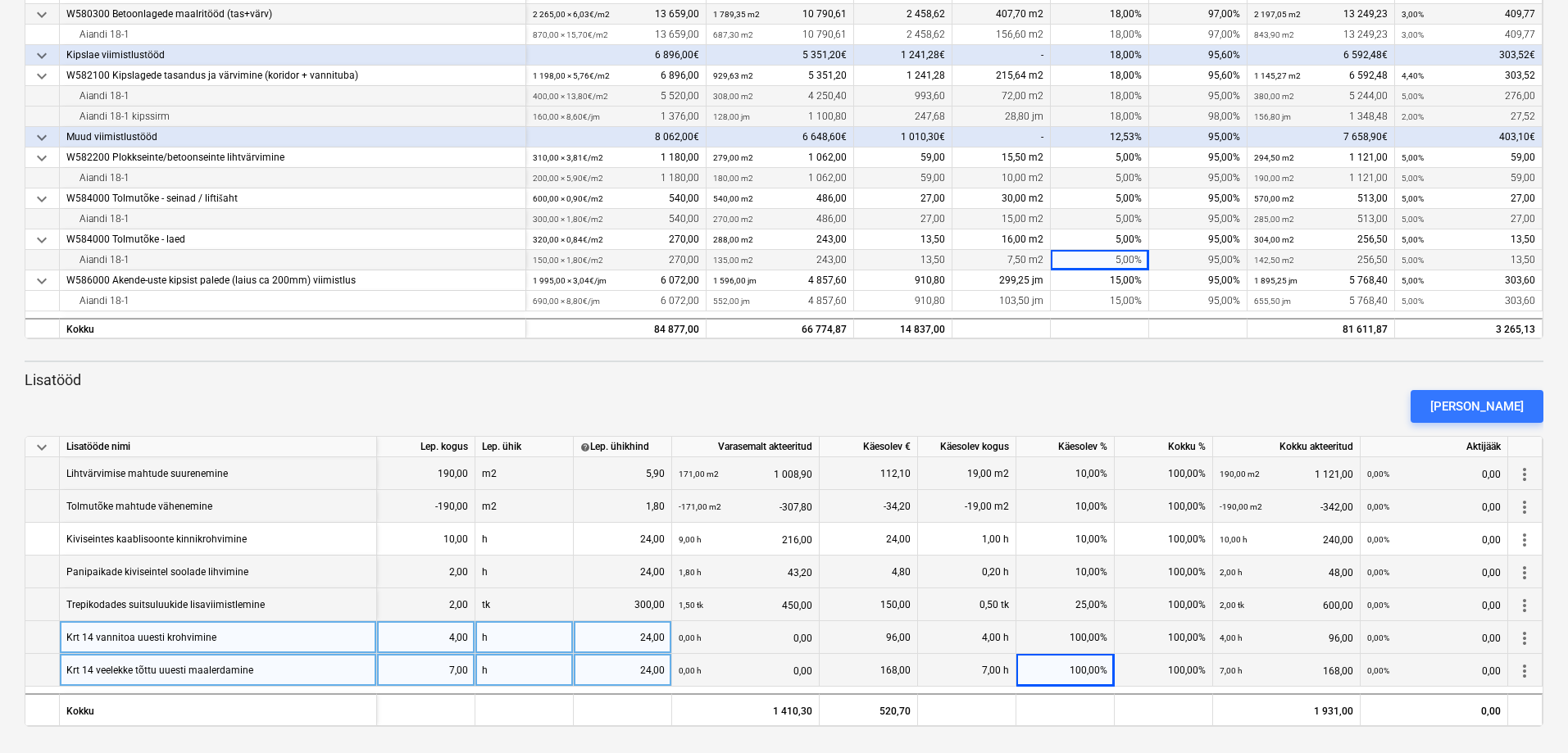
click at [1079, 384] on div "[PERSON_NAME]" at bounding box center [784, 406] width 1532 height 46
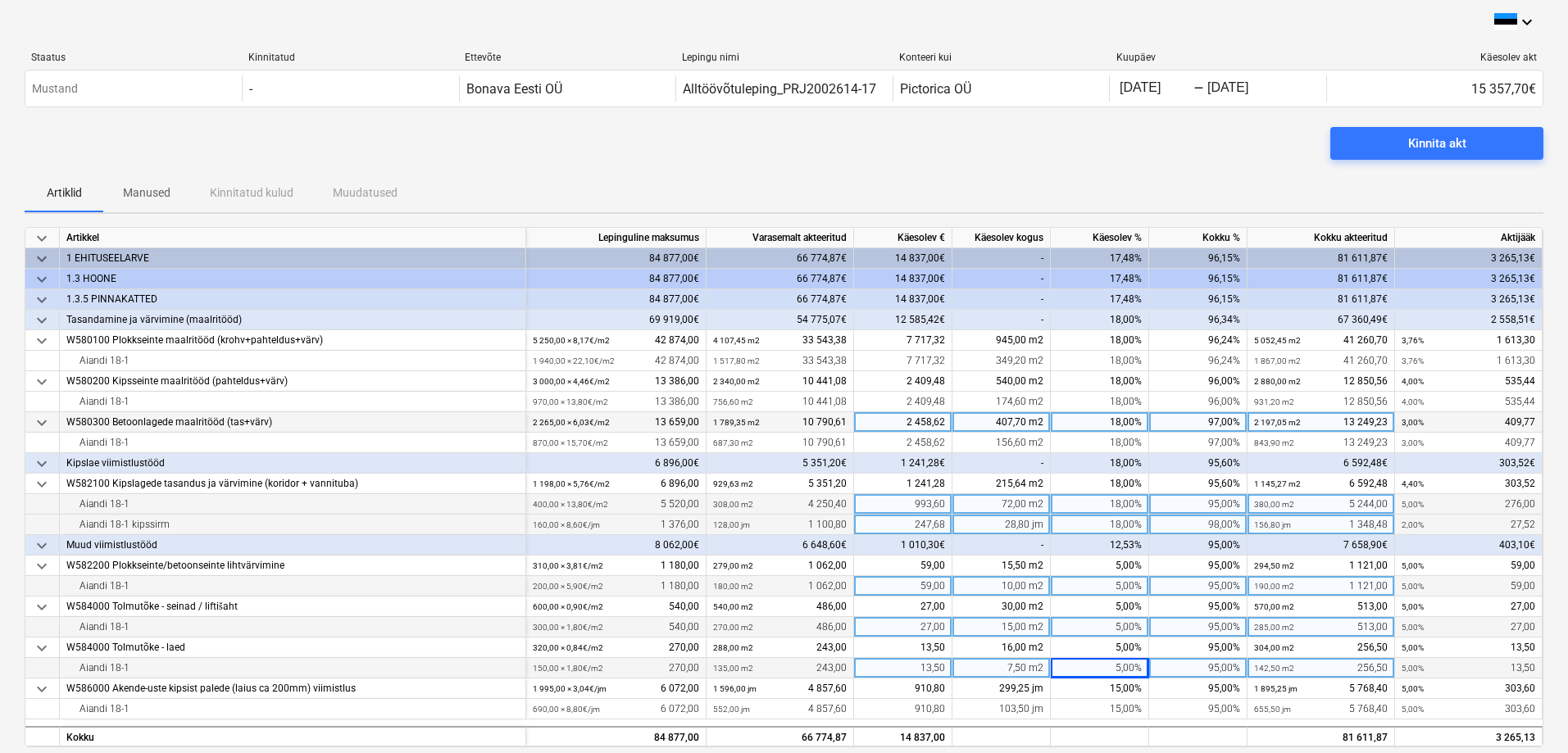
scroll to position [0, 0]
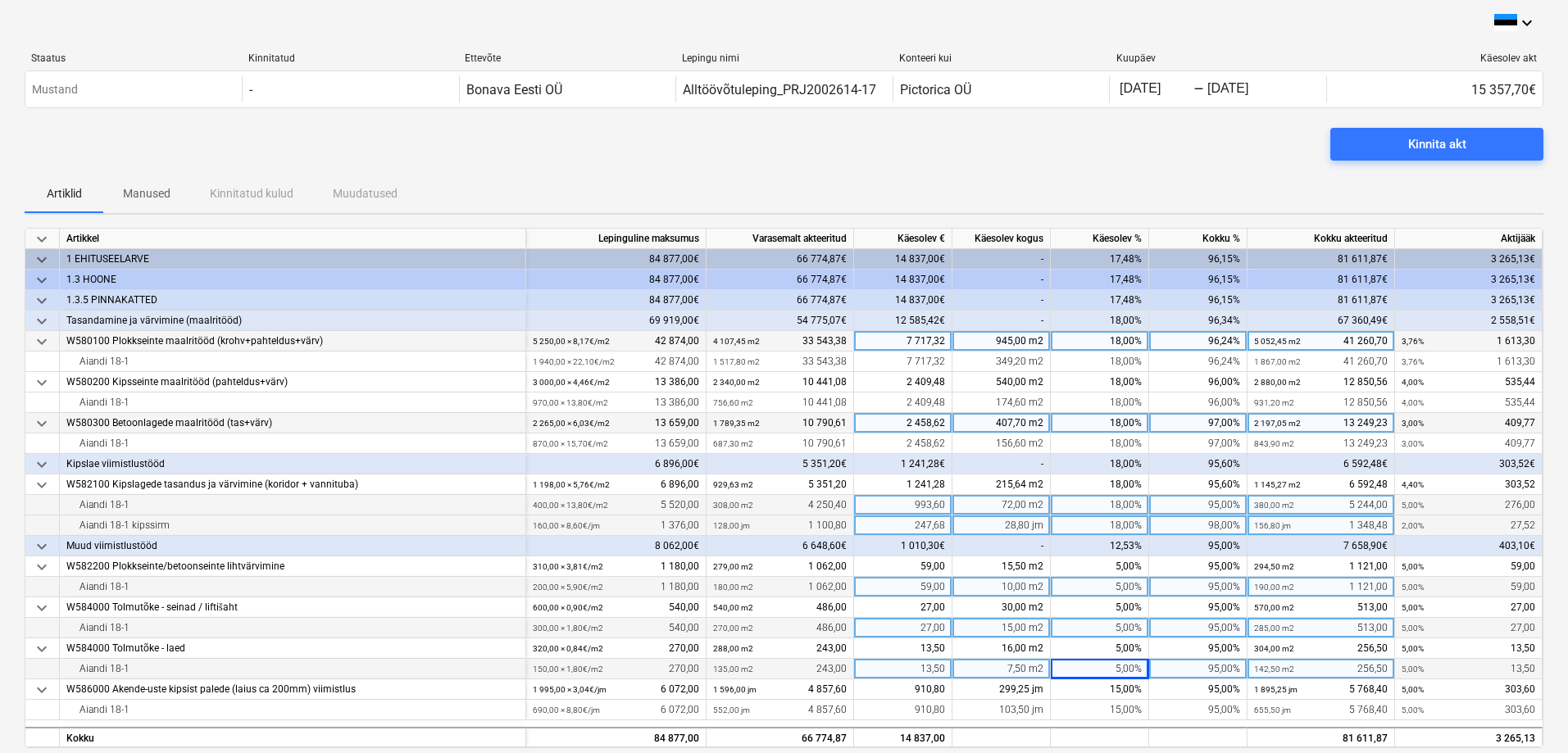
click at [1128, 345] on div "18,00%" at bounding box center [1100, 341] width 98 height 21
type input "15"
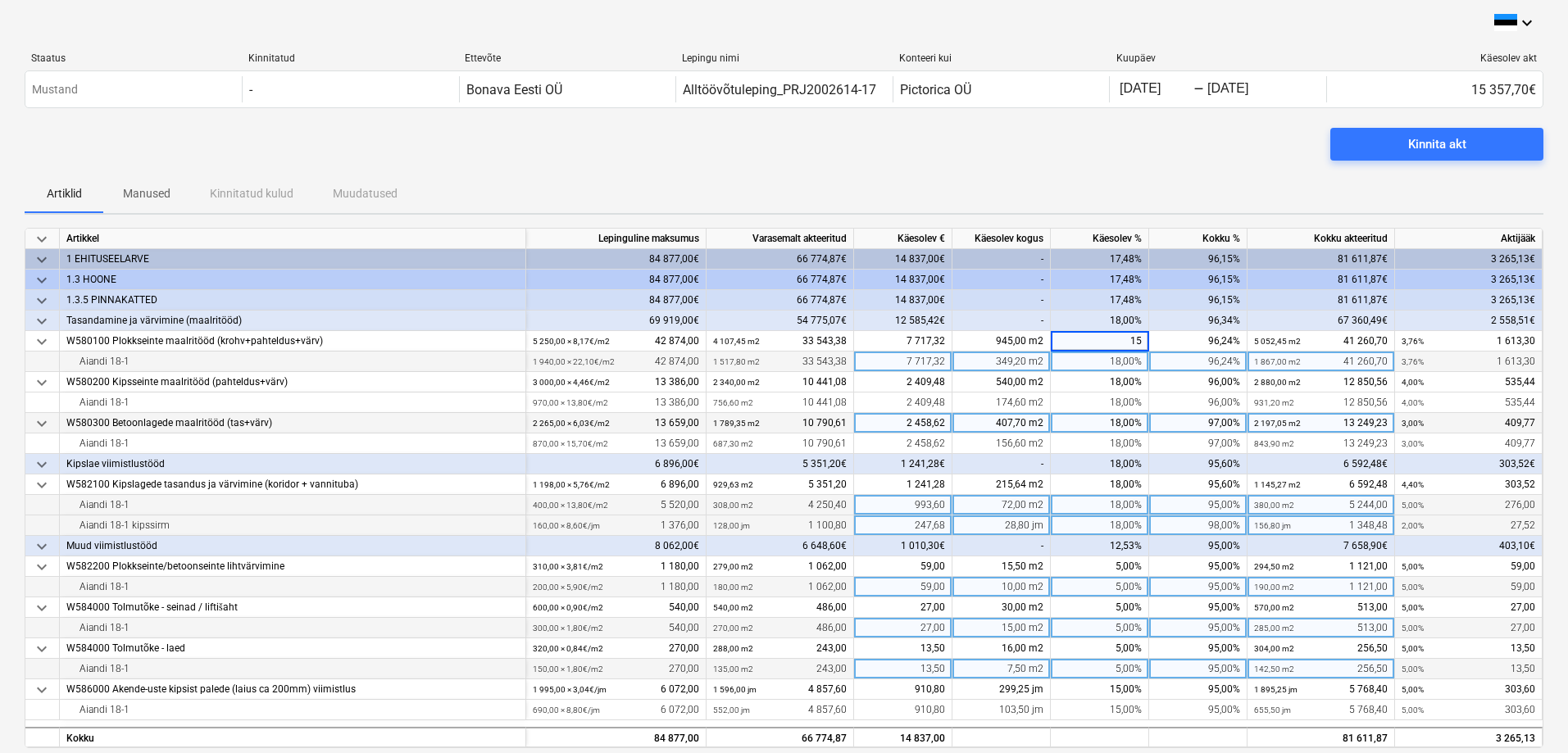
click at [1127, 364] on div "18,00%" at bounding box center [1100, 361] width 98 height 21
click at [1143, 141] on div "Kinnita akt" at bounding box center [784, 150] width 1519 height 46
click at [1113, 359] on div "0,00%" at bounding box center [1100, 361] width 98 height 21
type input "16"
click at [1166, 171] on div "Kinnita akt" at bounding box center [784, 150] width 1519 height 46
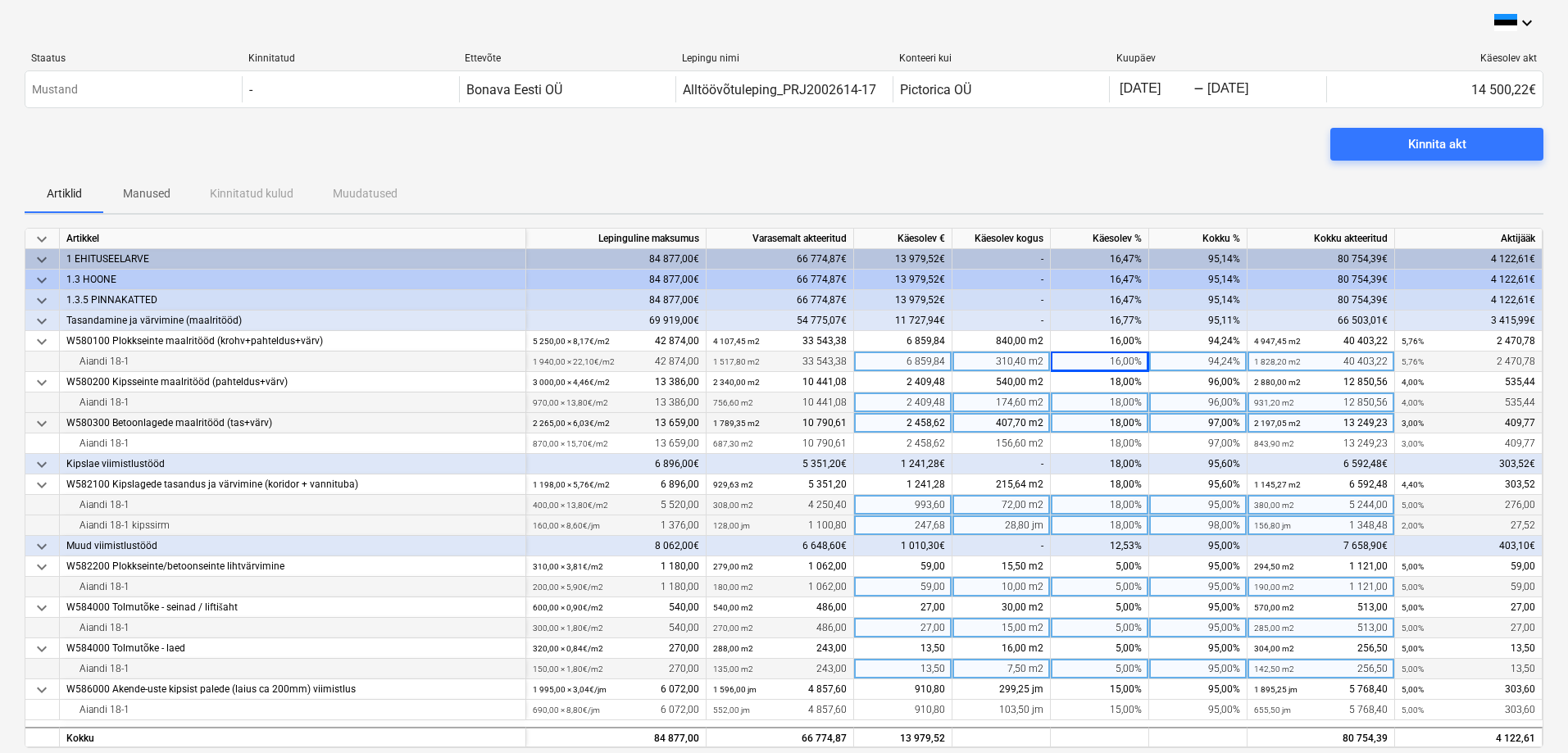
click at [1117, 403] on div "18,00%" at bounding box center [1100, 403] width 98 height 21
type input "17"
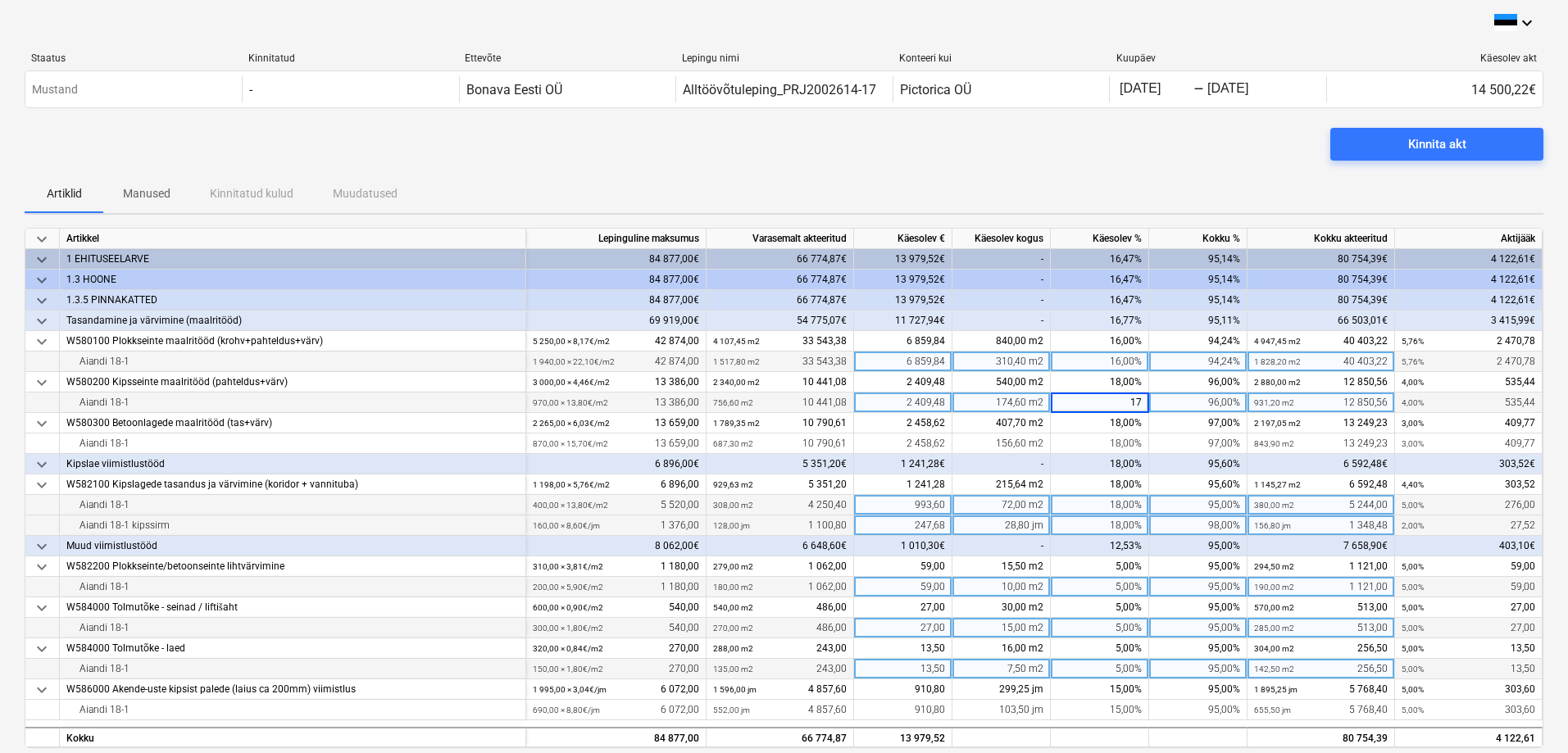
click at [1178, 171] on div "Kinnita akt" at bounding box center [784, 150] width 1519 height 46
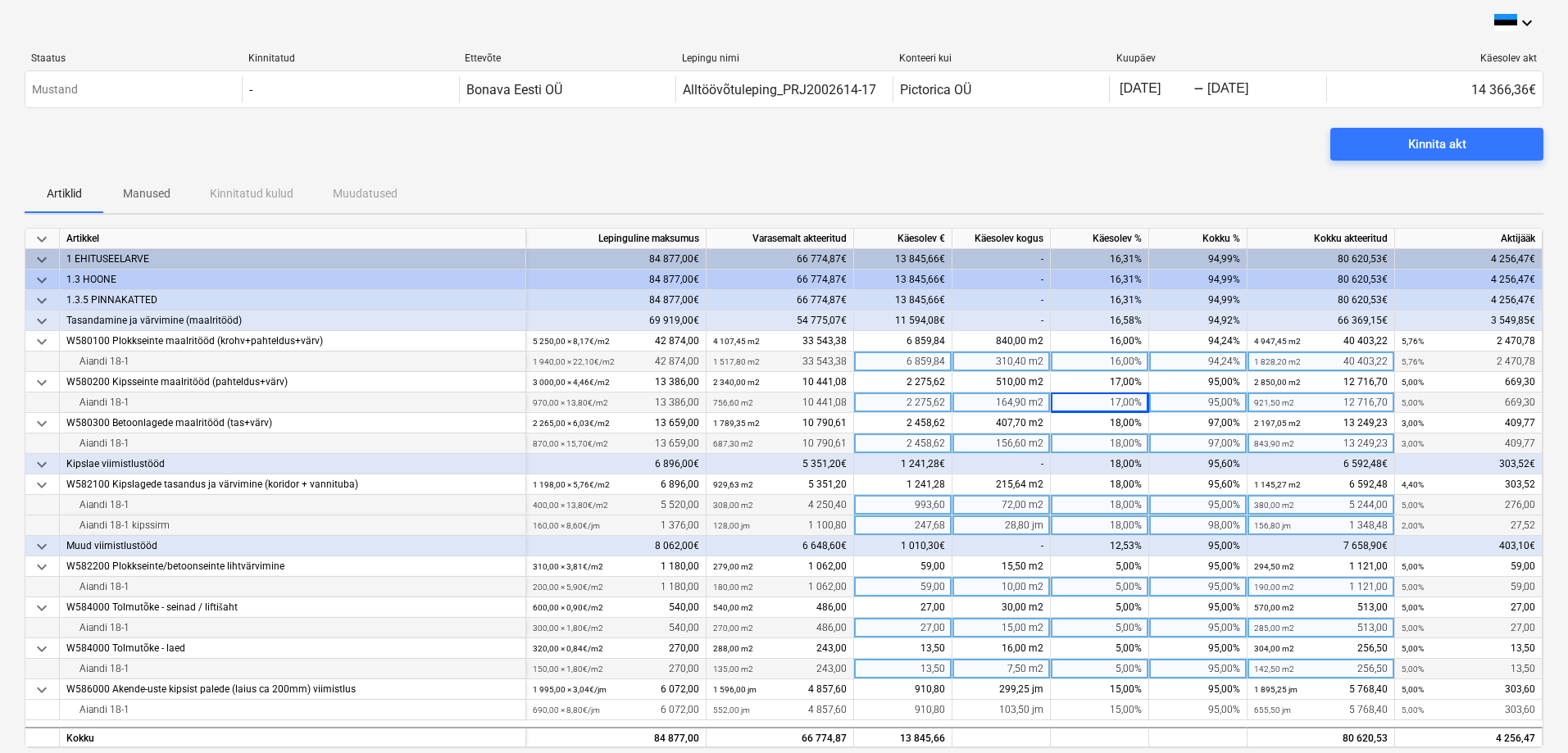
click at [1132, 444] on div "18,00%" at bounding box center [1100, 444] width 98 height 21
type input "16"
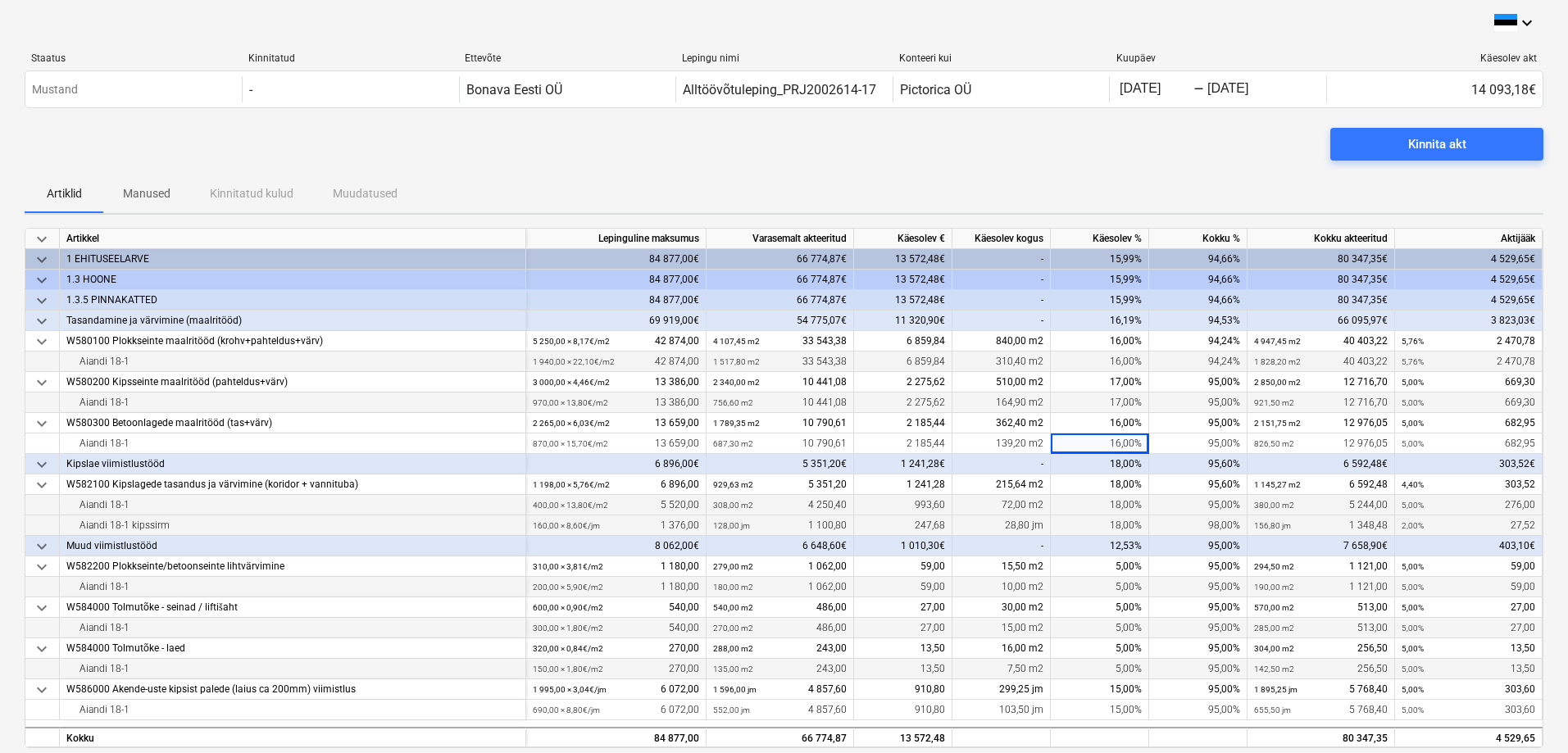
click at [1122, 160] on div "Kinnita akt" at bounding box center [784, 150] width 1519 height 46
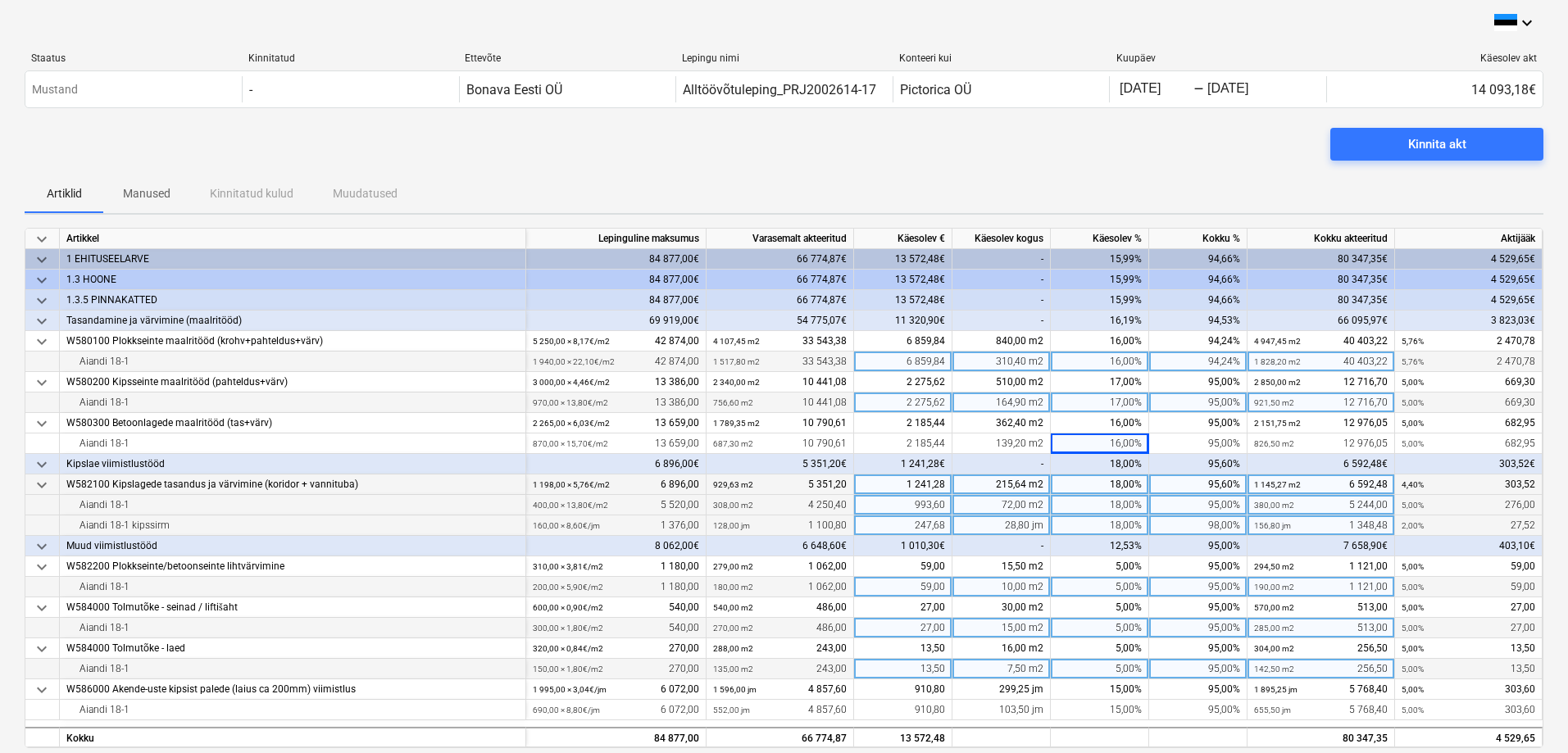
click at [1127, 486] on div "18,00%" at bounding box center [1100, 484] width 98 height 21
click at [1145, 151] on div "Kinnita akt" at bounding box center [784, 150] width 1519 height 46
click at [1132, 522] on div "18,00%" at bounding box center [1100, 525] width 98 height 21
type input "15"
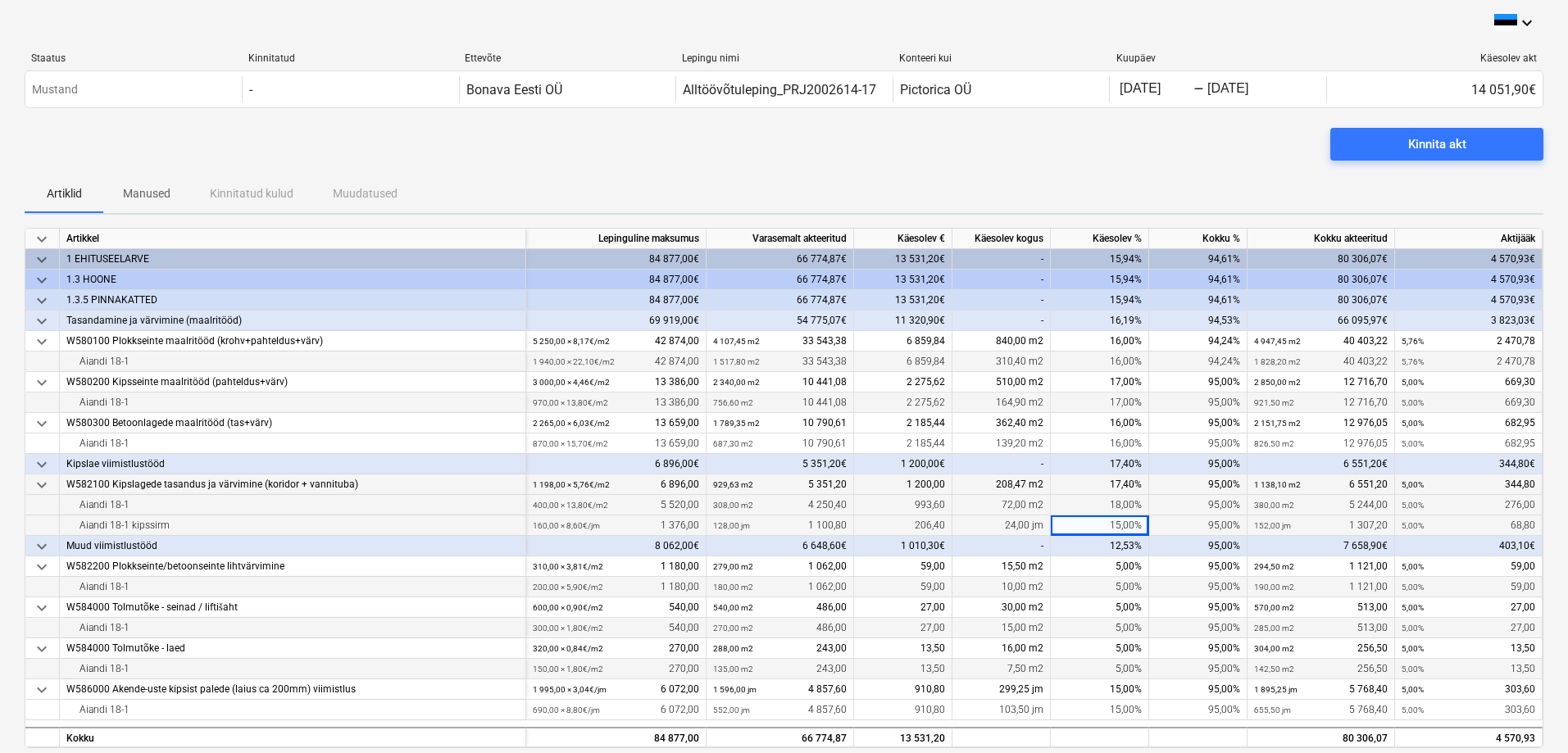
click at [1152, 160] on div "Kinnita akt" at bounding box center [784, 150] width 1519 height 46
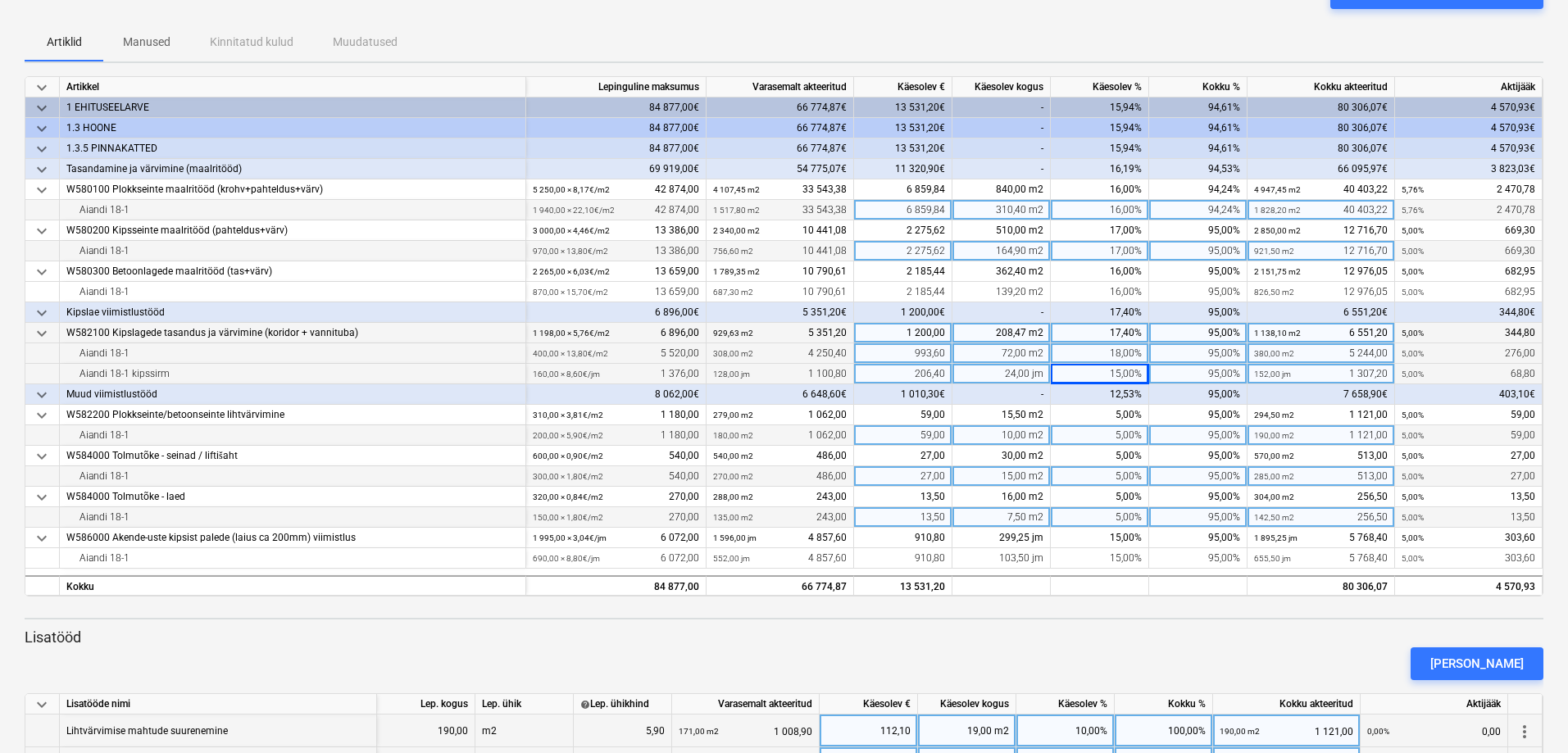
scroll to position [164, 0]
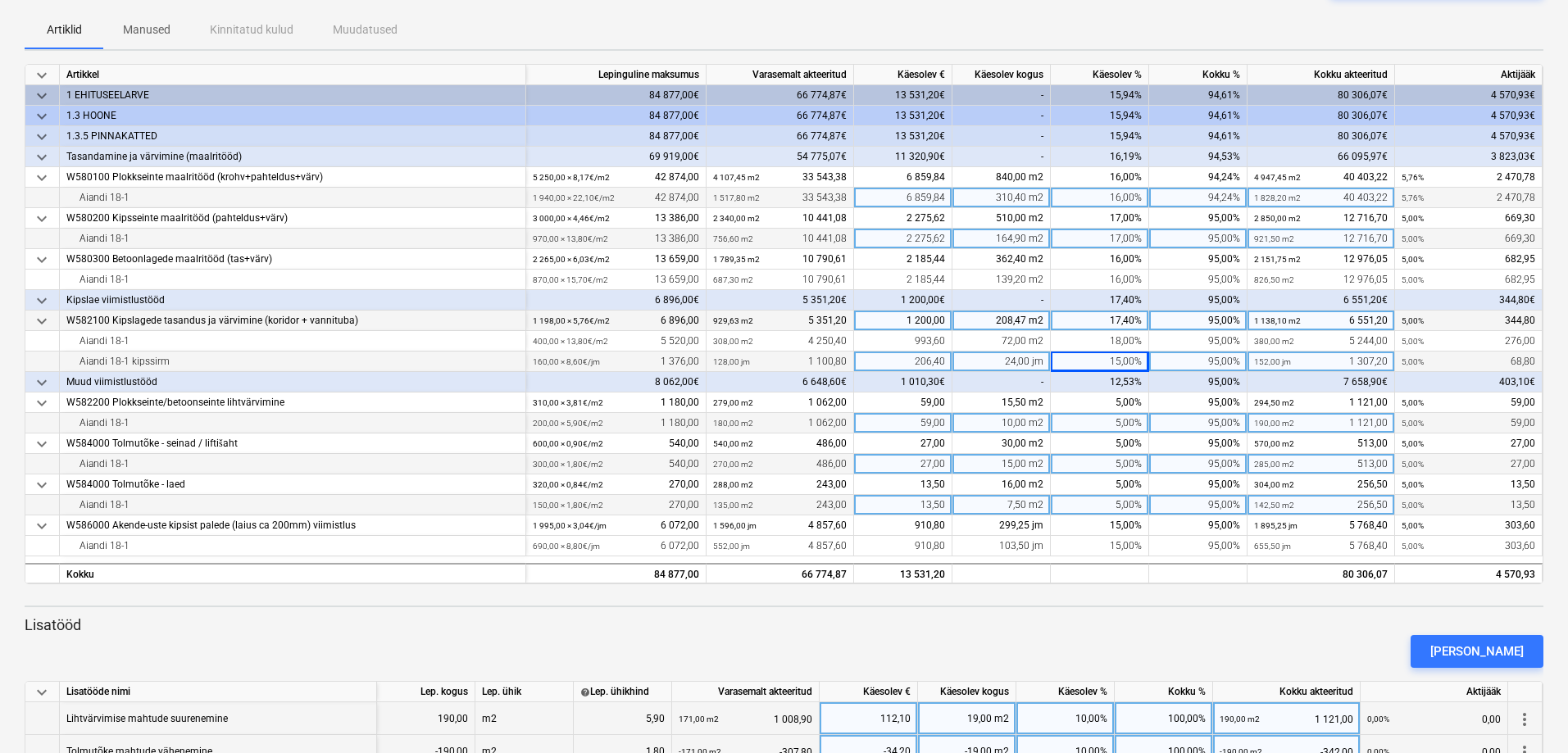
click at [1079, 18] on div "Artiklid Manused Kinnitatud kulud Muudatused" at bounding box center [784, 29] width 1519 height 39
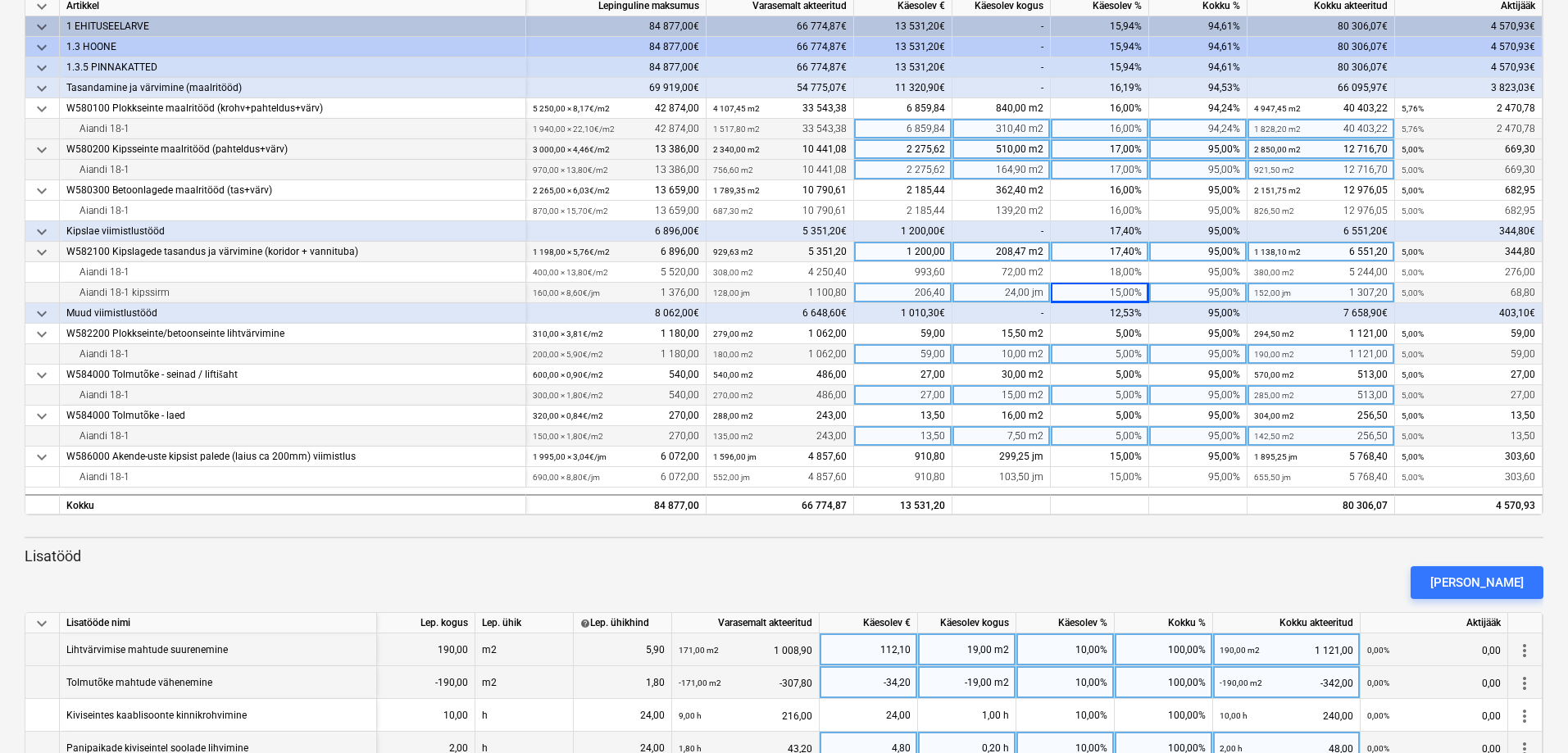
scroll to position [0, 0]
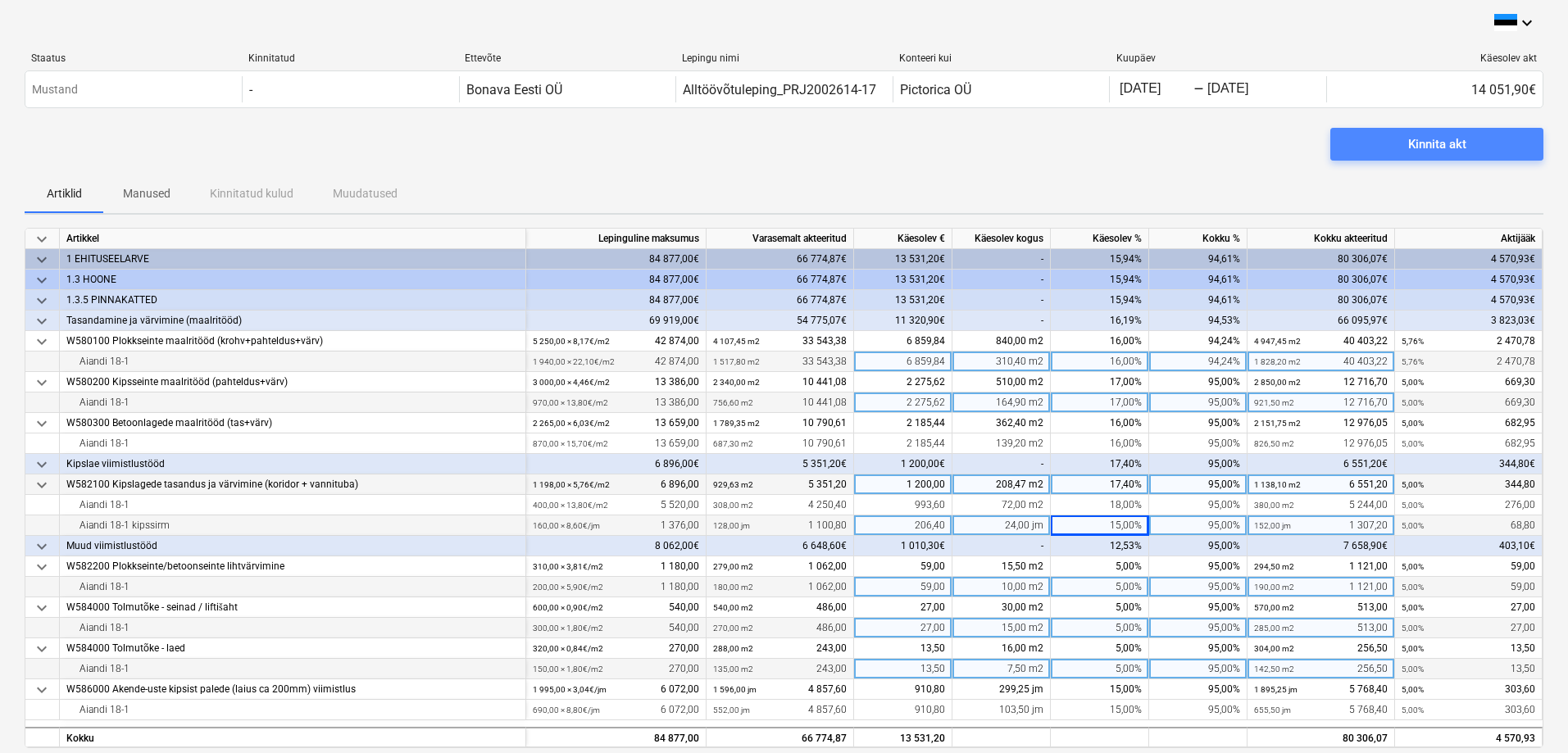
click at [1436, 143] on div "Kinnita akt" at bounding box center [1436, 144] width 58 height 22
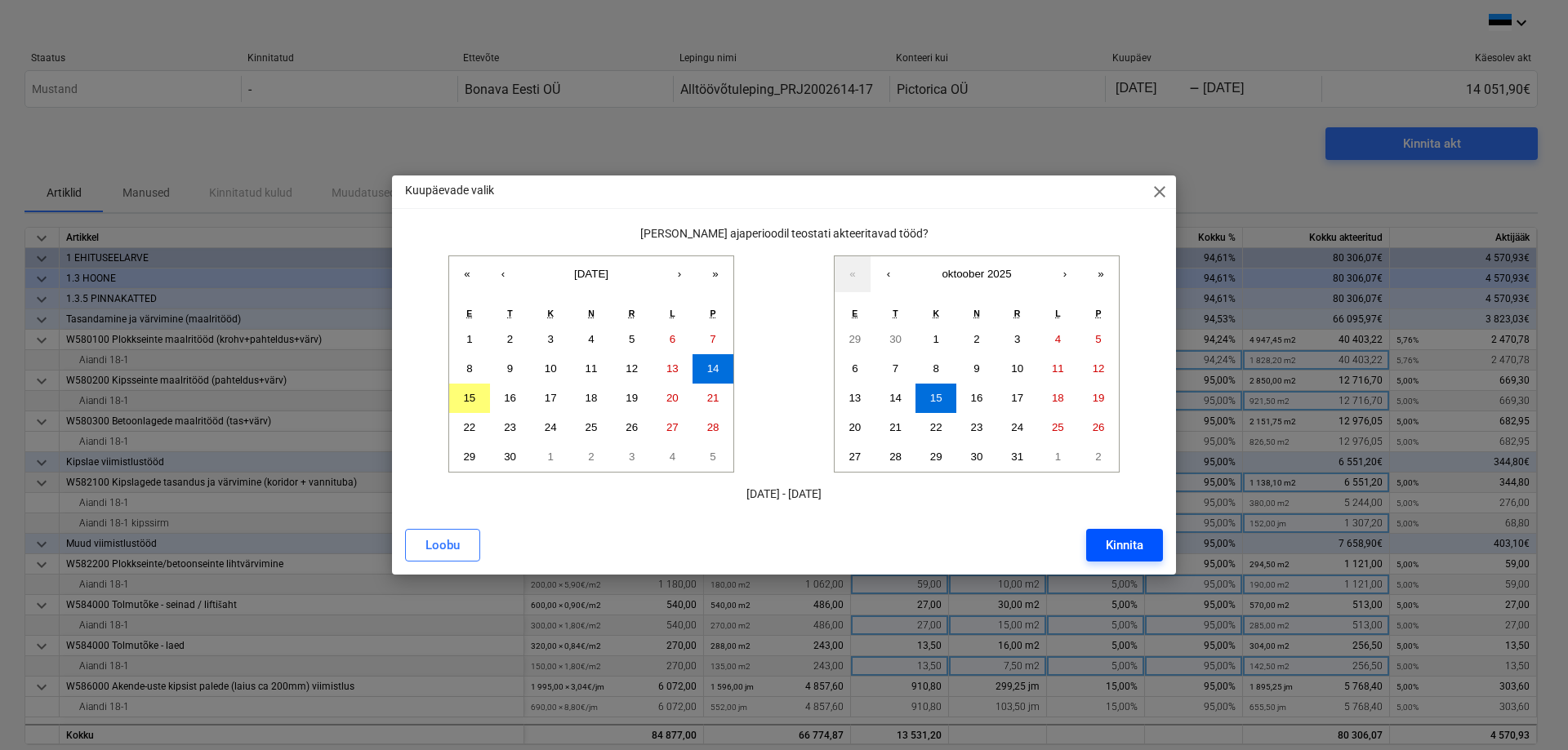
drag, startPoint x: 1124, startPoint y: 552, endPoint x: 1108, endPoint y: 541, distance: 19.4
click at [1123, 552] on div "Kinnita" at bounding box center [1124, 546] width 37 height 22
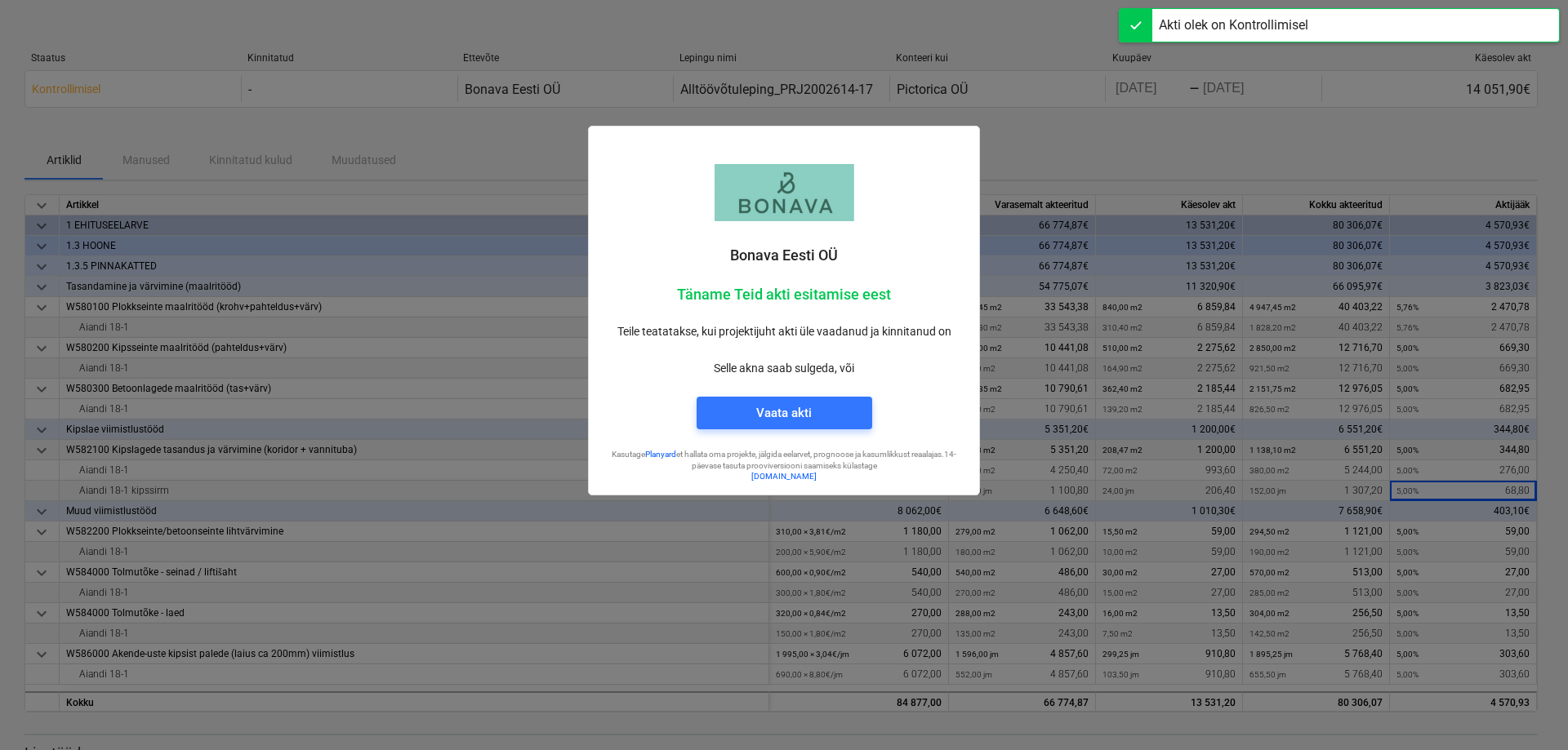
click at [1143, 155] on div at bounding box center [784, 375] width 1568 height 750
click at [1050, 136] on div at bounding box center [784, 375] width 1568 height 750
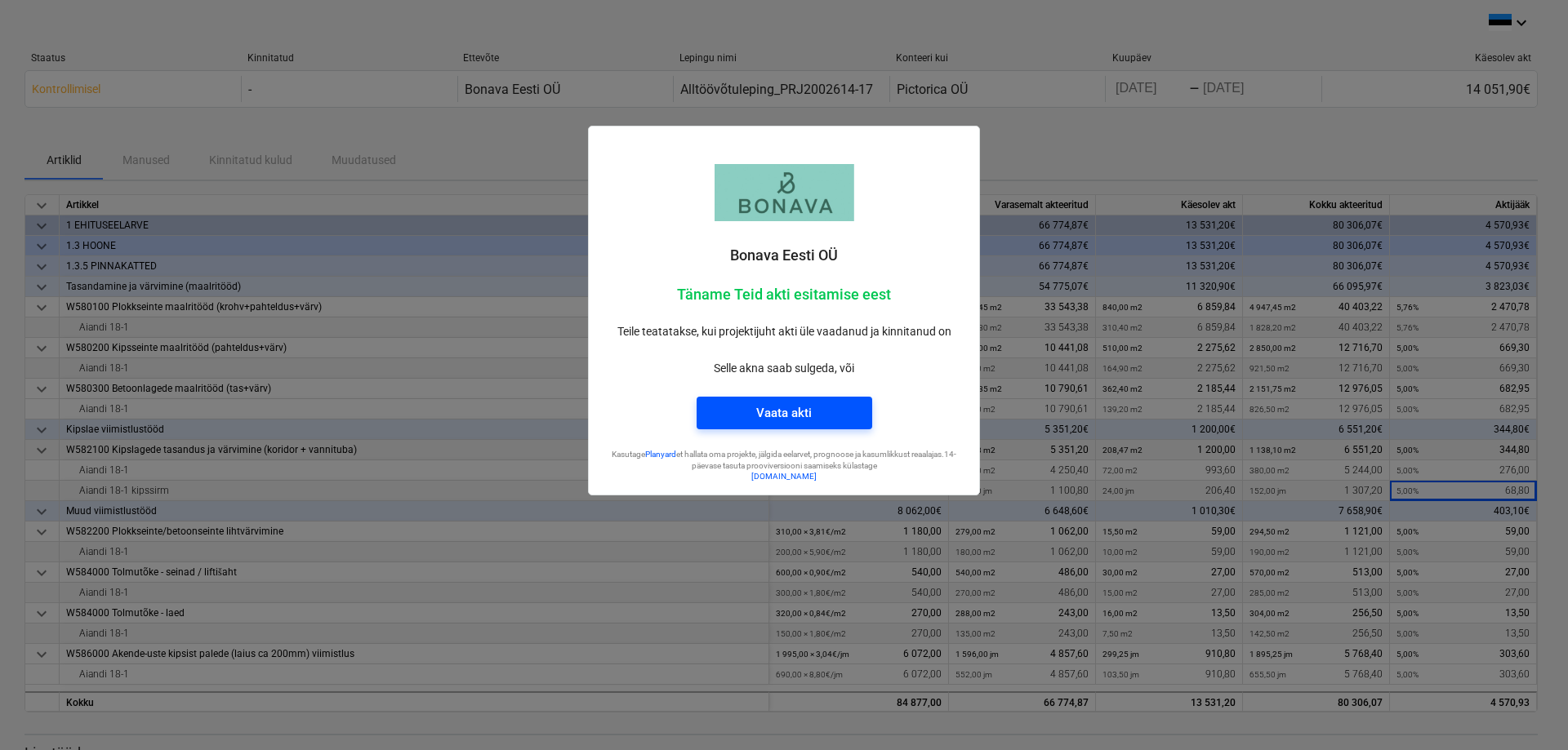
click at [796, 411] on div "Vaata akti" at bounding box center [784, 414] width 56 height 22
